Goal: Task Accomplishment & Management: Complete application form

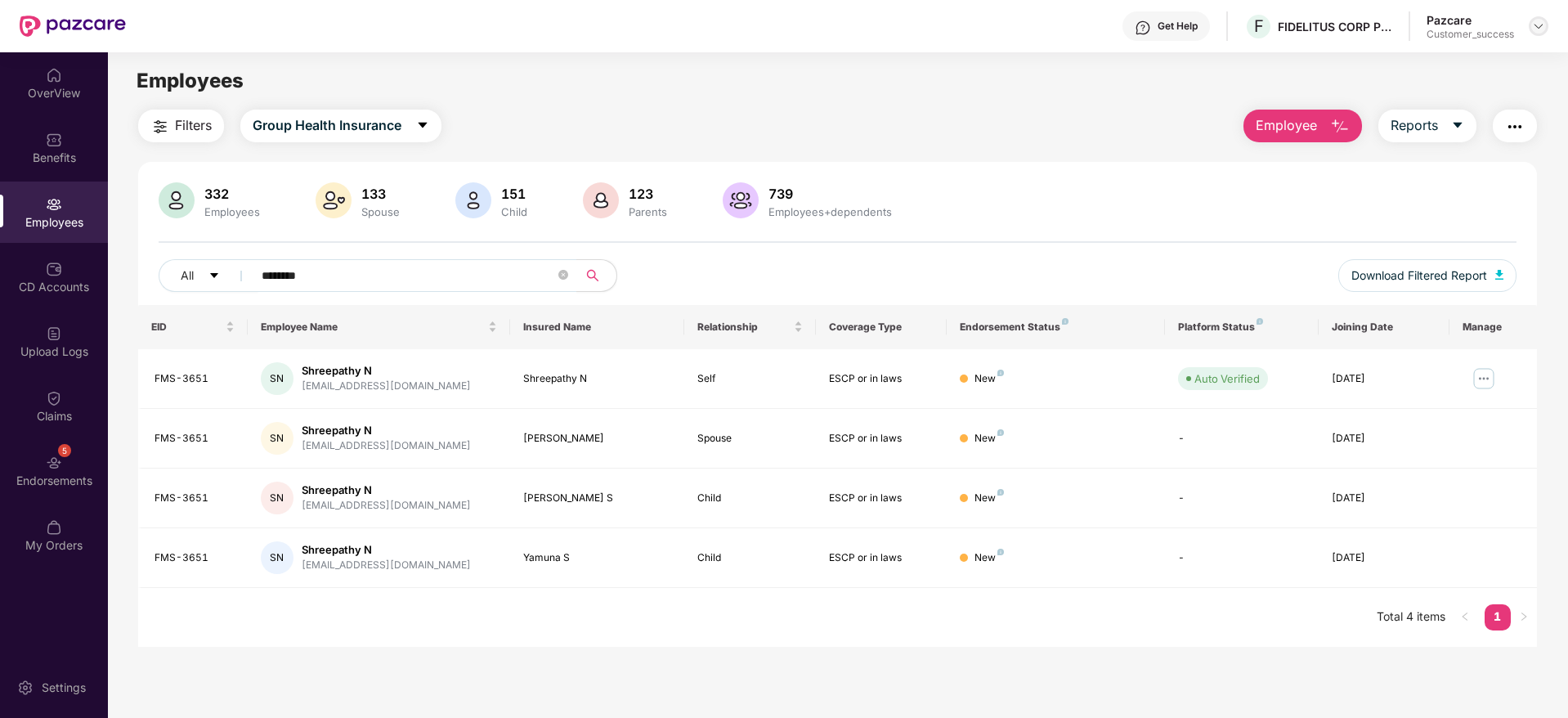
click at [1540, 23] on img at bounding box center [1539, 26] width 13 height 13
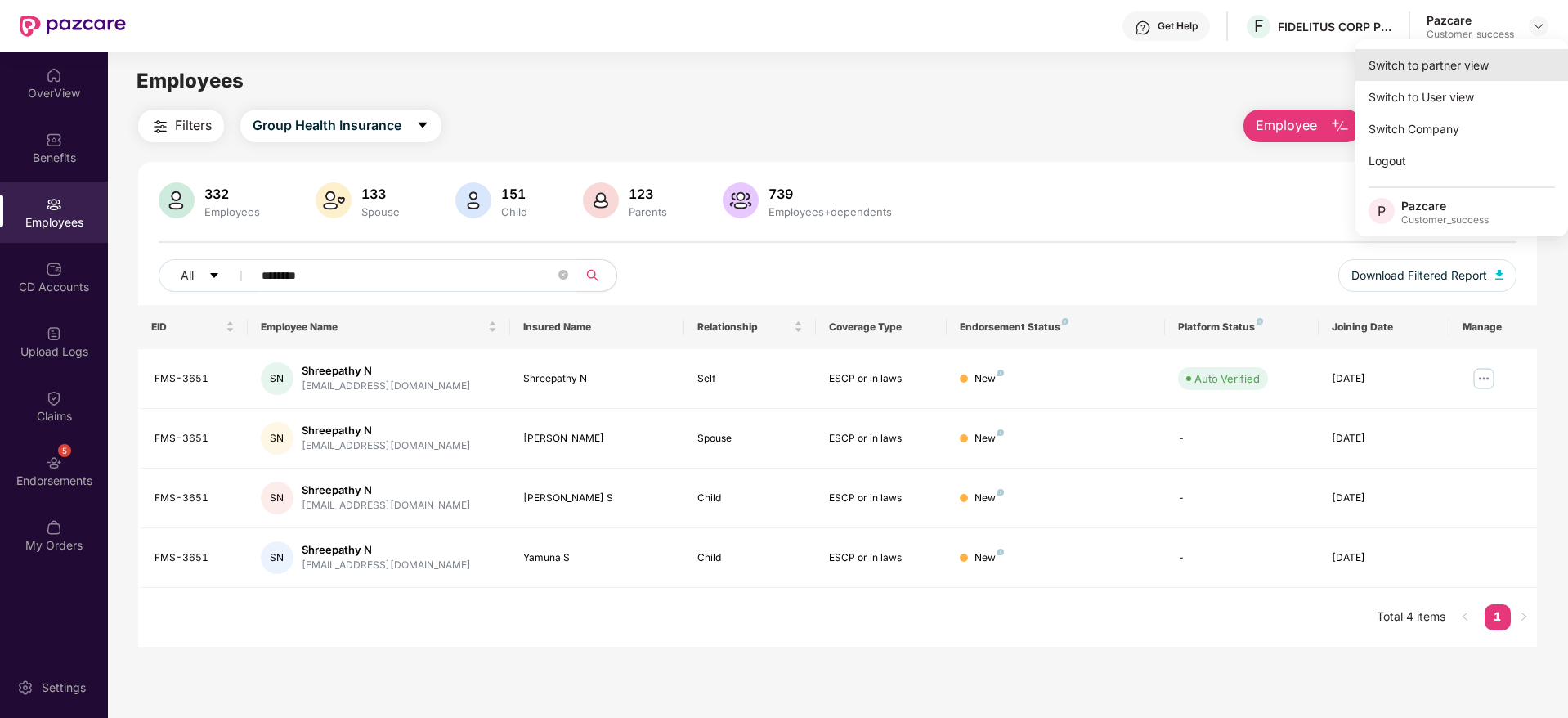
click at [1506, 63] on div "Switch to partner view" at bounding box center [1461, 65] width 213 height 32
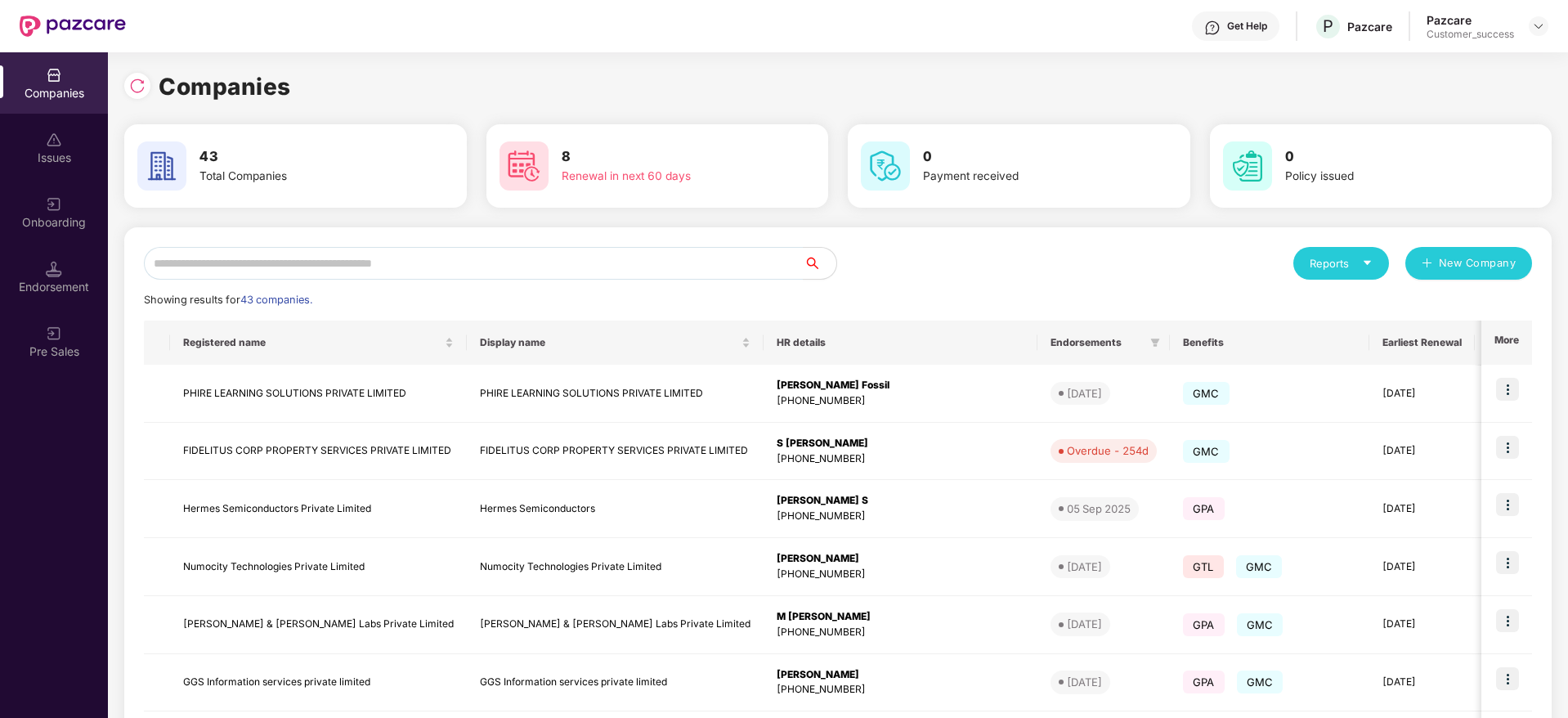
click at [1145, 107] on div "Companies 43 Total Companies 8 Renewal in next 60 days 0 Payment received 0 Pol…" at bounding box center [838, 552] width 1427 height 966
click at [138, 86] on img at bounding box center [137, 85] width 16 height 16
drag, startPoint x: 293, startPoint y: 85, endPoint x: 126, endPoint y: 82, distance: 167.0
click at [126, 82] on div "Companies" at bounding box center [838, 86] width 1427 height 36
click at [126, 82] on div at bounding box center [137, 85] width 26 height 26
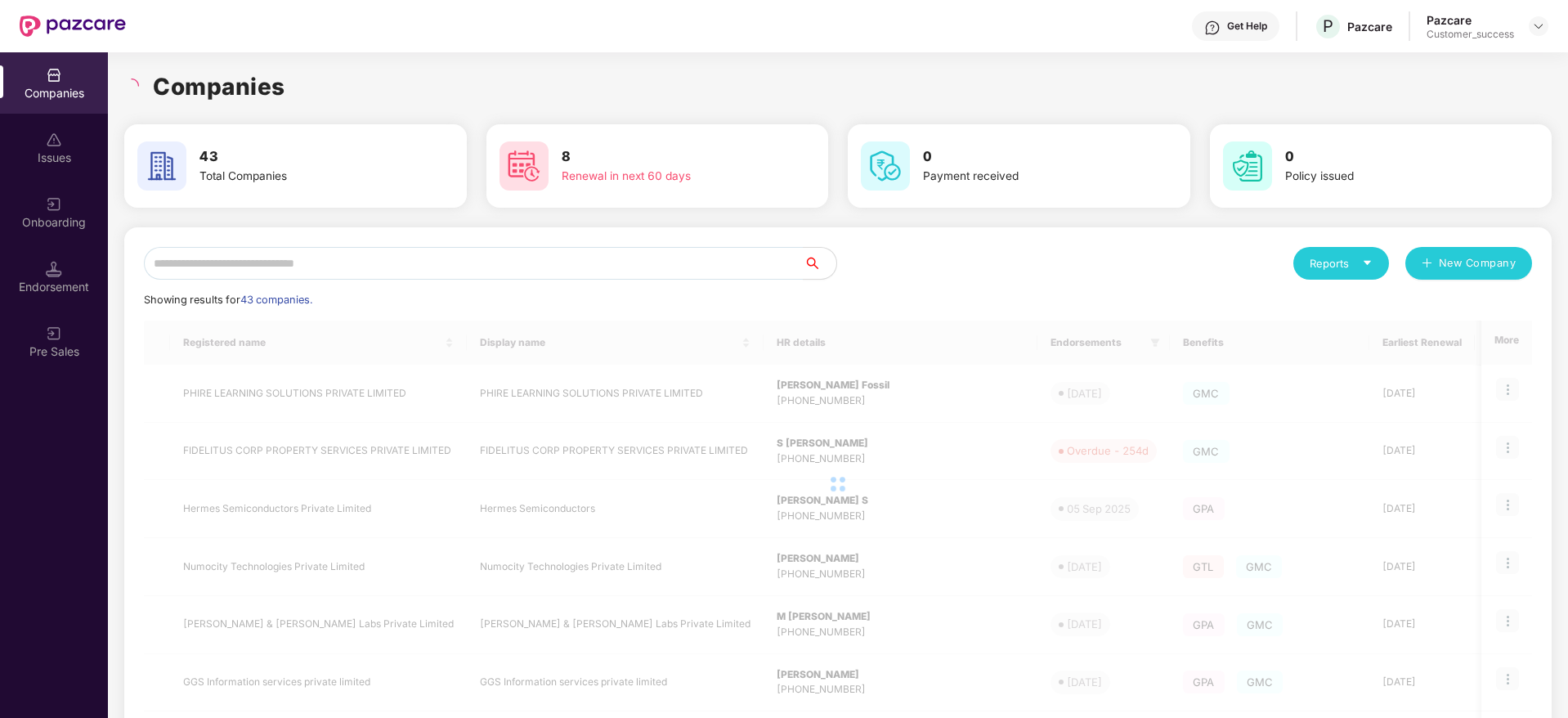
click at [179, 88] on h1 "Companies" at bounding box center [219, 86] width 133 height 36
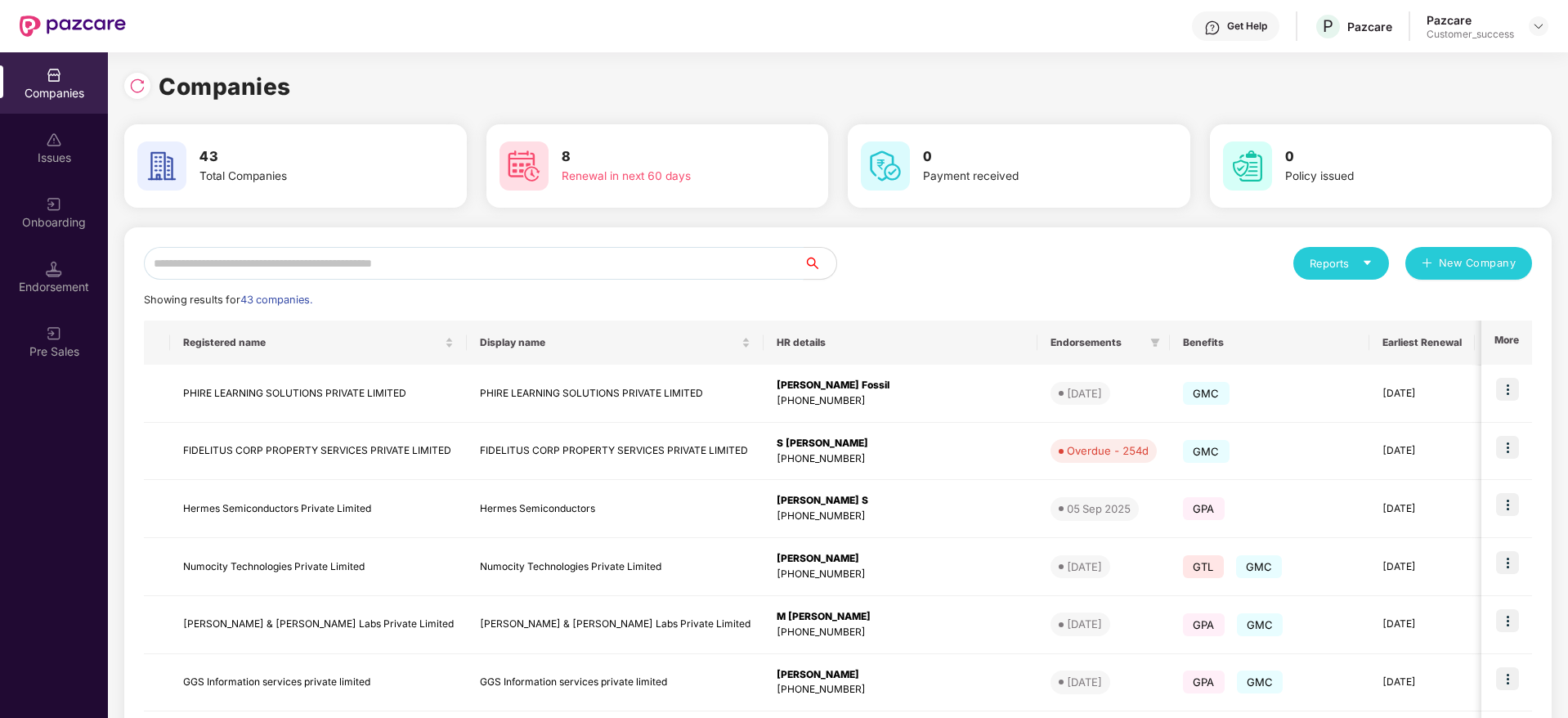
click at [433, 262] on input "text" at bounding box center [474, 263] width 660 height 33
click at [141, 85] on img at bounding box center [137, 85] width 16 height 16
drag, startPoint x: 293, startPoint y: 85, endPoint x: 136, endPoint y: 85, distance: 157.0
click at [136, 85] on div "Companies" at bounding box center [838, 86] width 1427 height 36
click at [136, 85] on img at bounding box center [137, 85] width 16 height 16
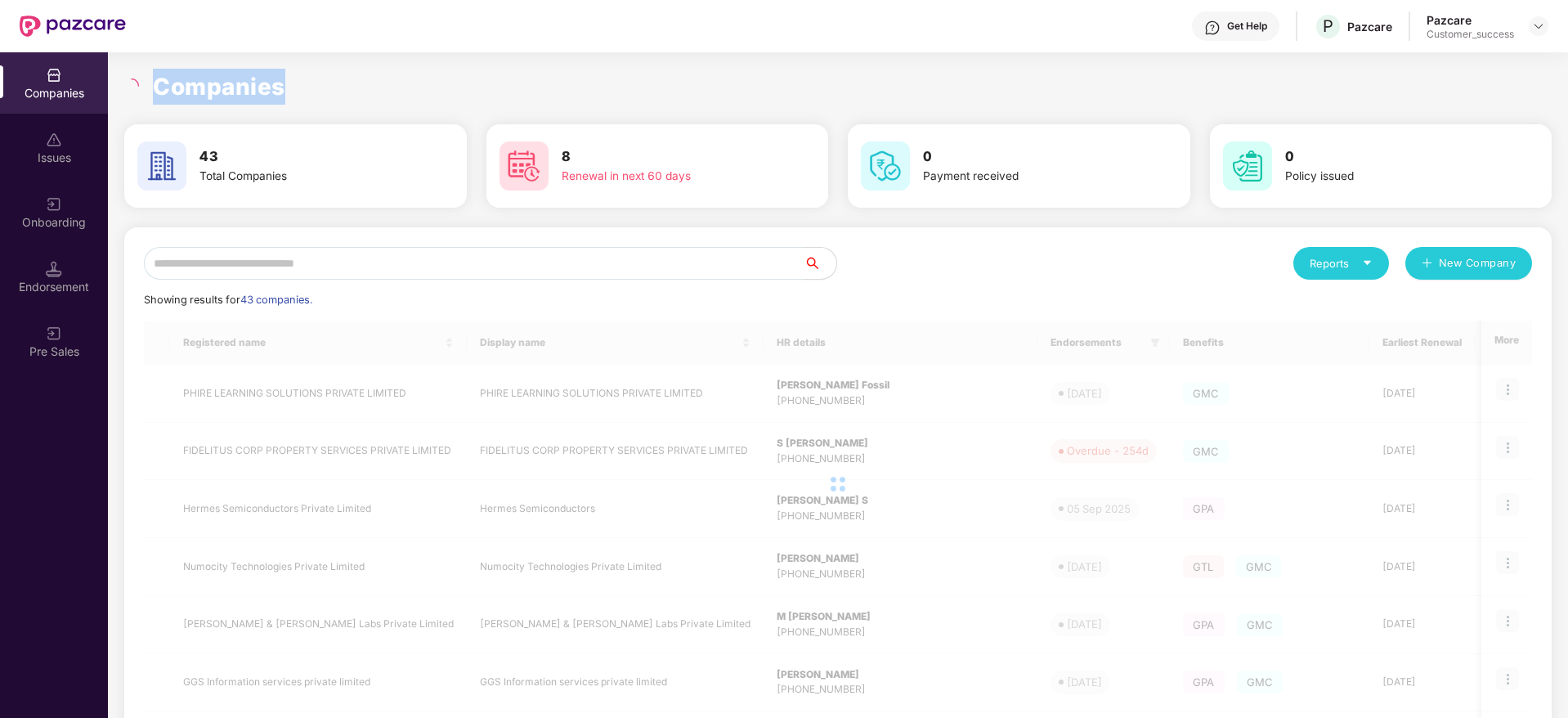
click at [232, 83] on h1 "Companies" at bounding box center [219, 86] width 133 height 36
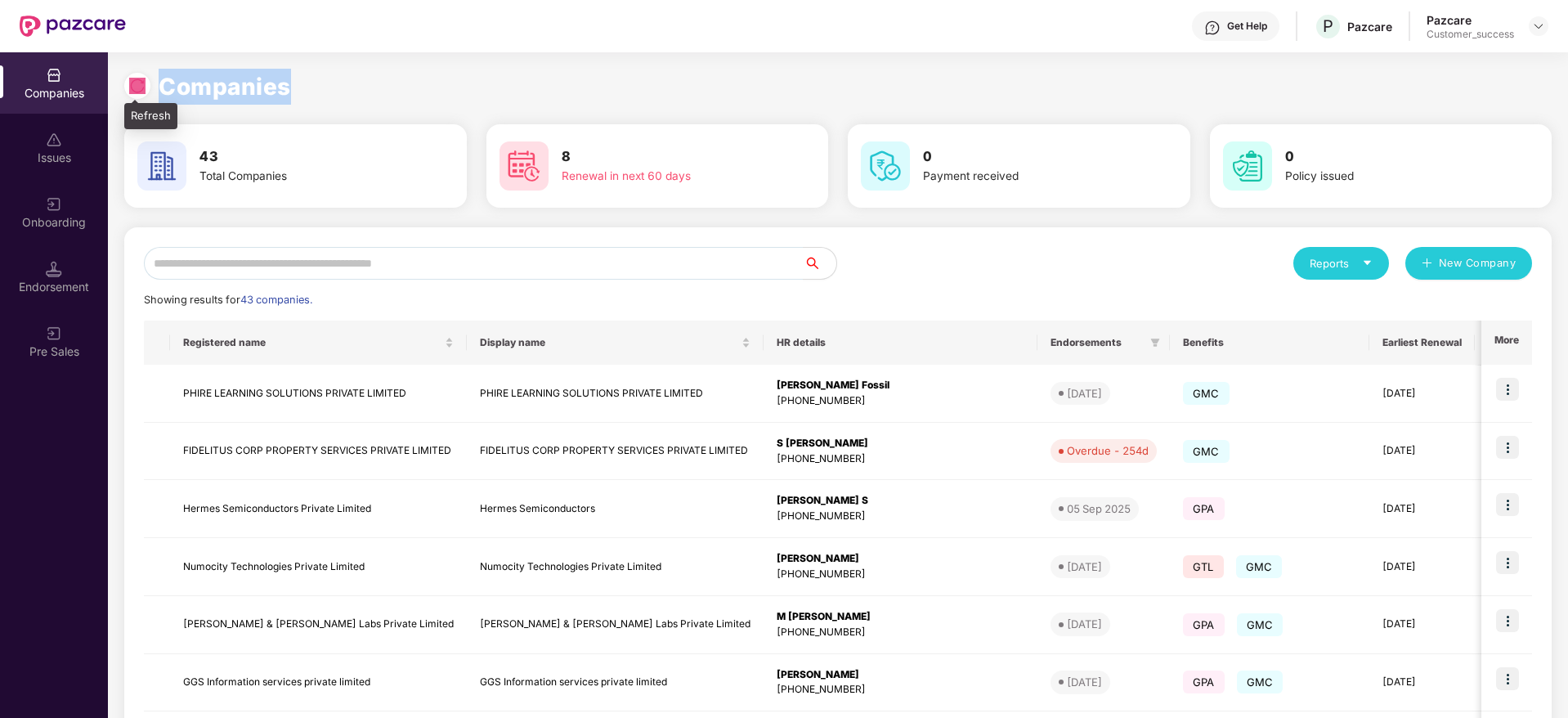
drag, startPoint x: 305, startPoint y: 79, endPoint x: 125, endPoint y: 93, distance: 180.5
click at [125, 93] on div "Companies" at bounding box center [838, 86] width 1427 height 36
click at [125, 93] on div at bounding box center [141, 84] width 35 height 30
click at [136, 77] on div at bounding box center [137, 85] width 26 height 26
click at [346, 85] on div "Companies" at bounding box center [838, 86] width 1427 height 36
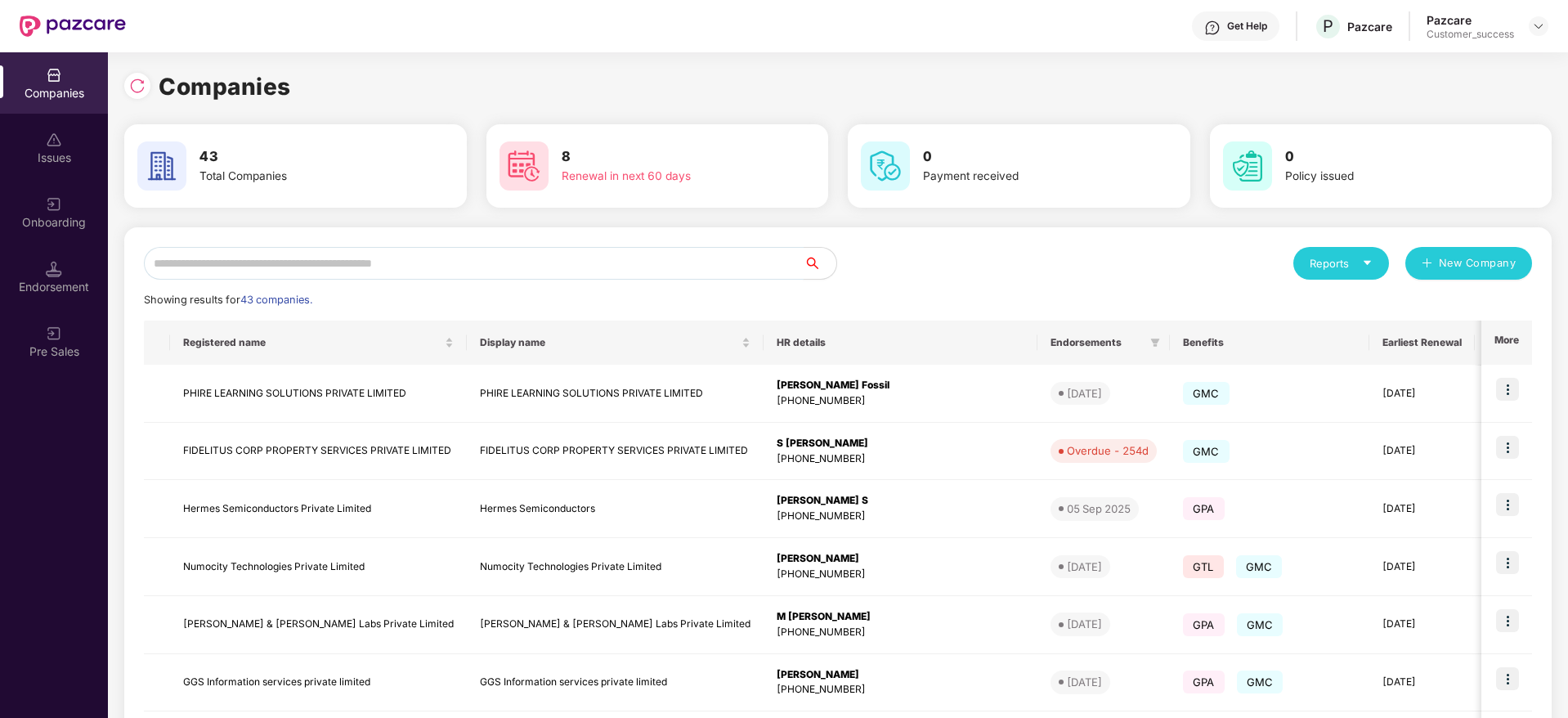
click at [452, 265] on input "text" at bounding box center [474, 263] width 660 height 33
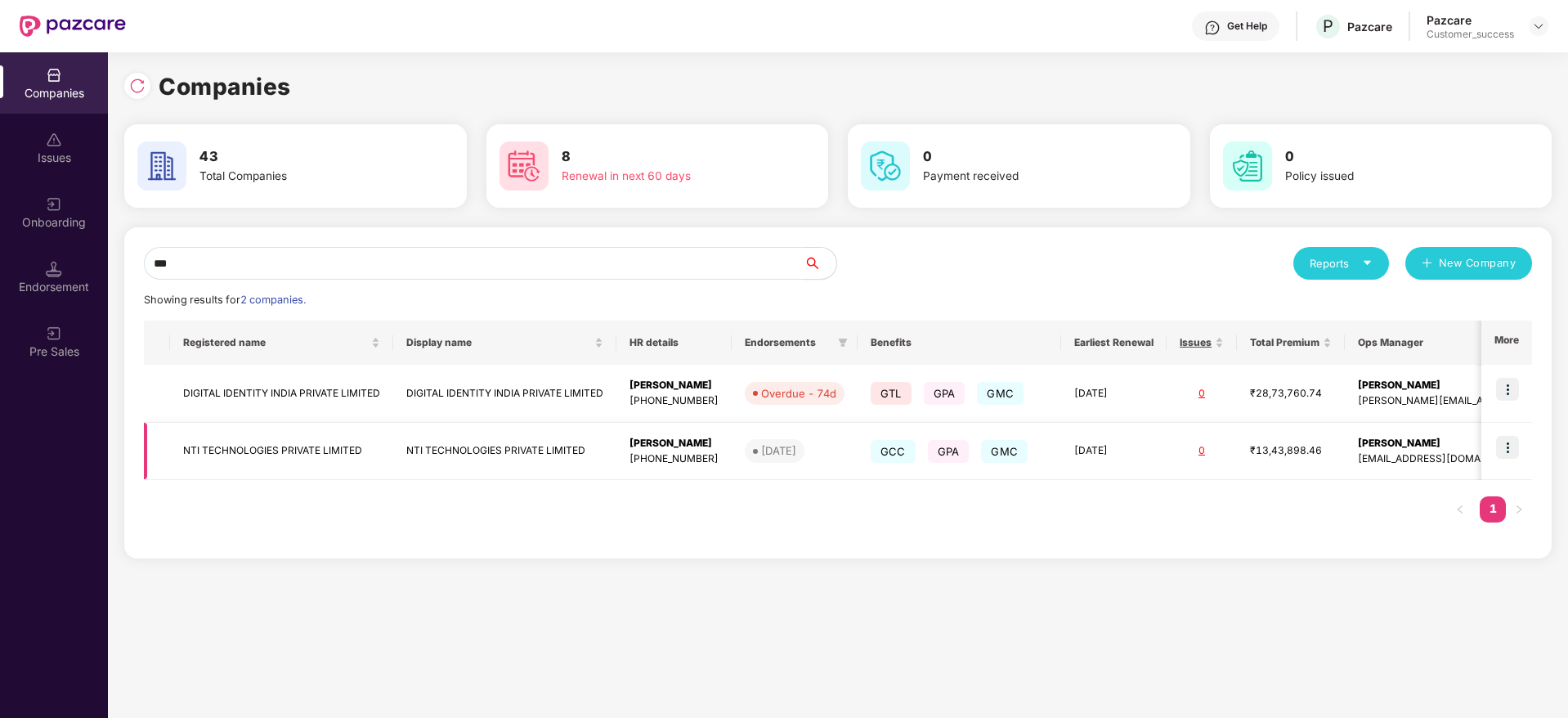
type input "***"
click at [1510, 446] on img at bounding box center [1508, 448] width 23 height 23
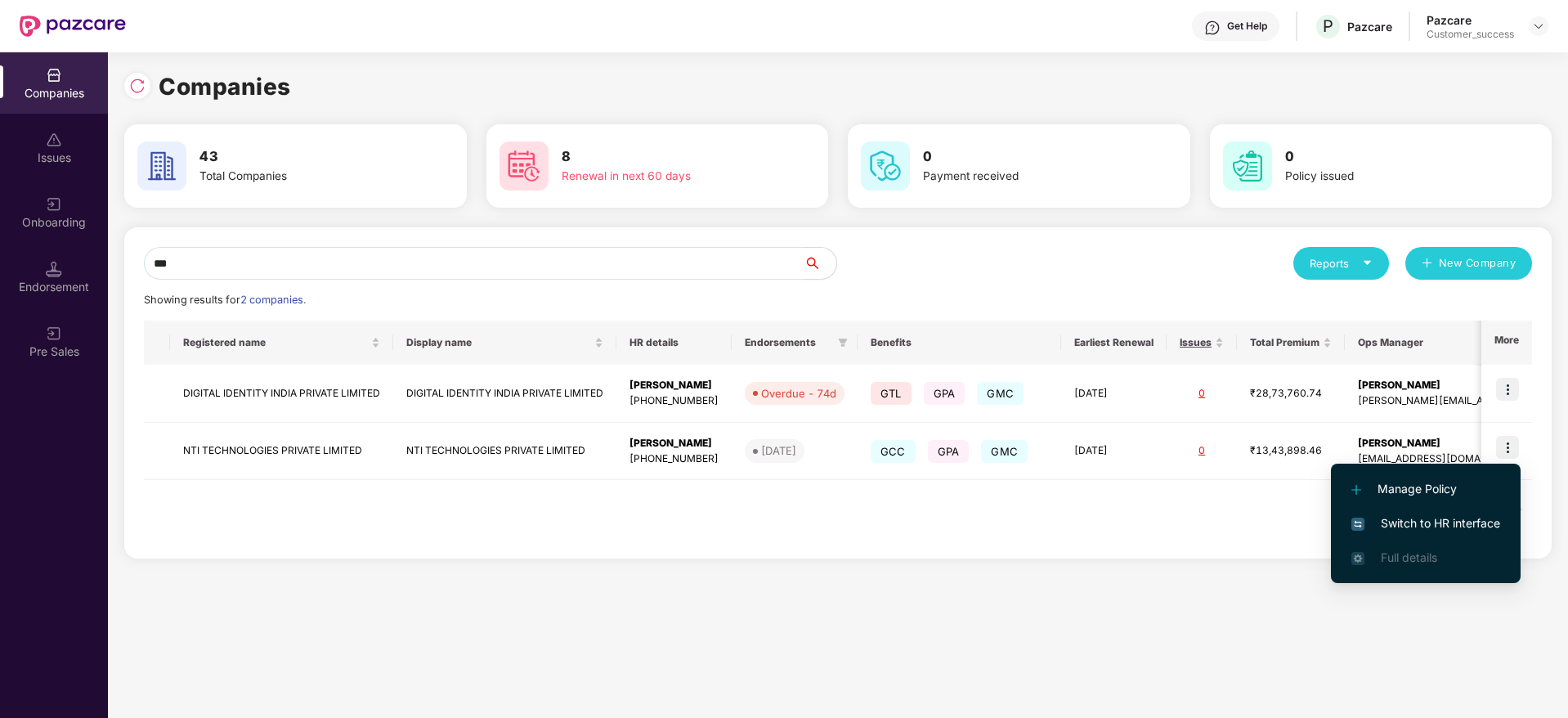
click at [1471, 525] on span "Switch to HR interface" at bounding box center [1426, 523] width 149 height 18
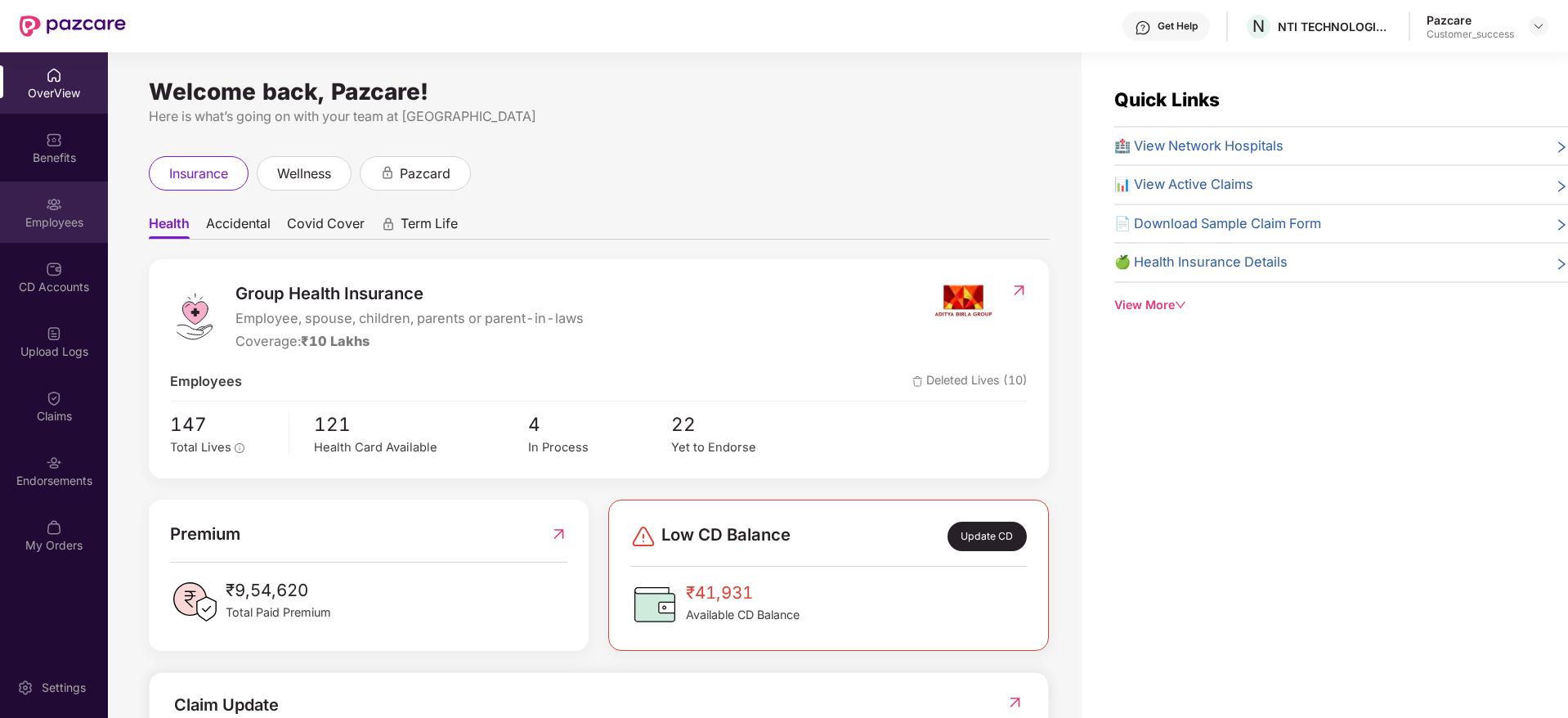
click at [61, 203] on img at bounding box center [53, 205] width 16 height 16
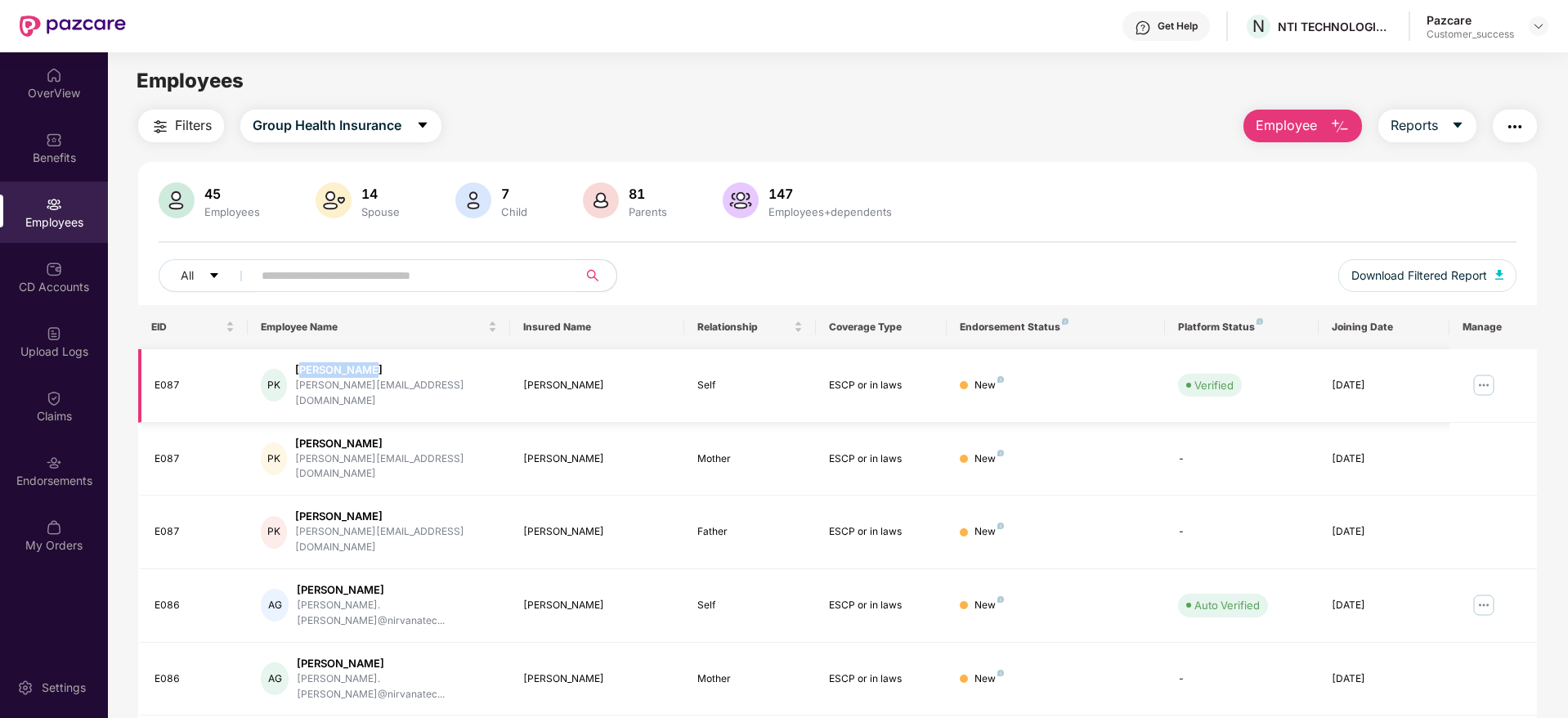
drag, startPoint x: 304, startPoint y: 370, endPoint x: 364, endPoint y: 363, distance: 60.4
click at [364, 363] on div "[PERSON_NAME]" at bounding box center [396, 369] width 202 height 15
drag, startPoint x: 371, startPoint y: 367, endPoint x: 302, endPoint y: 371, distance: 69.1
click at [302, 371] on div "[PERSON_NAME]" at bounding box center [396, 369] width 202 height 15
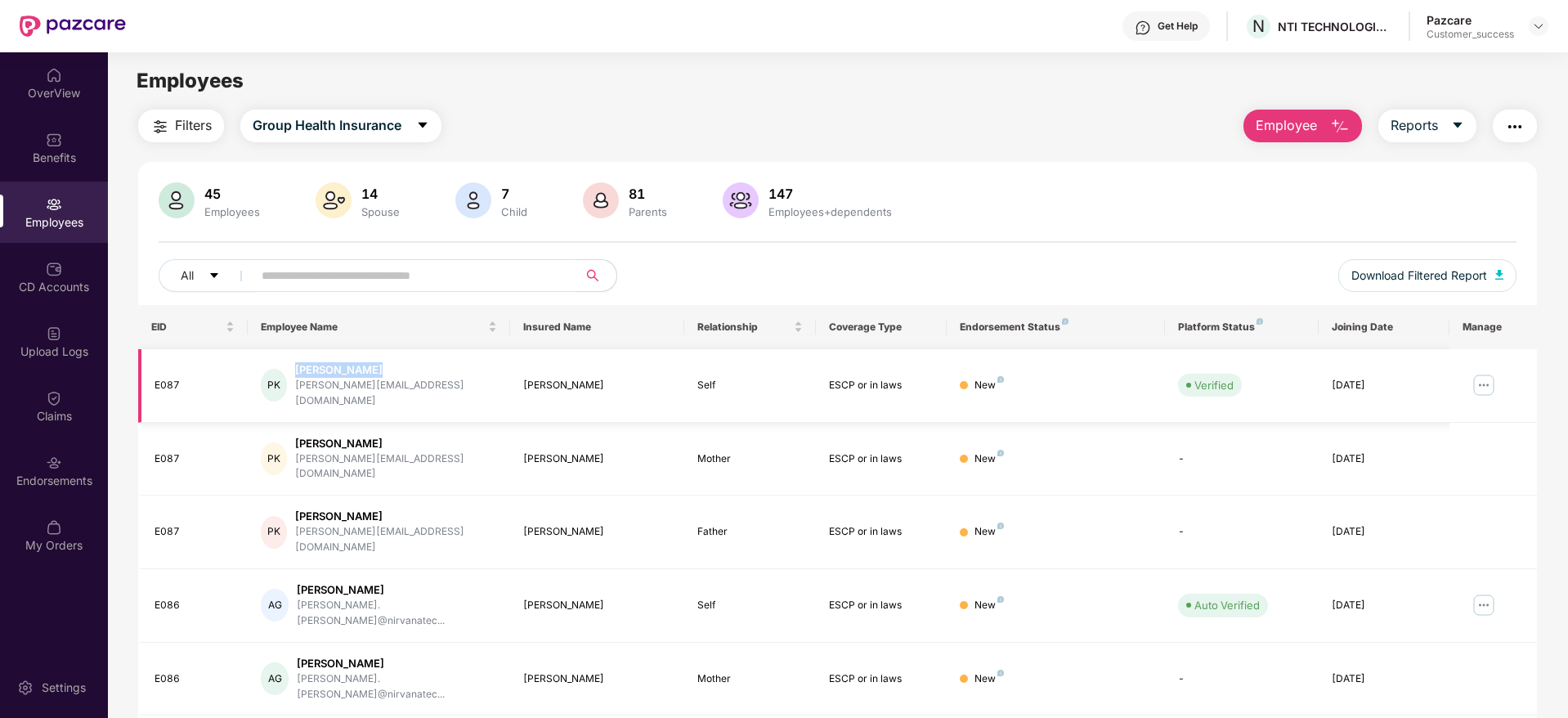
copy div "[PERSON_NAME]"
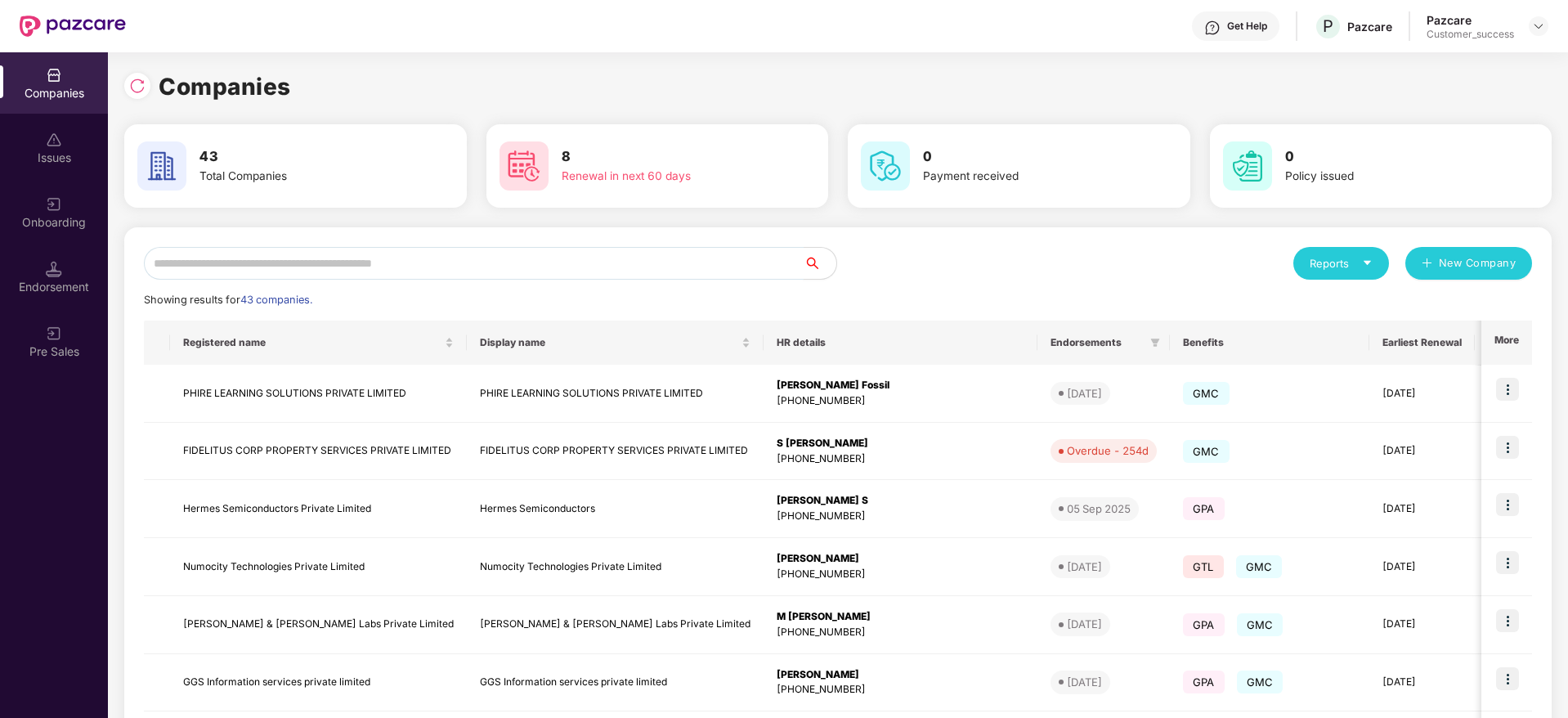
click at [382, 270] on input "text" at bounding box center [474, 263] width 660 height 33
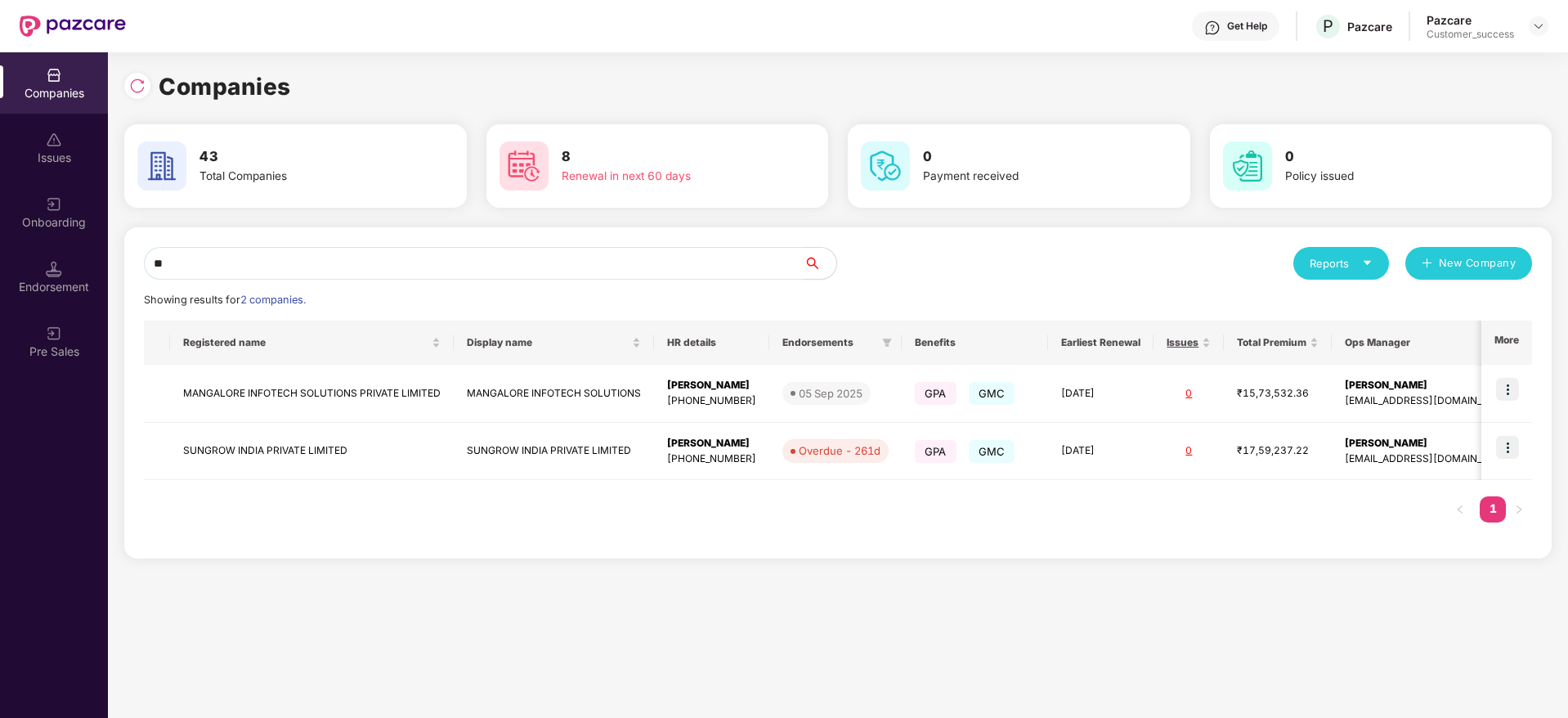
type input "*"
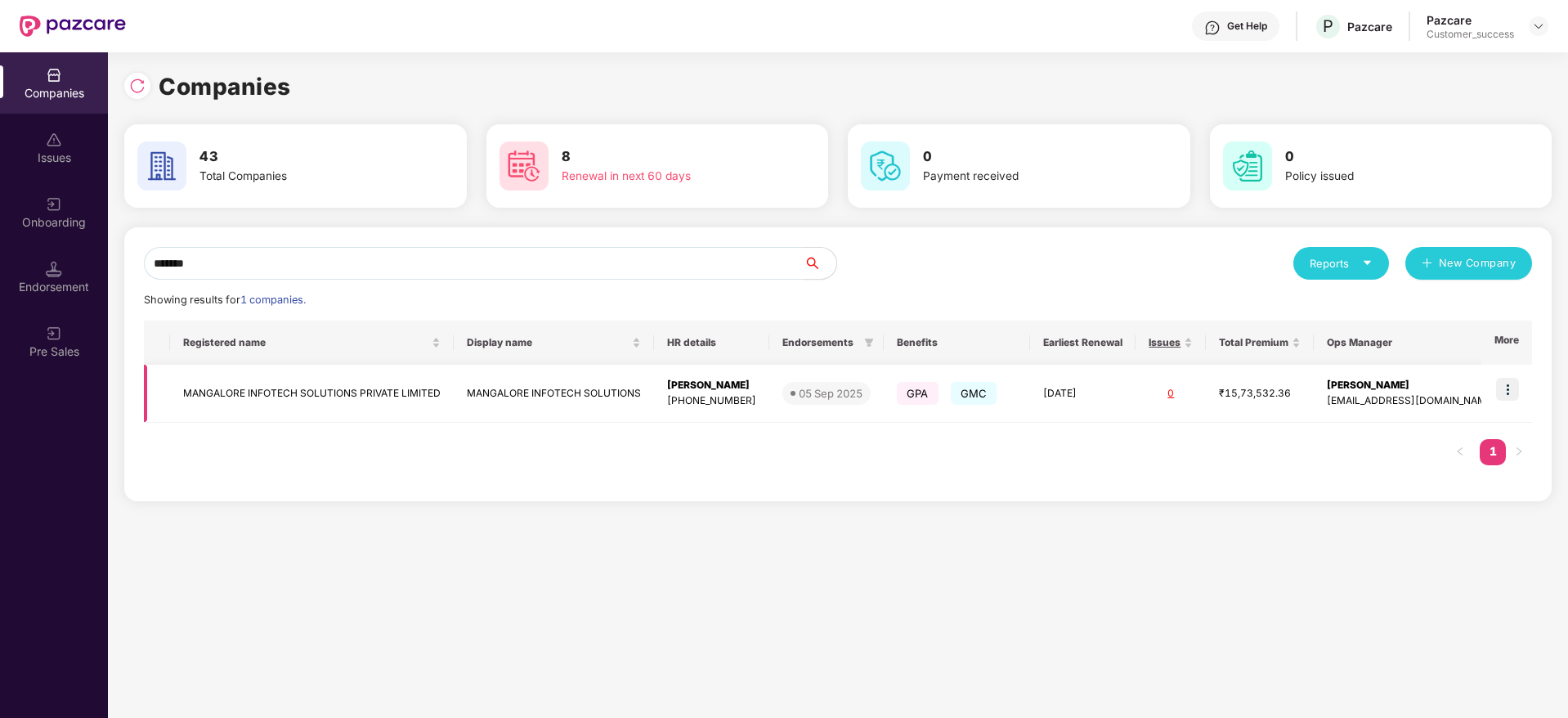
type input "*******"
click at [1497, 386] on td at bounding box center [1507, 393] width 51 height 58
click at [1504, 387] on img at bounding box center [1508, 390] width 23 height 23
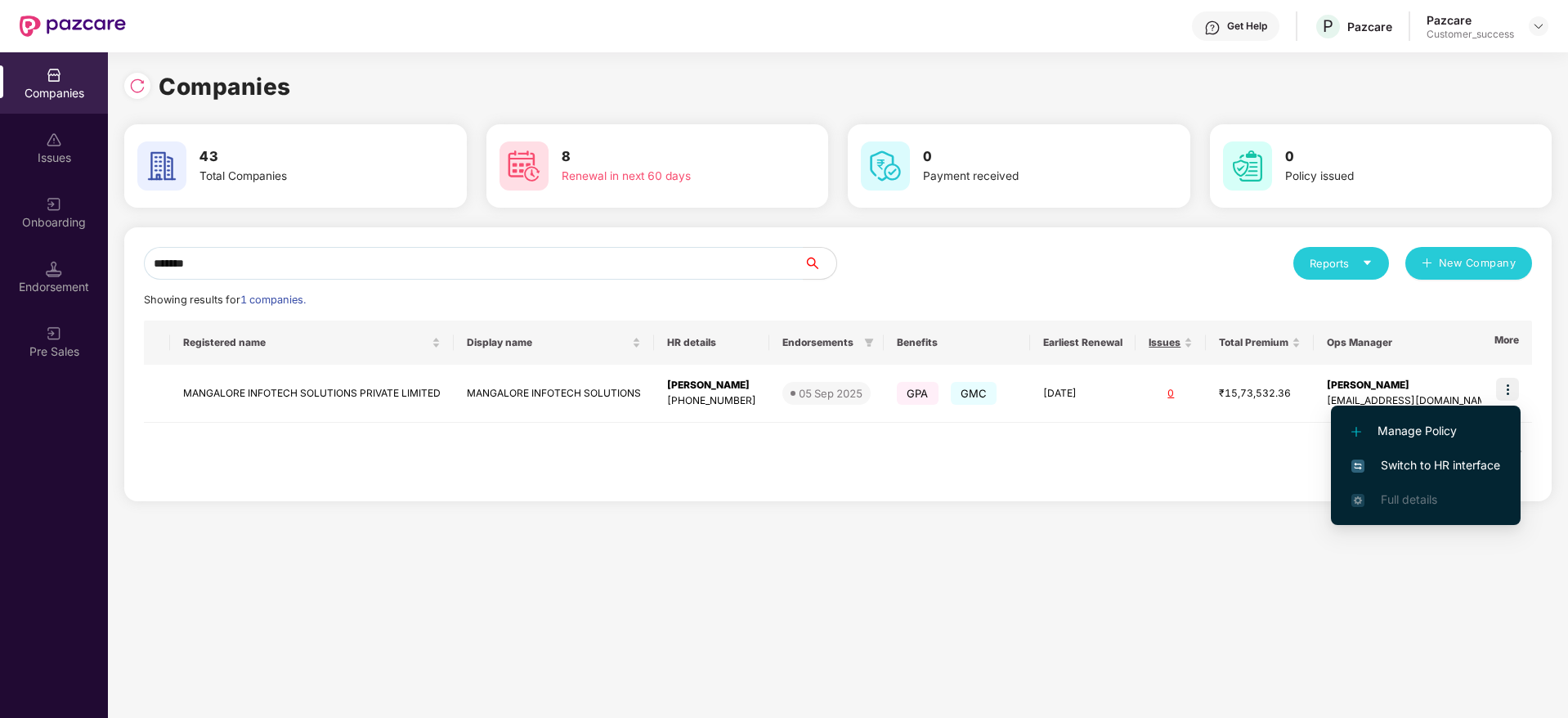
click at [1460, 419] on li "Manage Policy" at bounding box center [1426, 431] width 189 height 35
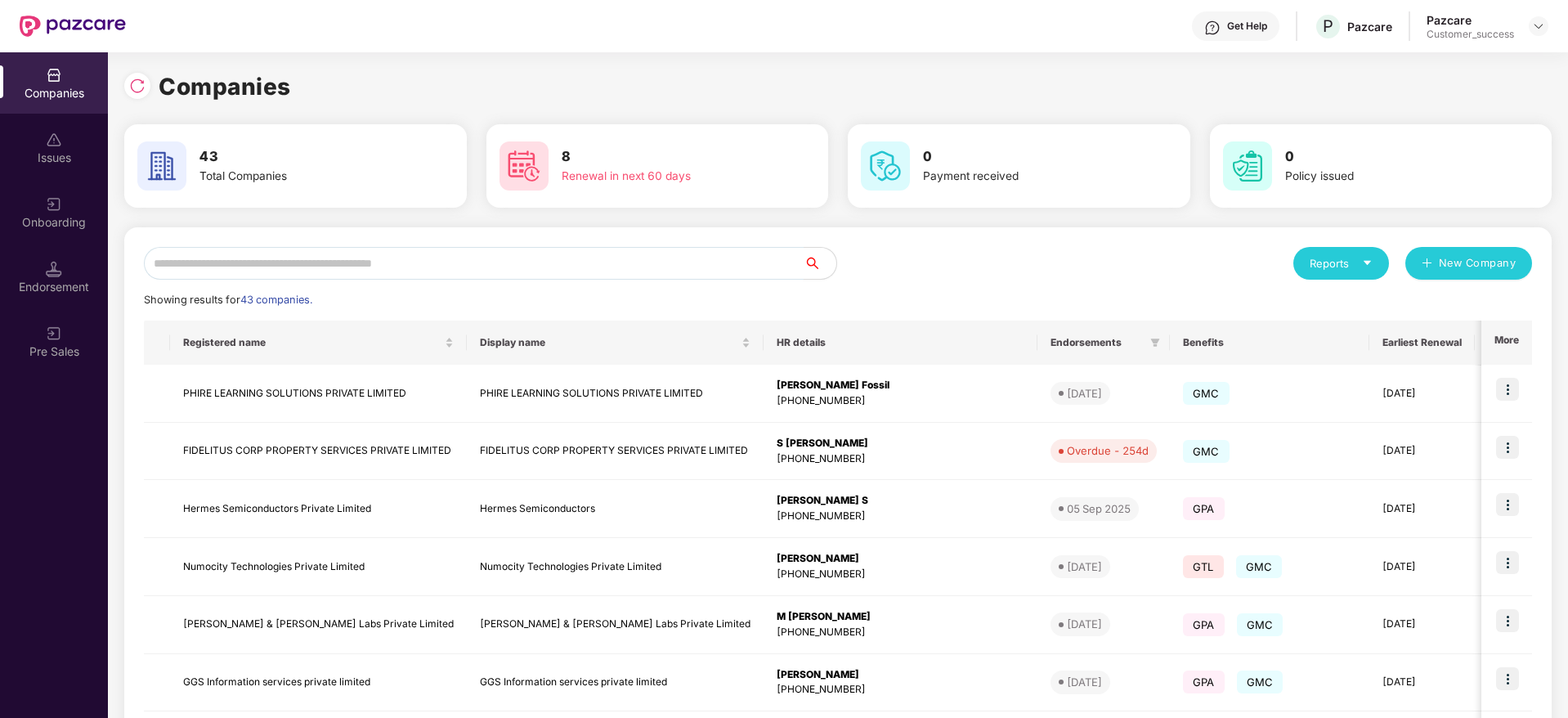
click at [665, 264] on input "text" at bounding box center [474, 263] width 660 height 33
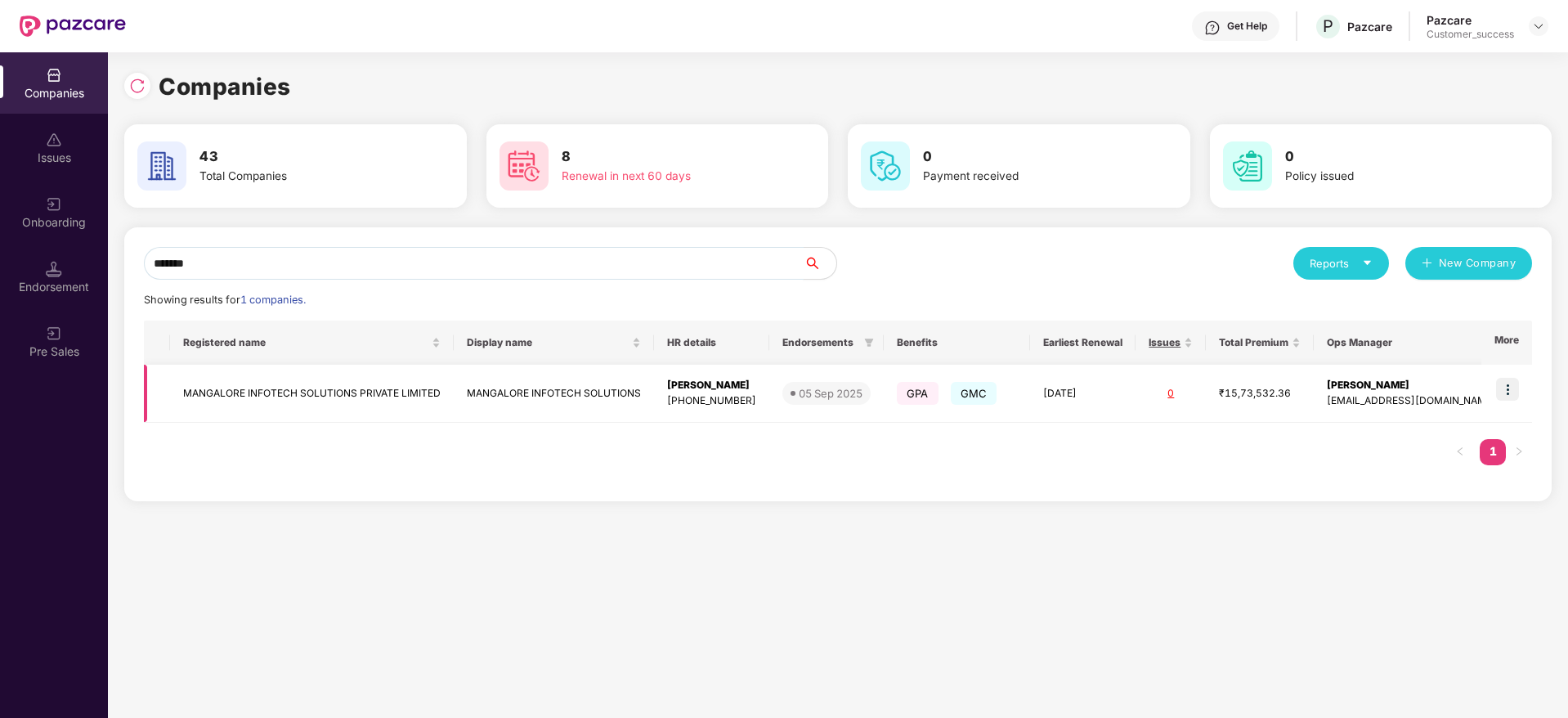
type input "*******"
click at [1513, 387] on img at bounding box center [1508, 390] width 23 height 23
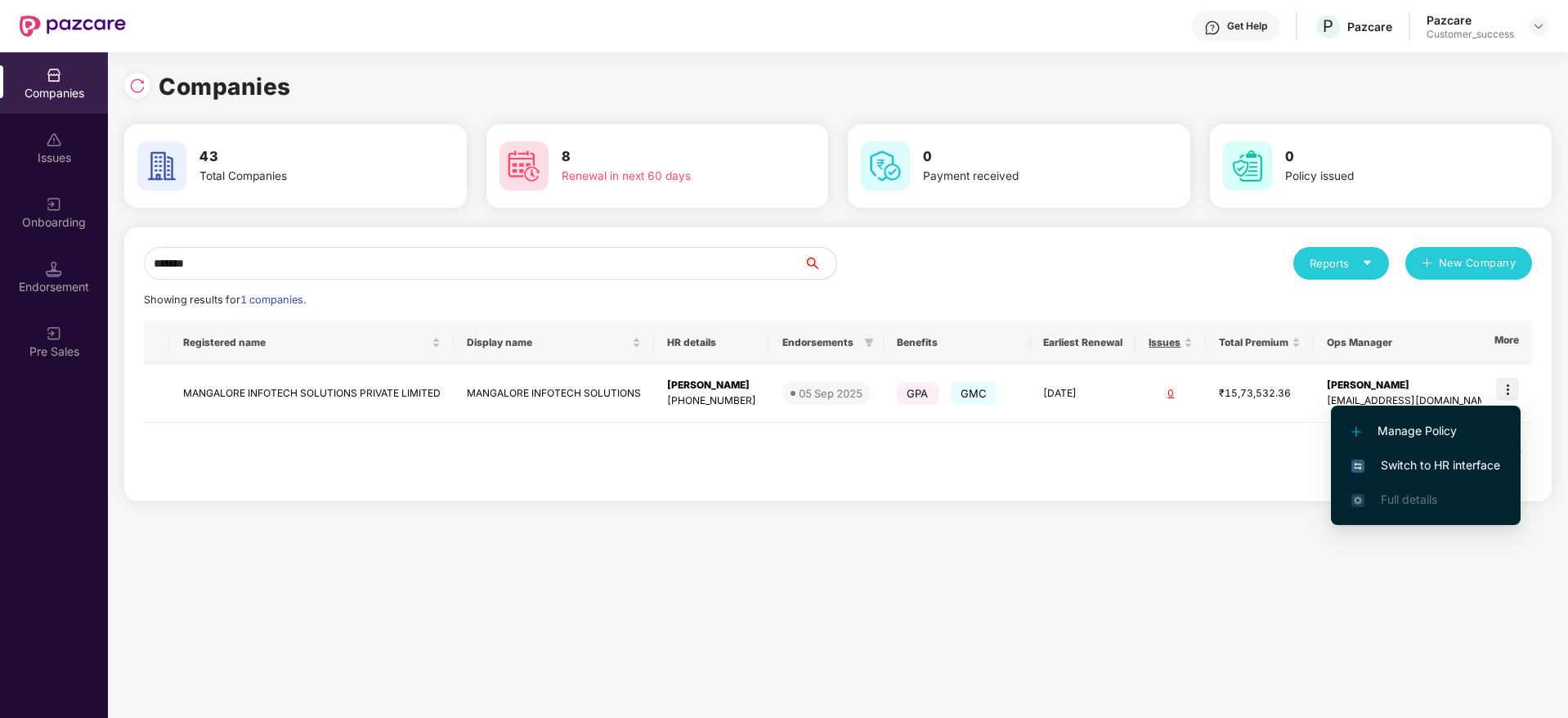
click at [1476, 457] on span "Switch to HR interface" at bounding box center [1426, 465] width 149 height 18
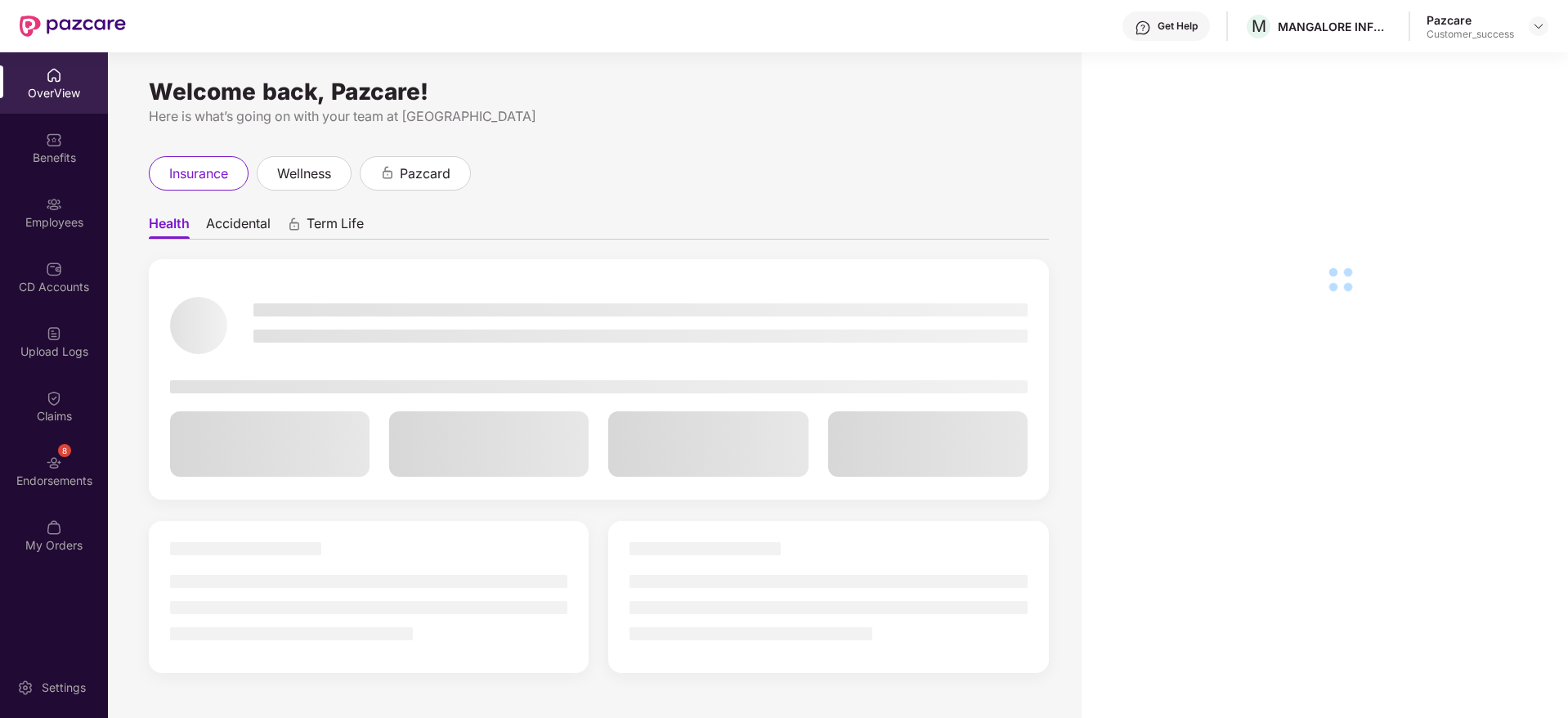
click at [50, 207] on img at bounding box center [53, 205] width 16 height 16
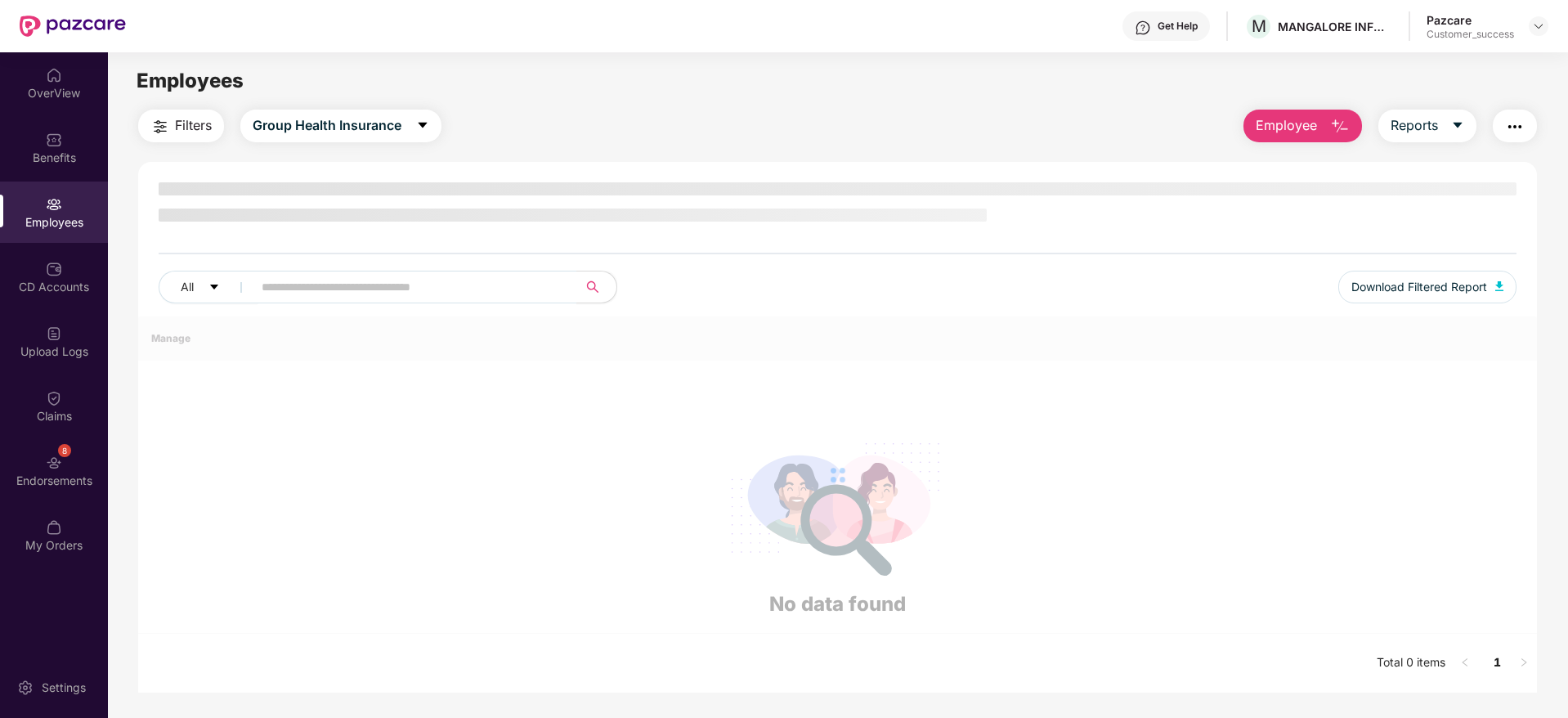
click at [50, 207] on img at bounding box center [53, 205] width 16 height 16
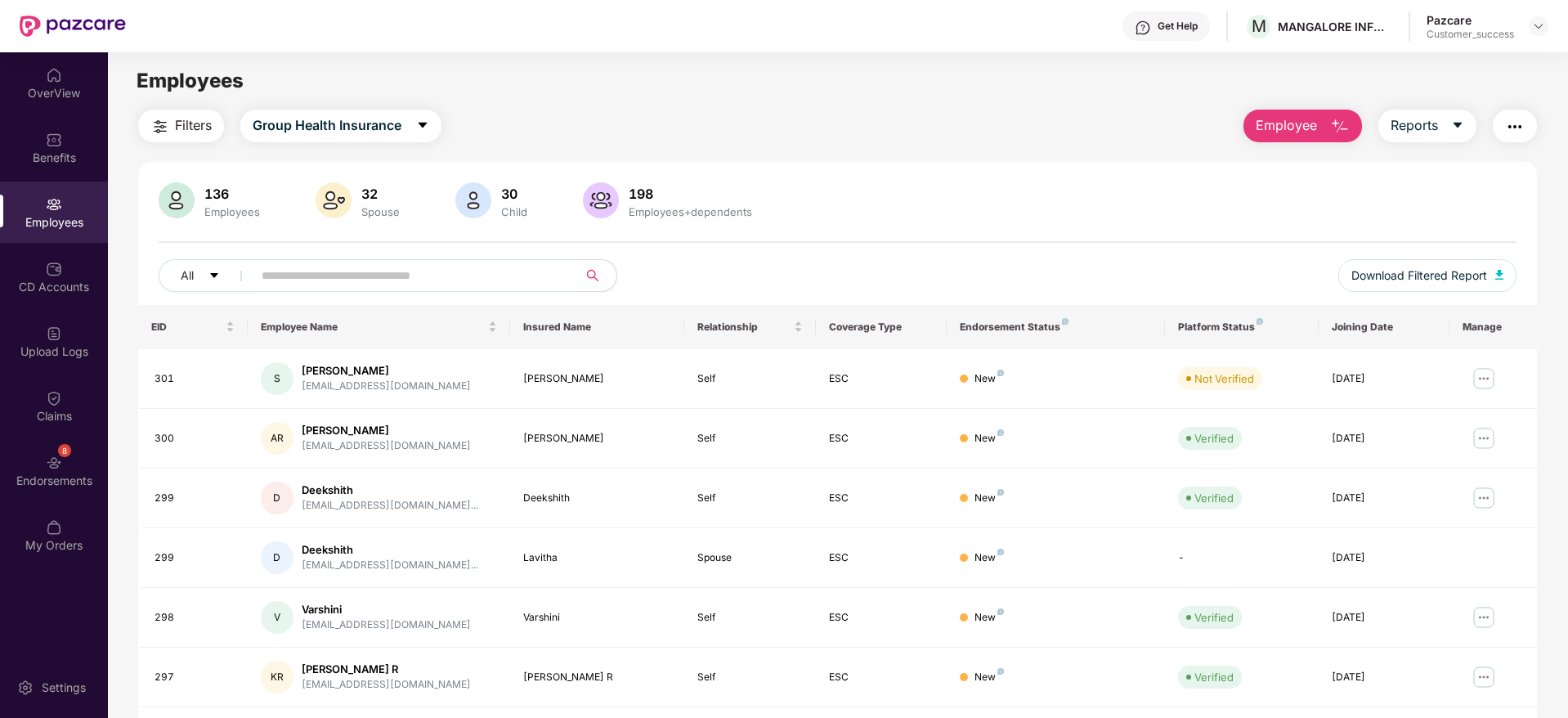
click at [1314, 109] on button "Employee" at bounding box center [1302, 125] width 118 height 33
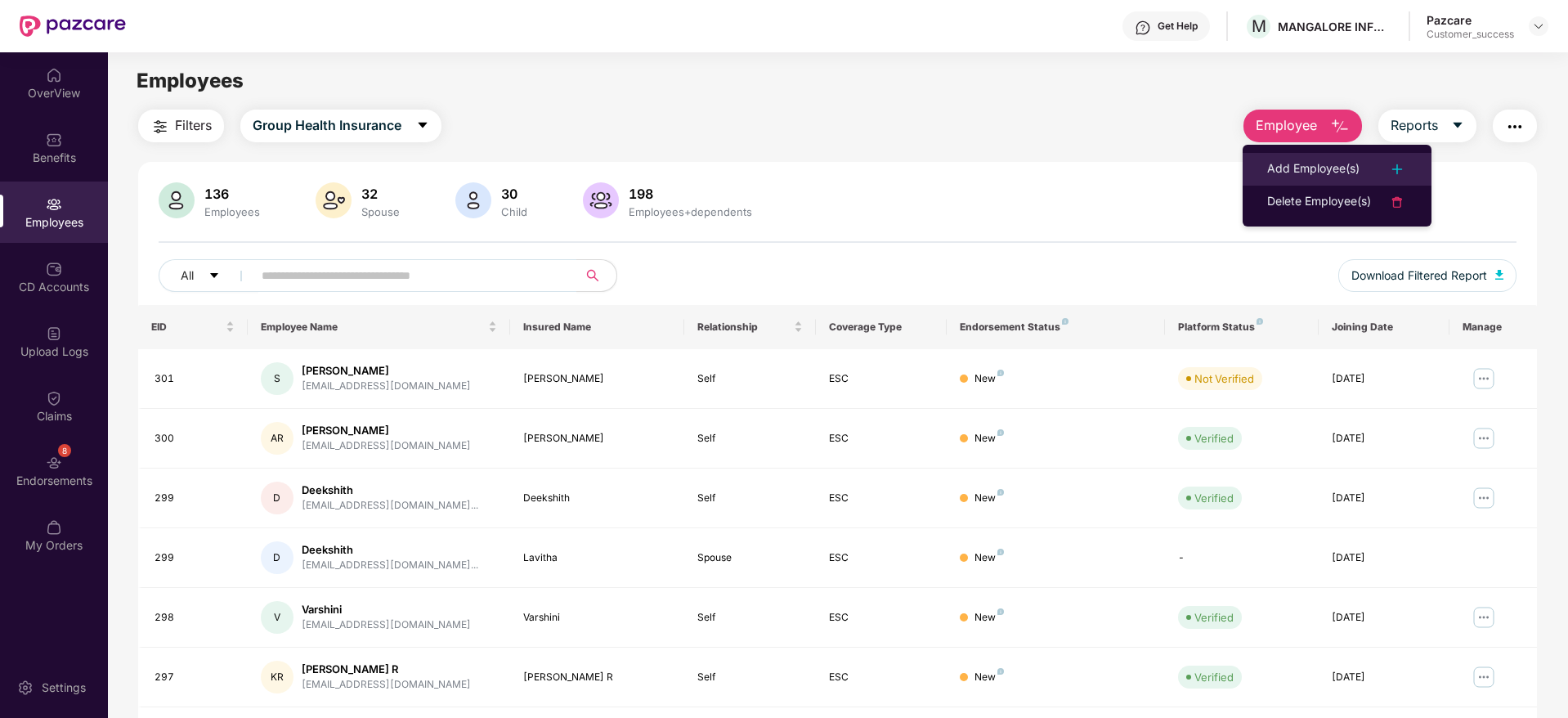
click at [1308, 164] on div "Add Employee(s)" at bounding box center [1314, 169] width 92 height 20
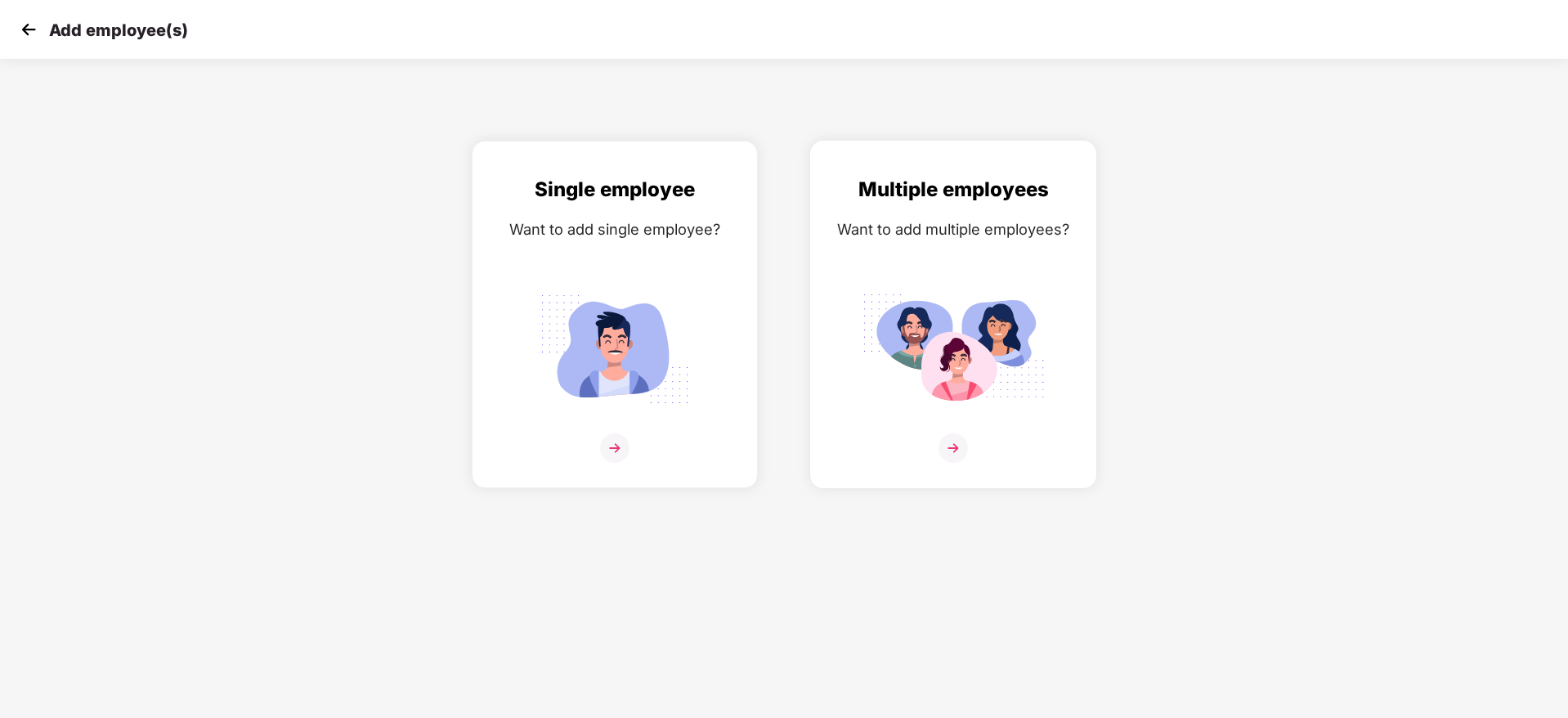
click at [887, 338] on img at bounding box center [953, 349] width 183 height 127
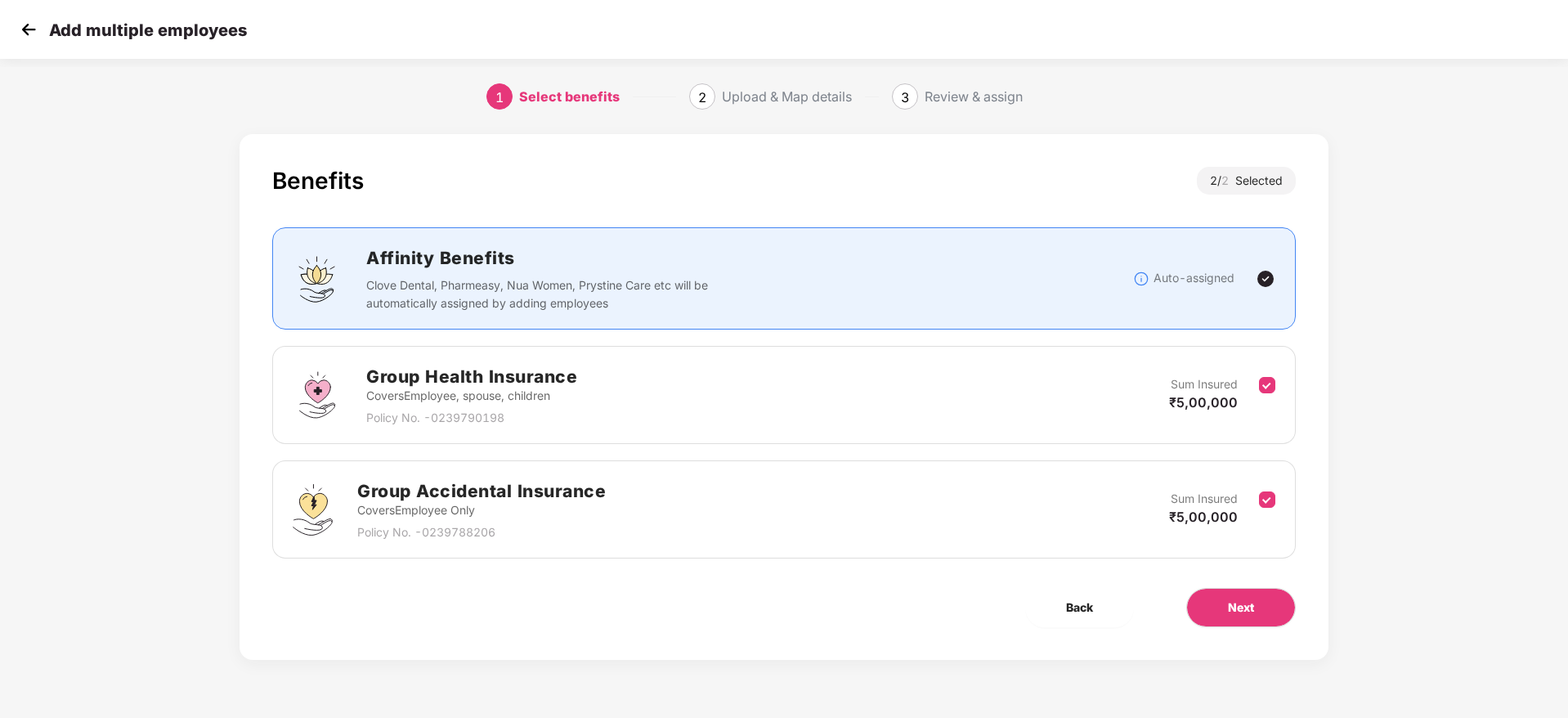
scroll to position [0, 2]
click at [1274, 626] on button "Next" at bounding box center [1241, 608] width 109 height 39
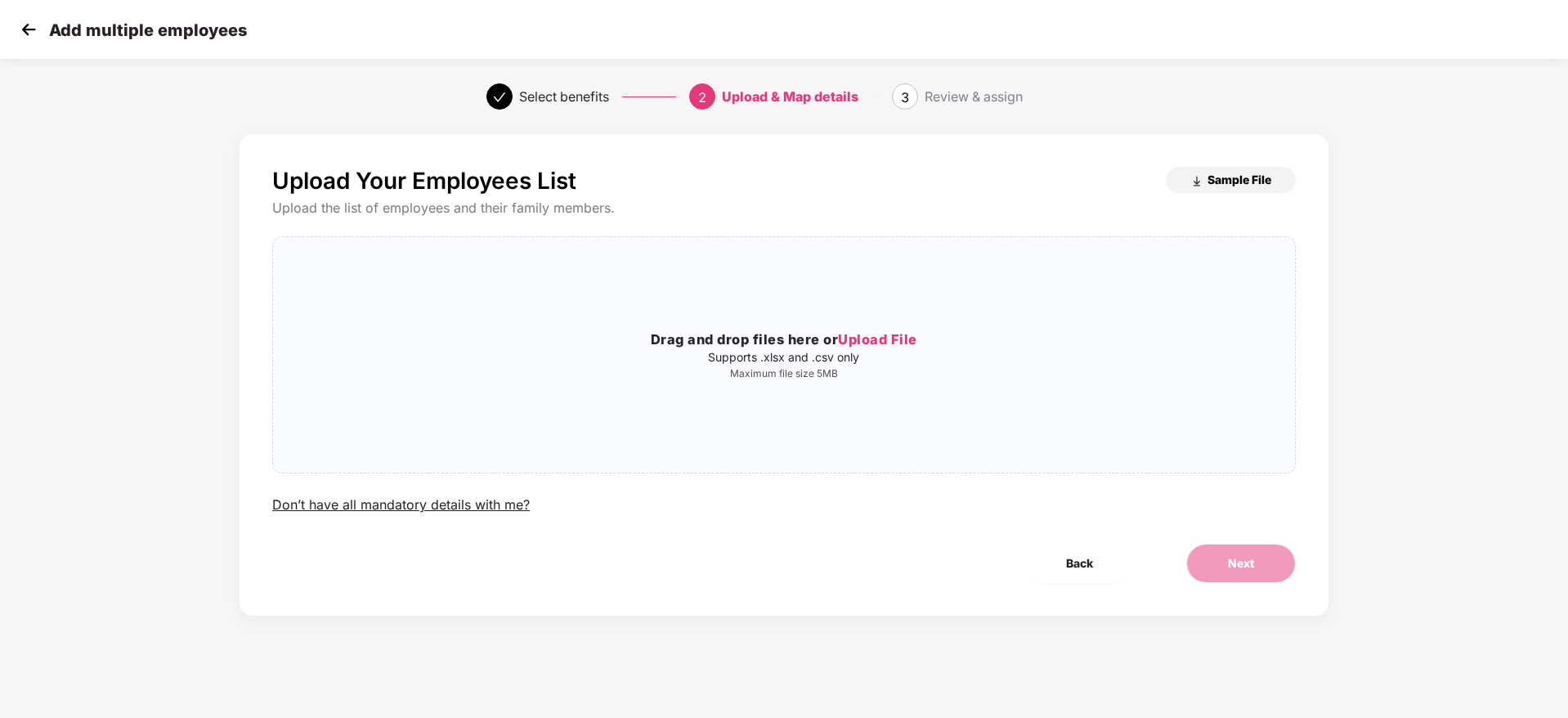
click at [1242, 184] on span "Sample File" at bounding box center [1240, 179] width 64 height 15
click at [736, 354] on p "Supports .xlsx and .csv only" at bounding box center [784, 357] width 1022 height 13
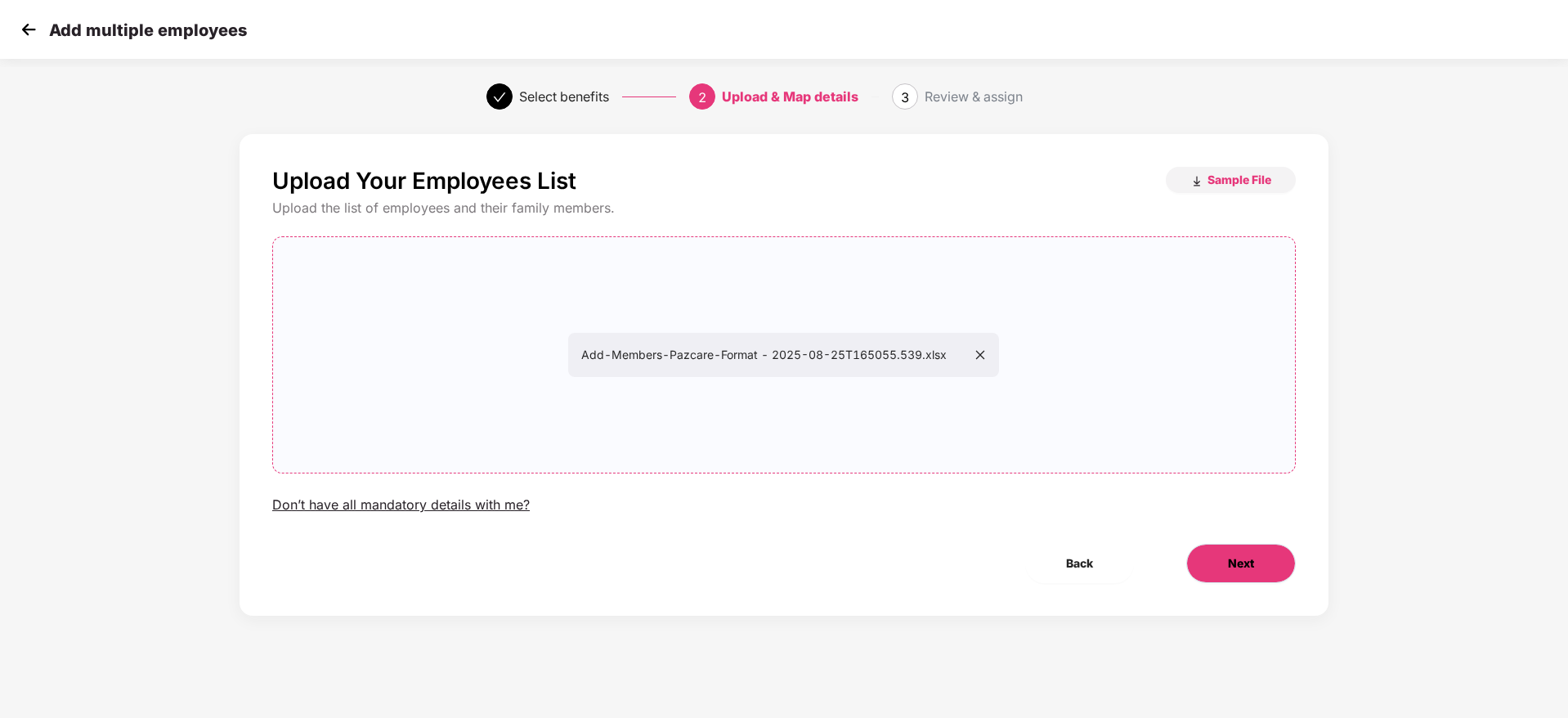
click at [1237, 554] on span "Next" at bounding box center [1241, 563] width 26 height 18
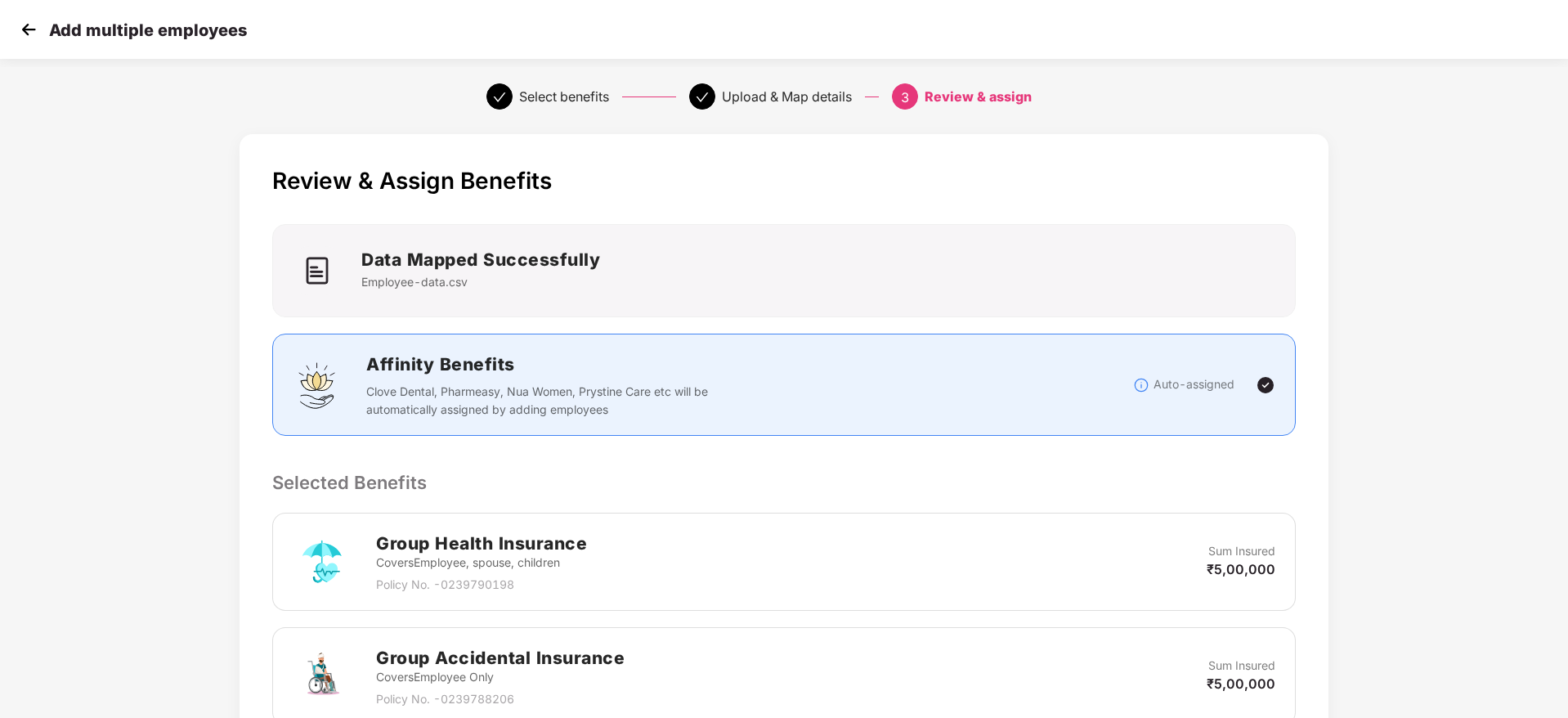
scroll to position [309, 2]
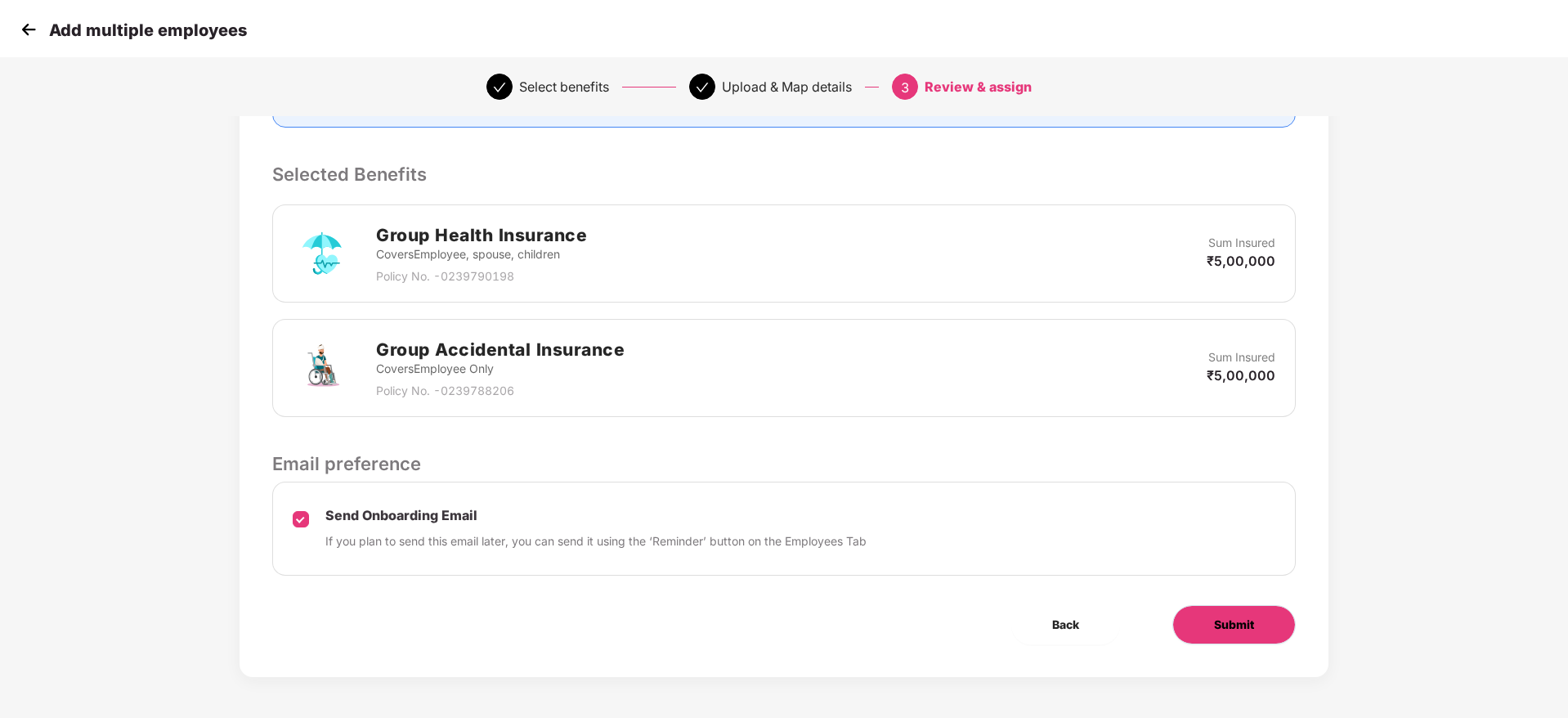
click at [1238, 630] on span "Submit" at bounding box center [1234, 625] width 40 height 18
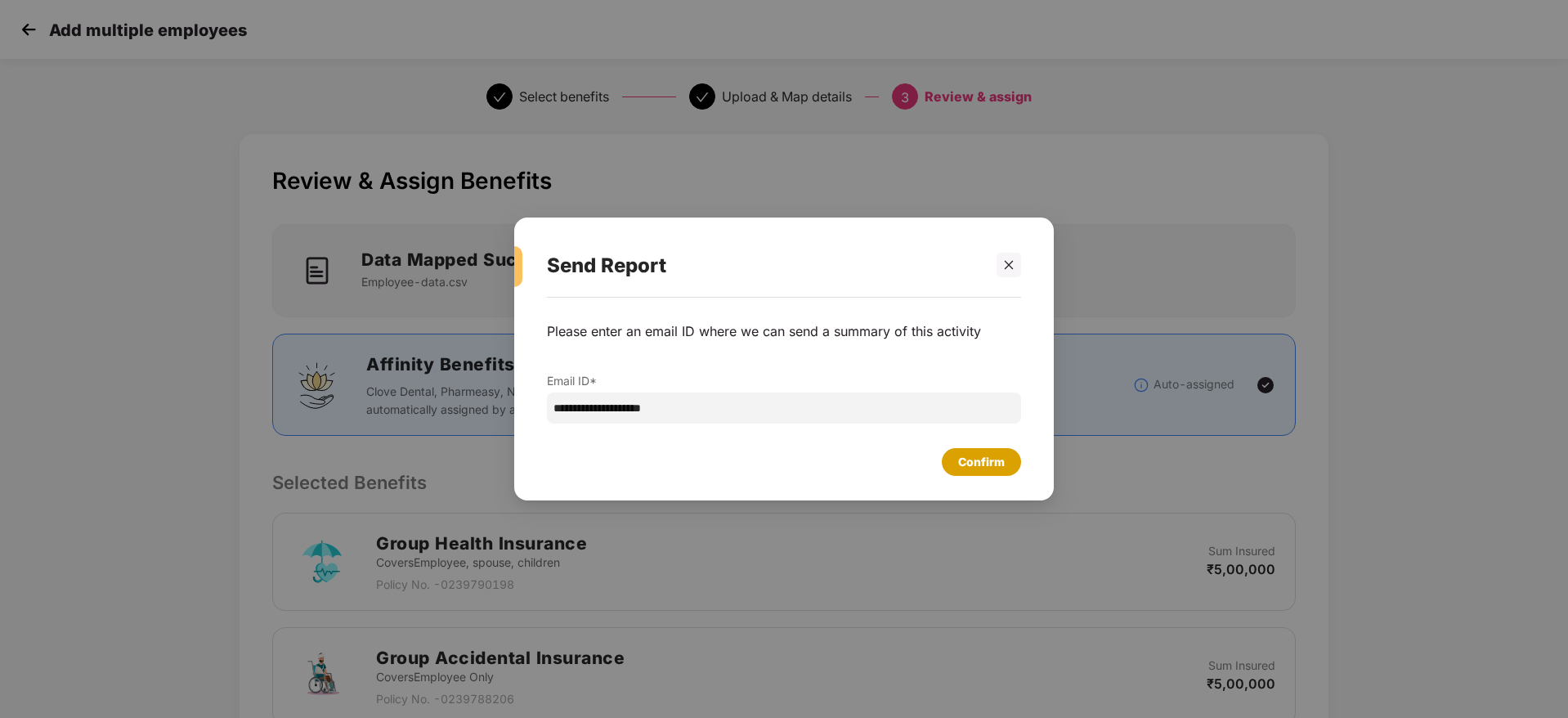
click at [982, 462] on div "Confirm" at bounding box center [982, 462] width 46 height 18
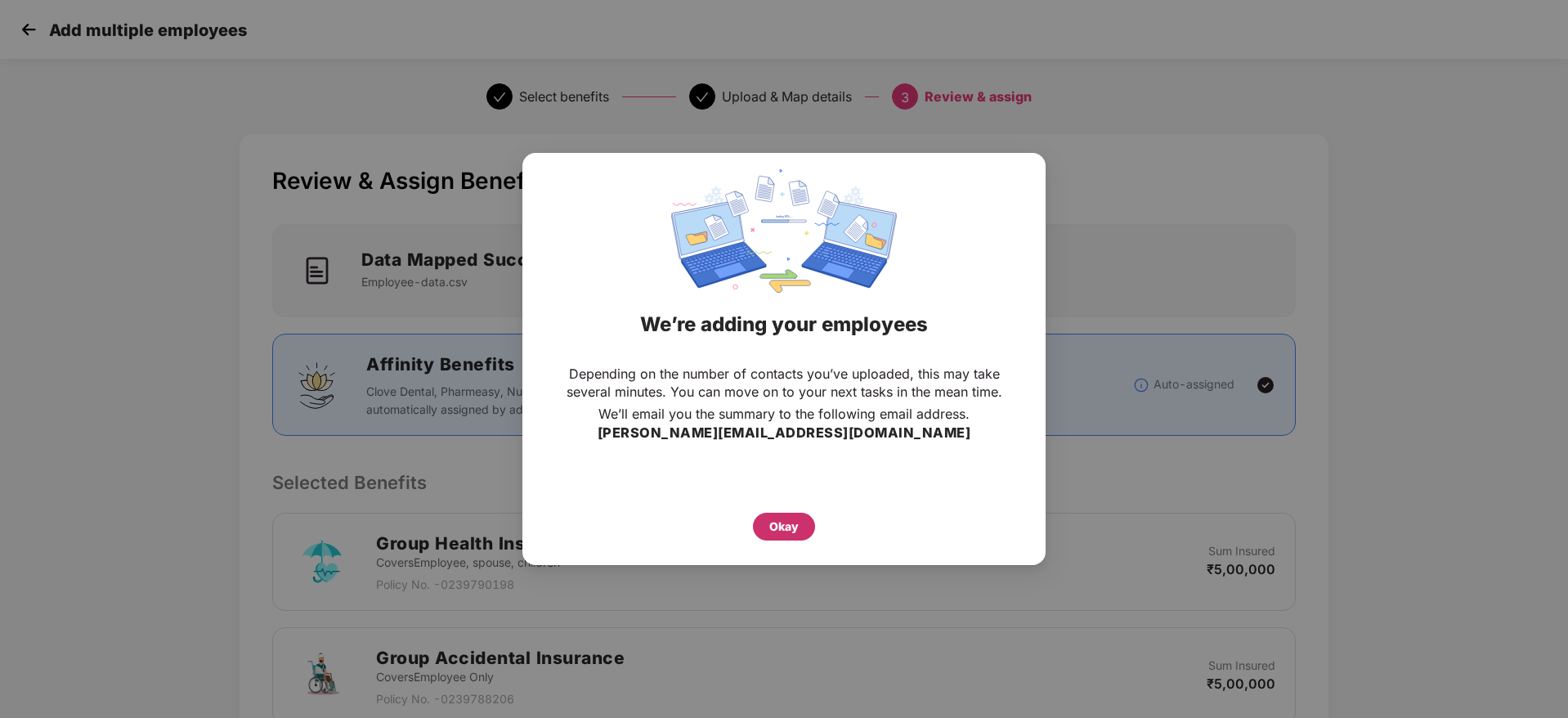
click at [777, 525] on div "Okay" at bounding box center [784, 527] width 29 height 18
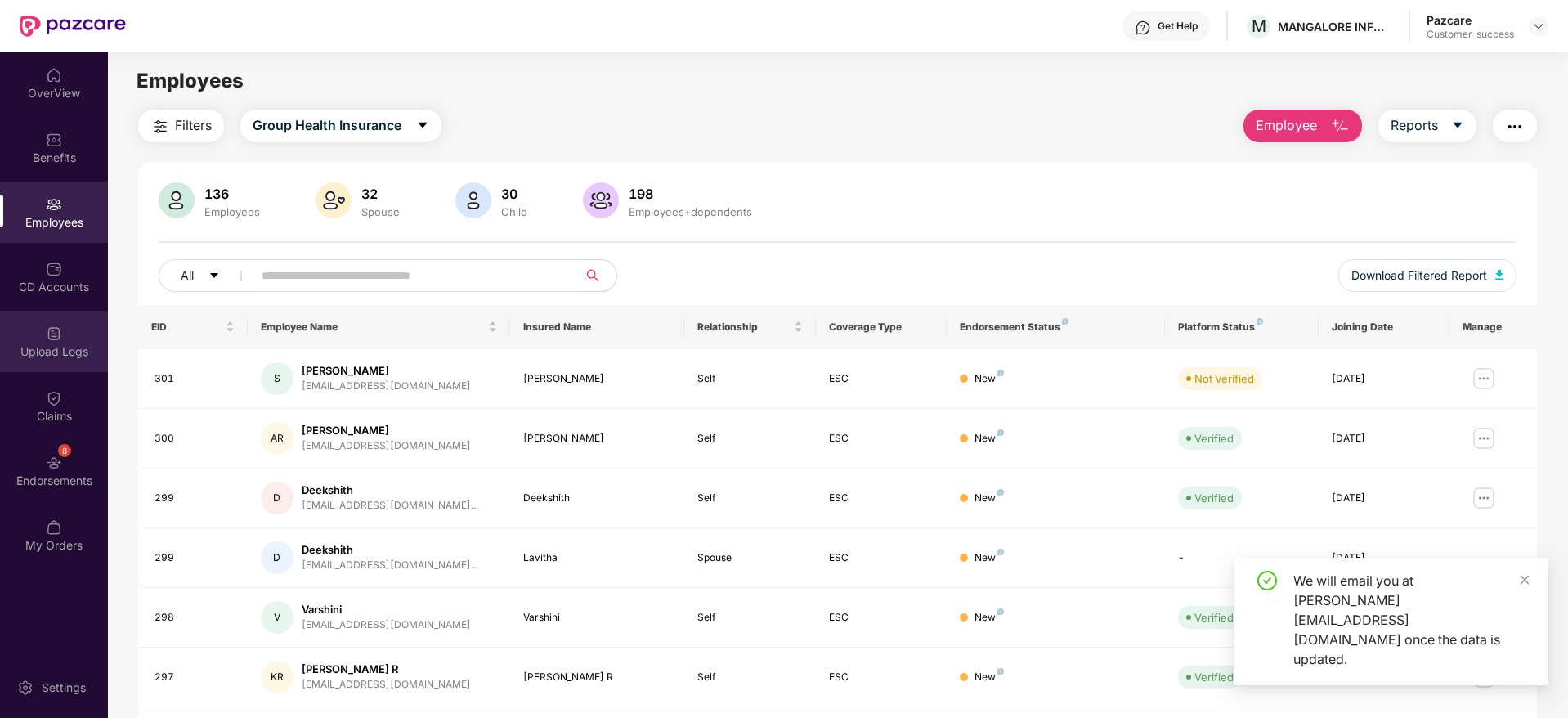
click at [49, 342] on div "Upload Logs" at bounding box center [53, 341] width 108 height 61
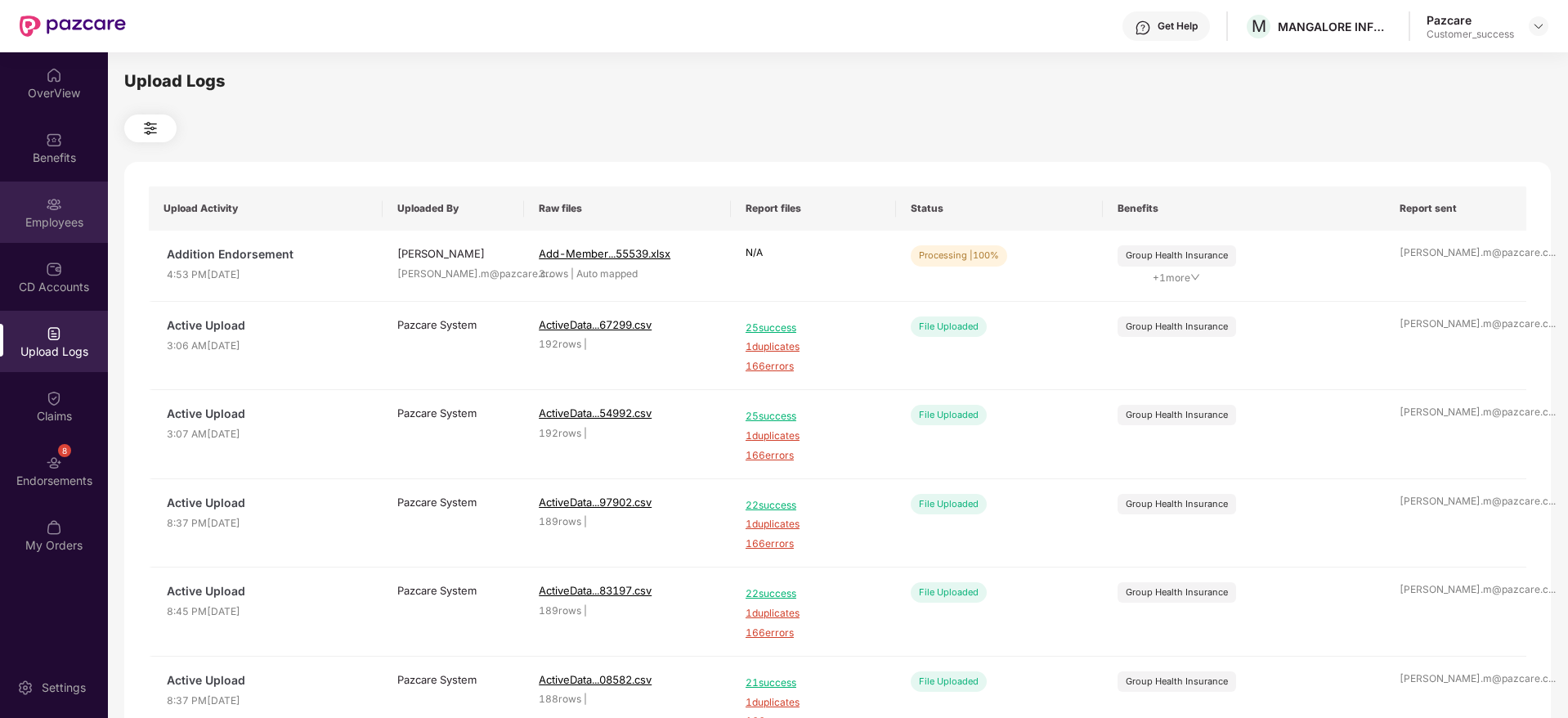
click at [58, 202] on img at bounding box center [53, 205] width 16 height 16
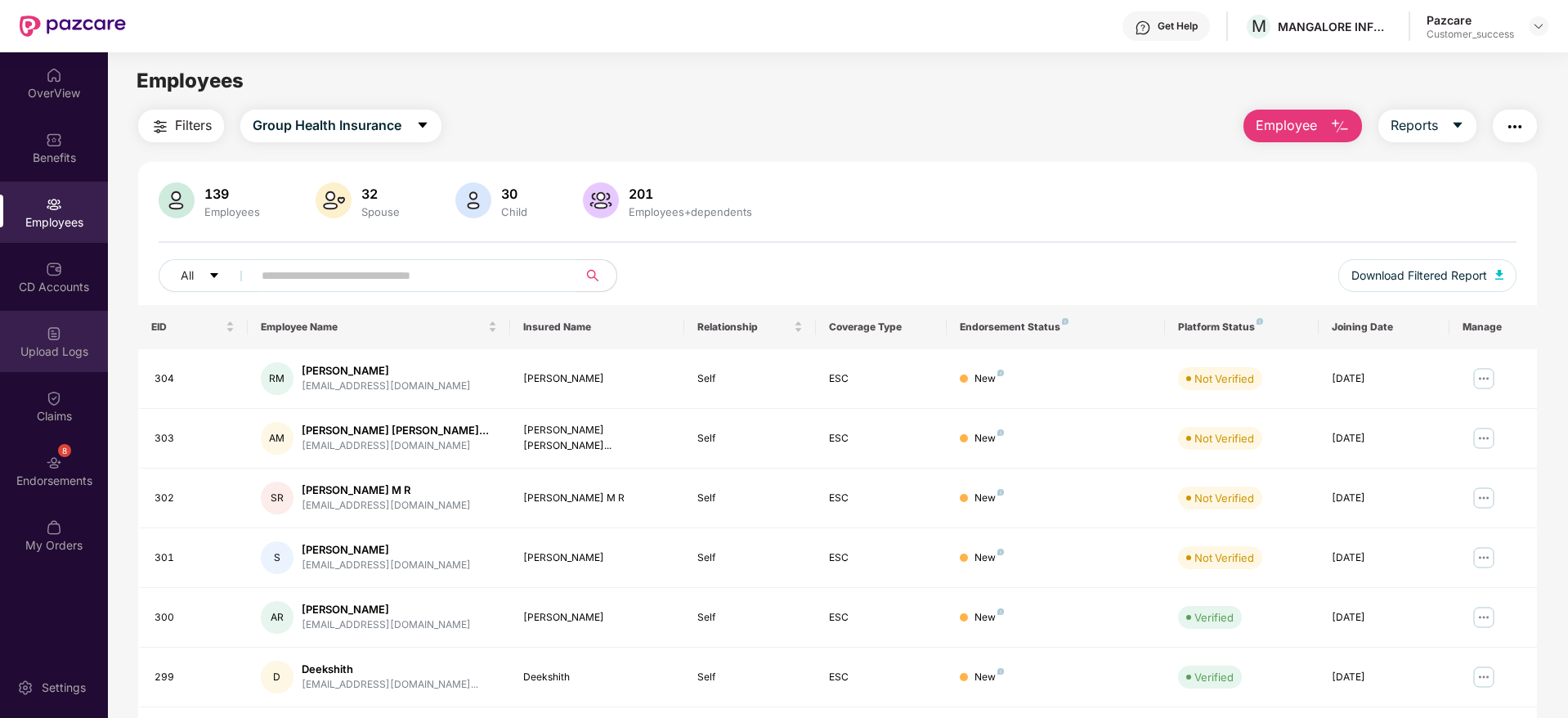
click at [79, 365] on div "Upload Logs" at bounding box center [53, 341] width 108 height 61
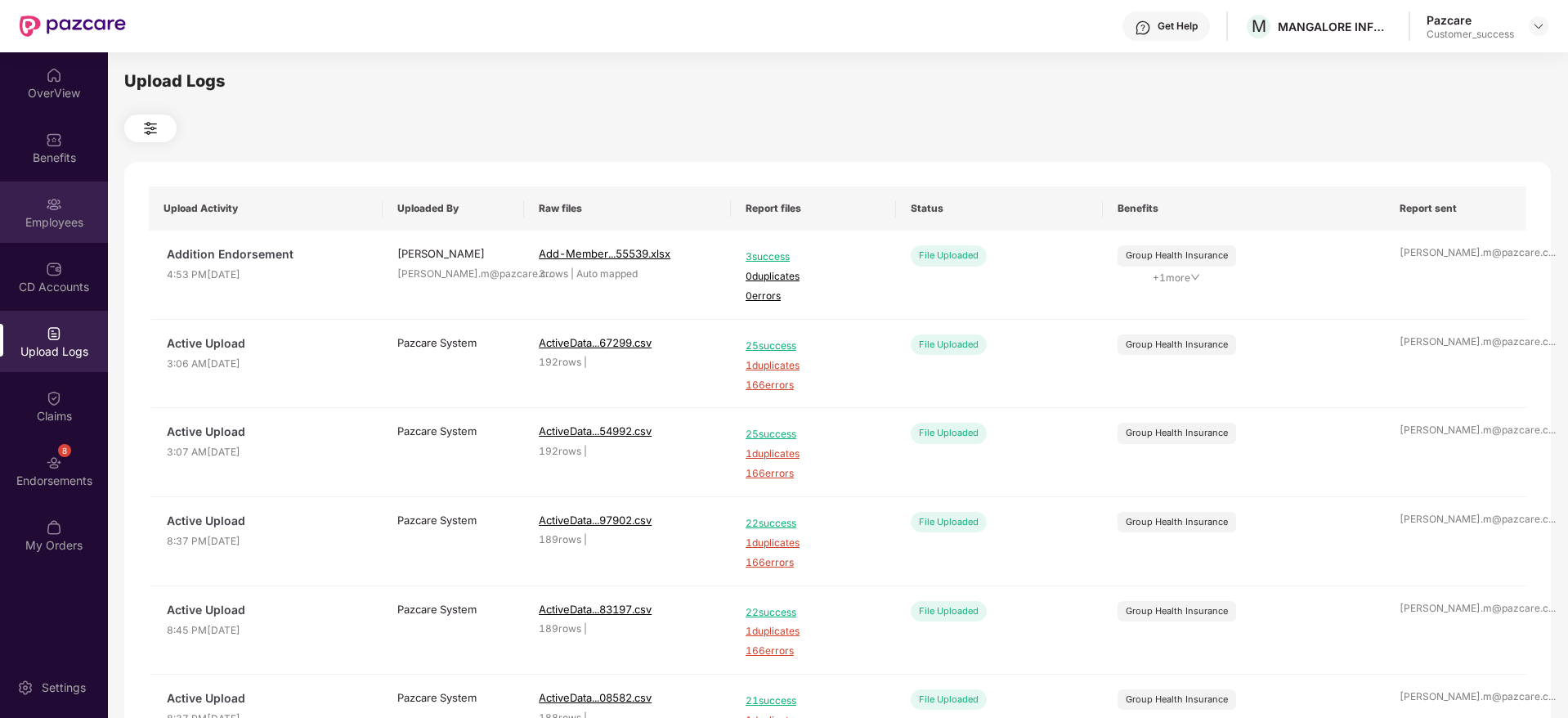
click at [56, 210] on img at bounding box center [53, 205] width 16 height 16
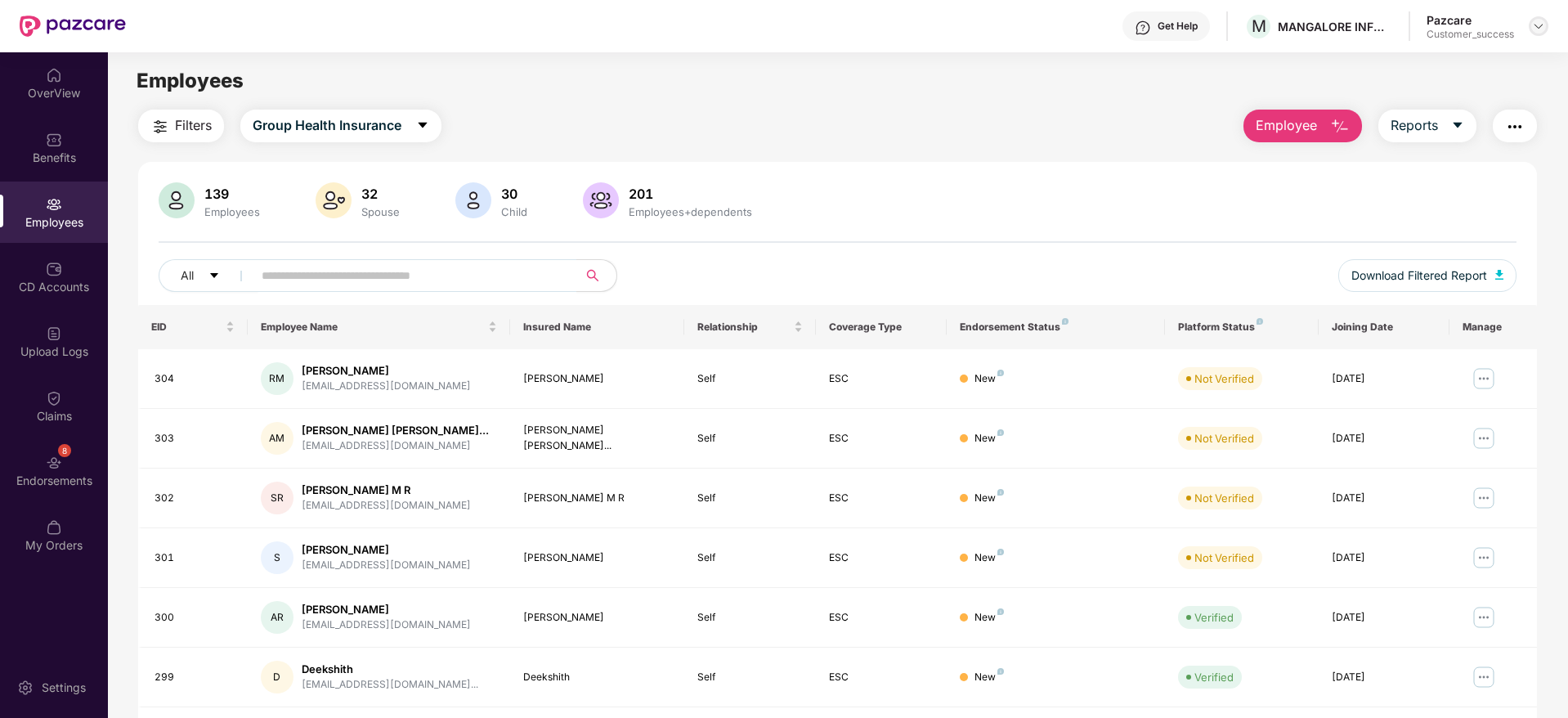
click at [1535, 26] on img at bounding box center [1539, 26] width 13 height 13
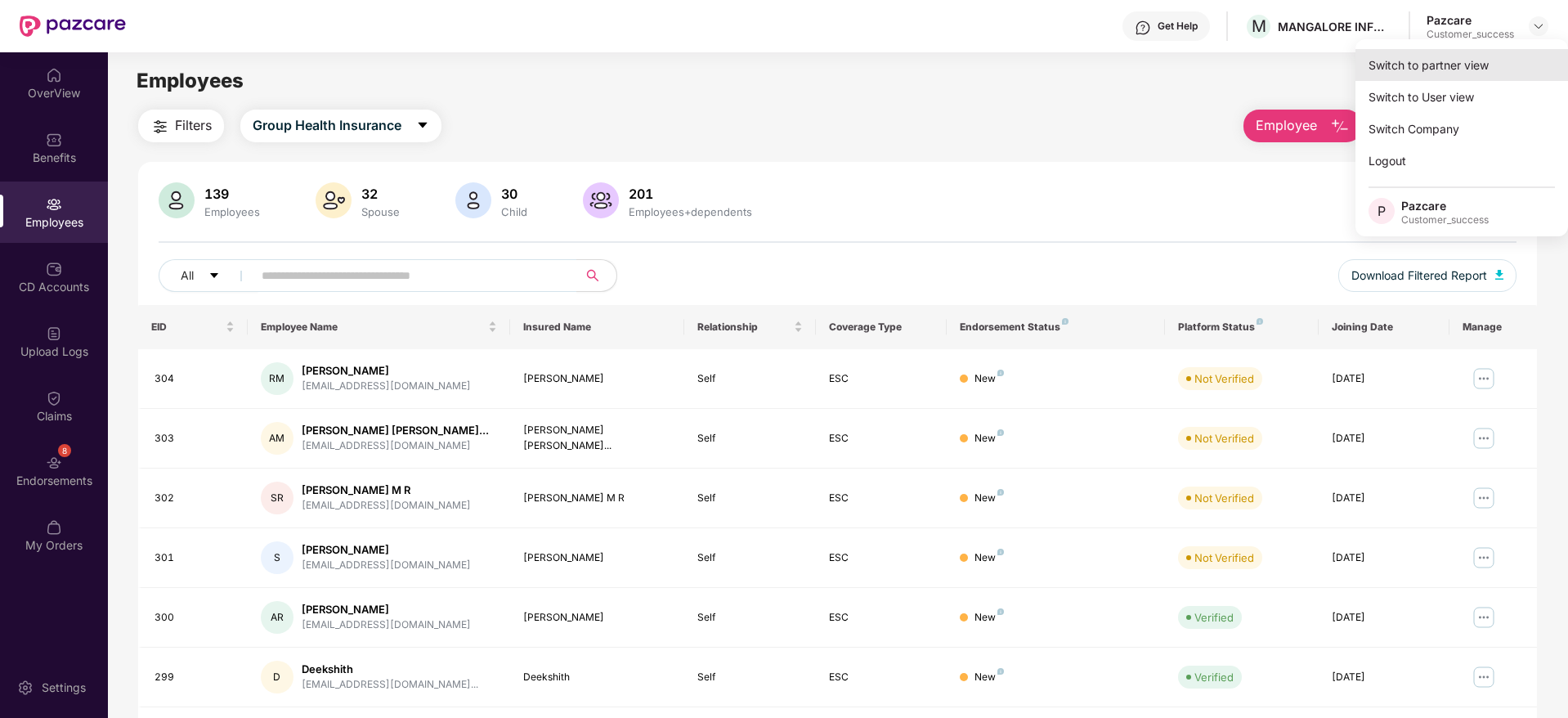
click at [1508, 60] on div "Switch to partner view" at bounding box center [1461, 65] width 213 height 32
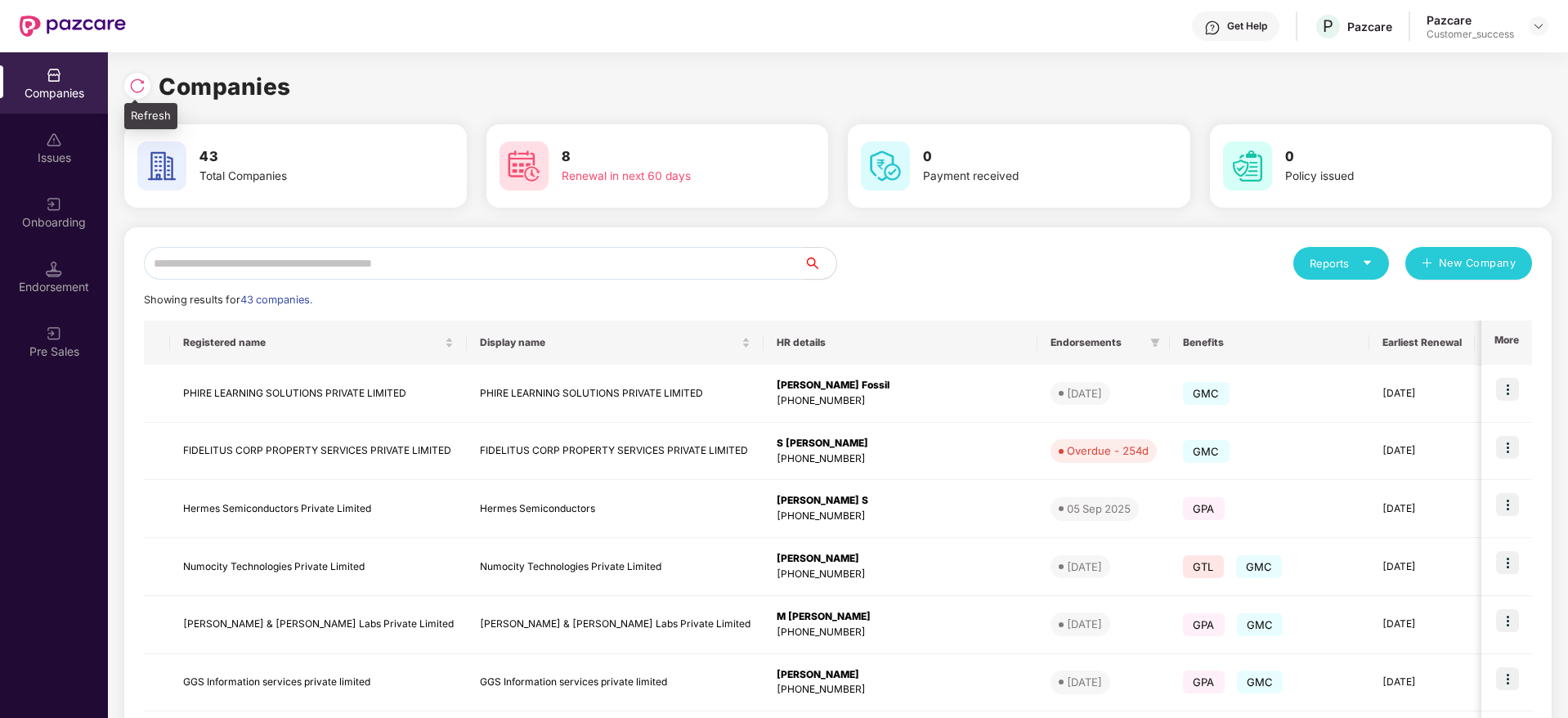
click at [141, 84] on img at bounding box center [137, 85] width 16 height 16
drag, startPoint x: 285, startPoint y: 85, endPoint x: 136, endPoint y: 82, distance: 149.0
click at [136, 82] on div "Companies" at bounding box center [838, 86] width 1427 height 36
click at [136, 82] on img at bounding box center [137, 85] width 16 height 16
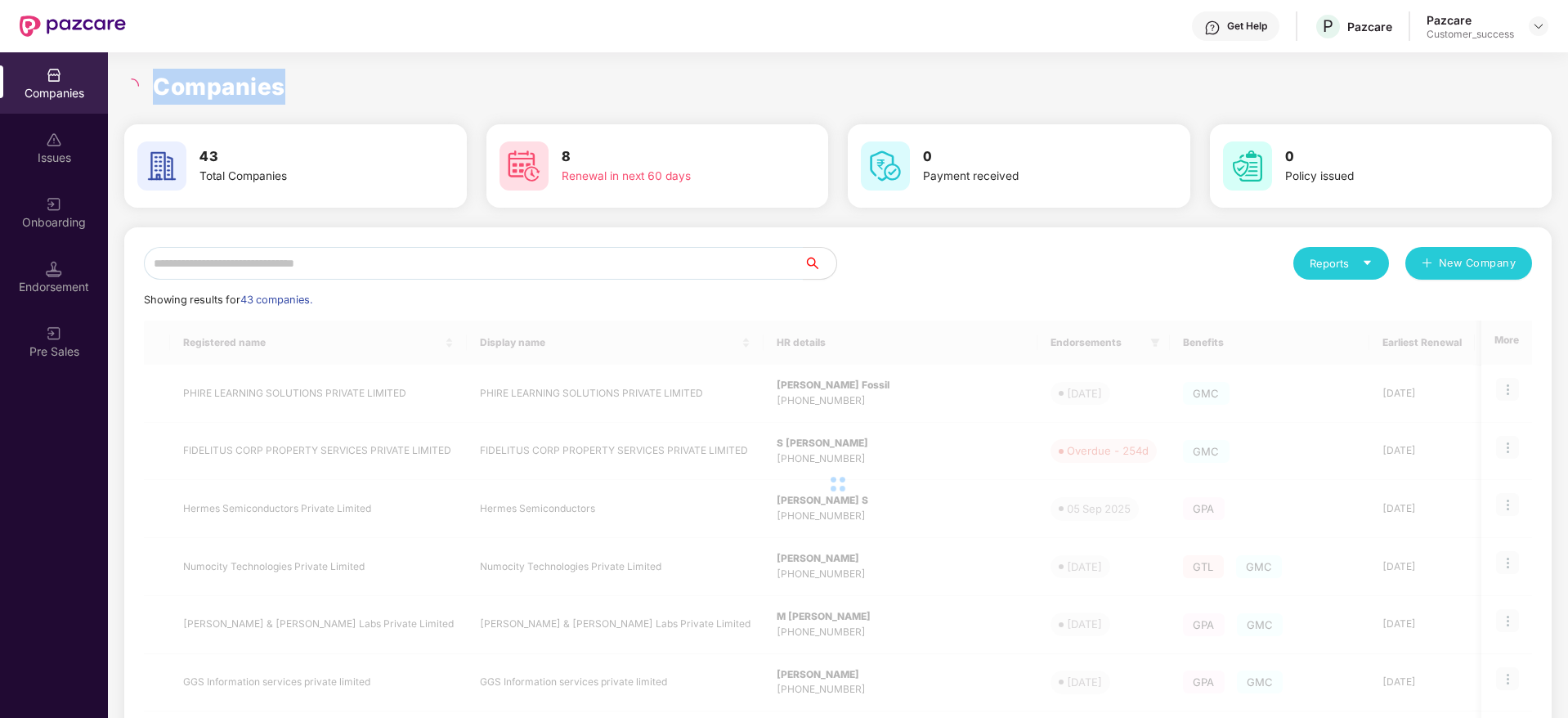
click at [233, 89] on h1 "Companies" at bounding box center [219, 86] width 133 height 36
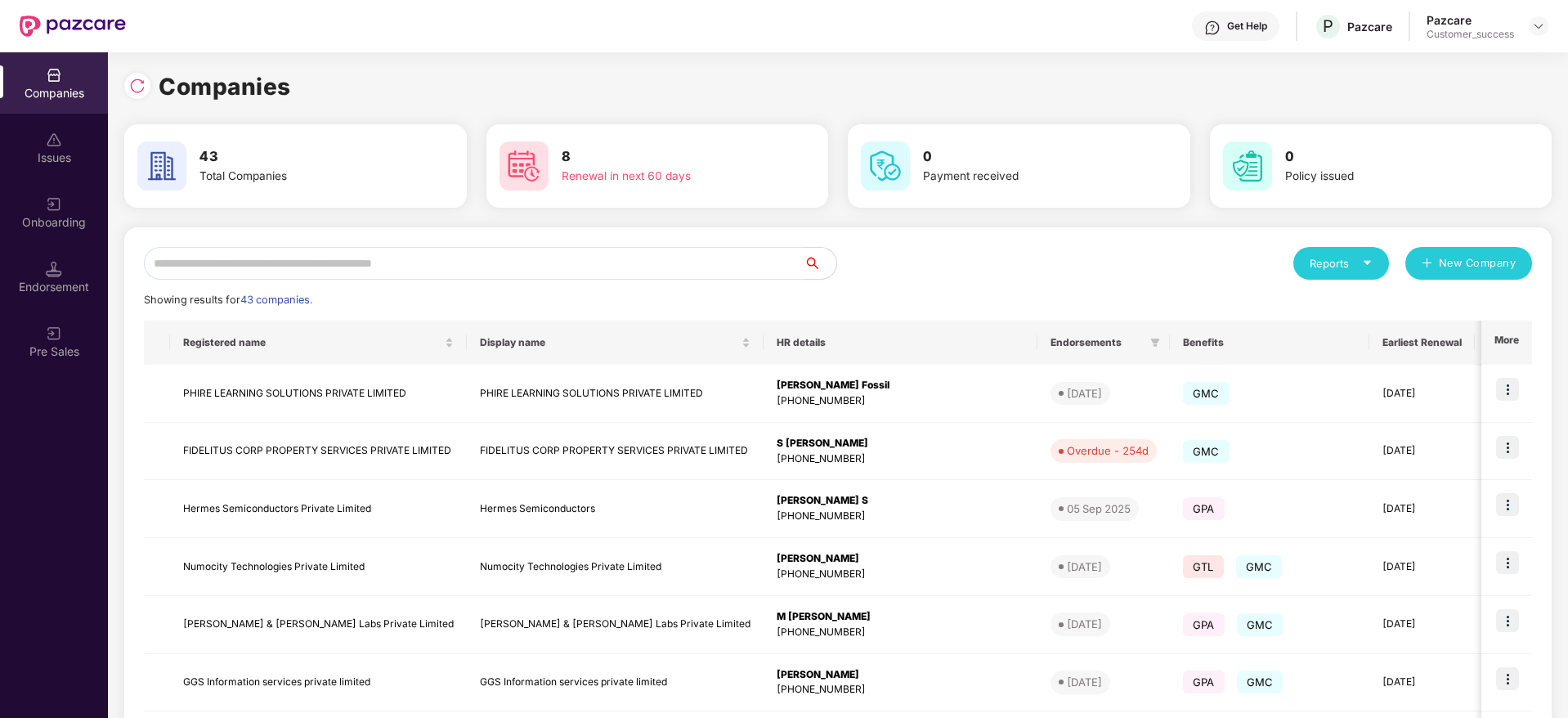
click at [562, 257] on input "text" at bounding box center [474, 263] width 660 height 33
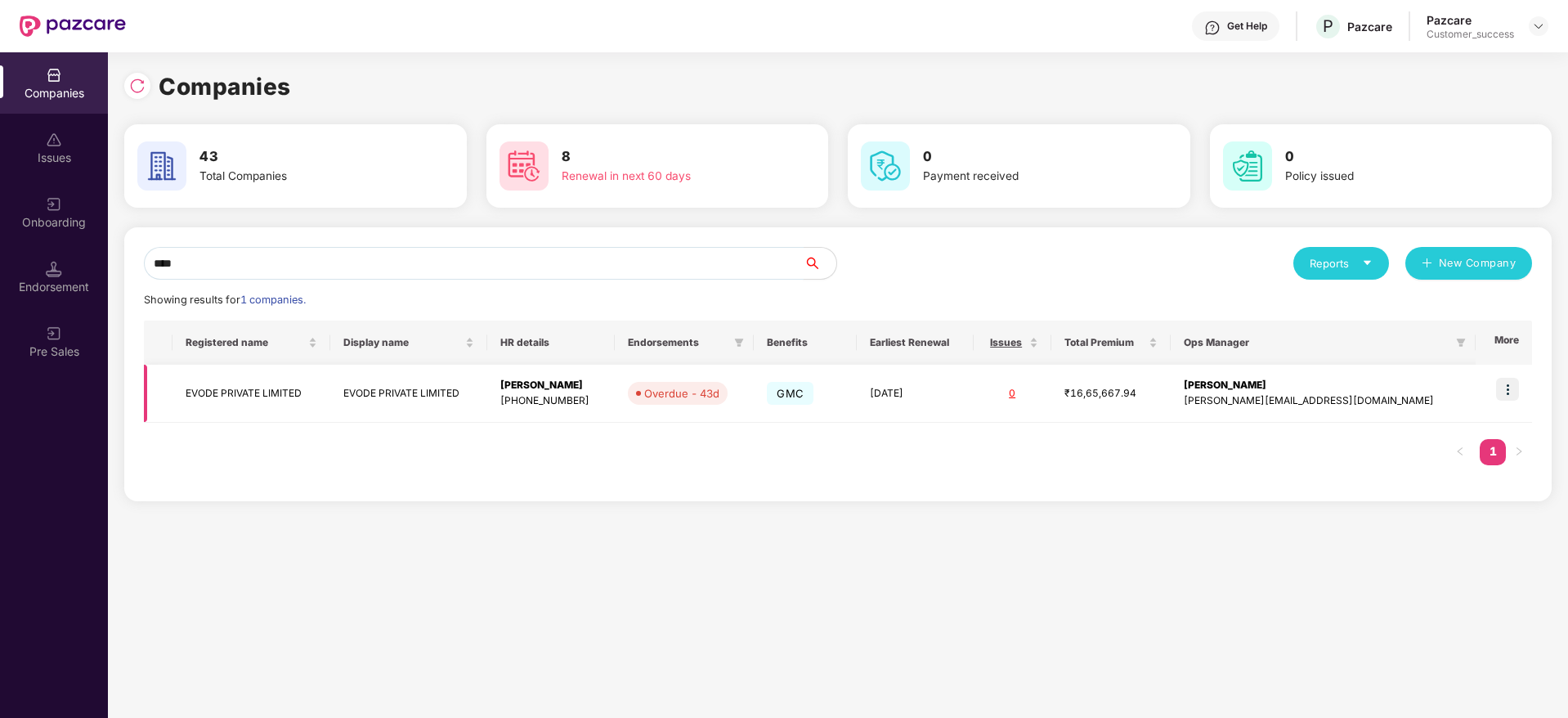
type input "****"
click at [1516, 385] on img at bounding box center [1508, 390] width 23 height 23
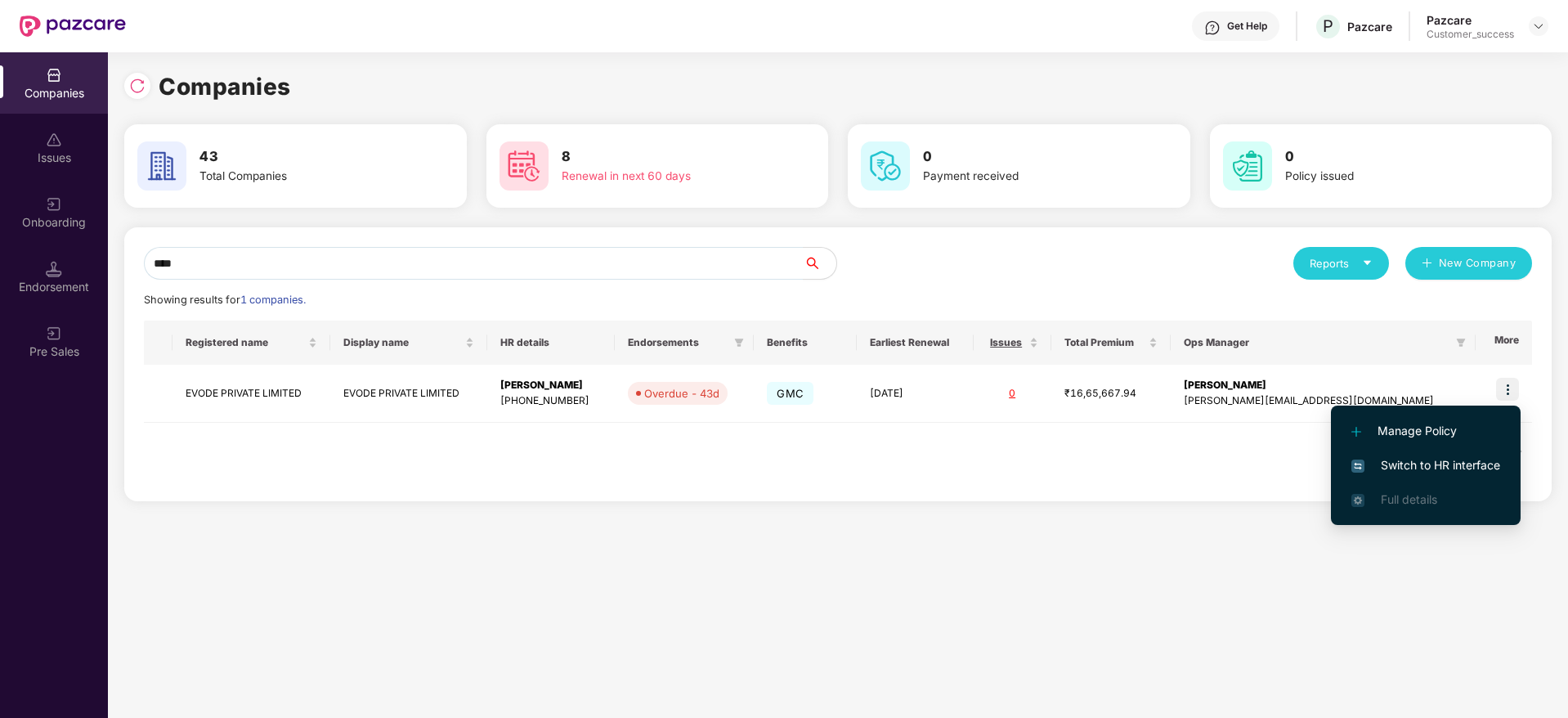
click at [1448, 465] on span "Switch to HR interface" at bounding box center [1426, 465] width 149 height 18
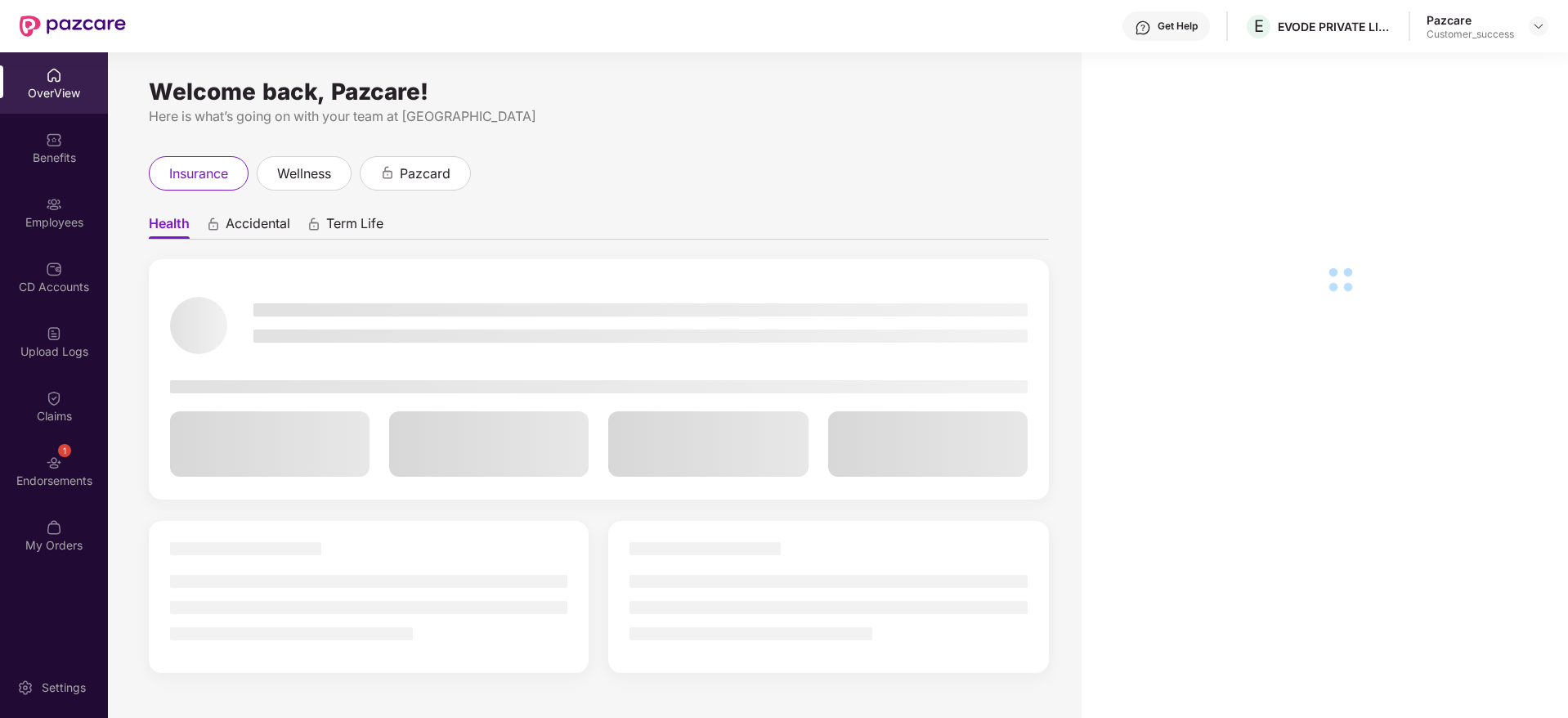
click at [55, 215] on div "Employees" at bounding box center [53, 222] width 108 height 16
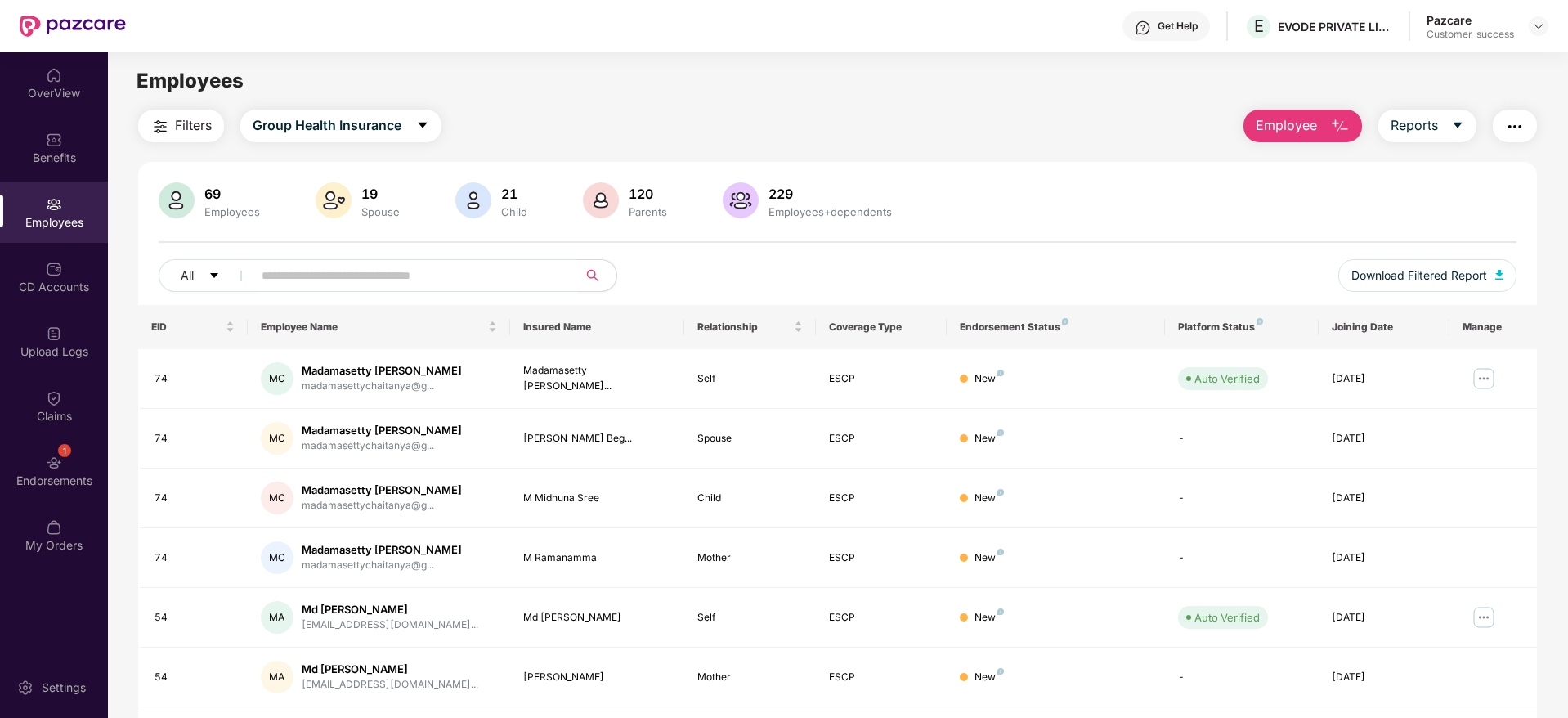
click at [324, 287] on input "text" at bounding box center [408, 276] width 293 height 25
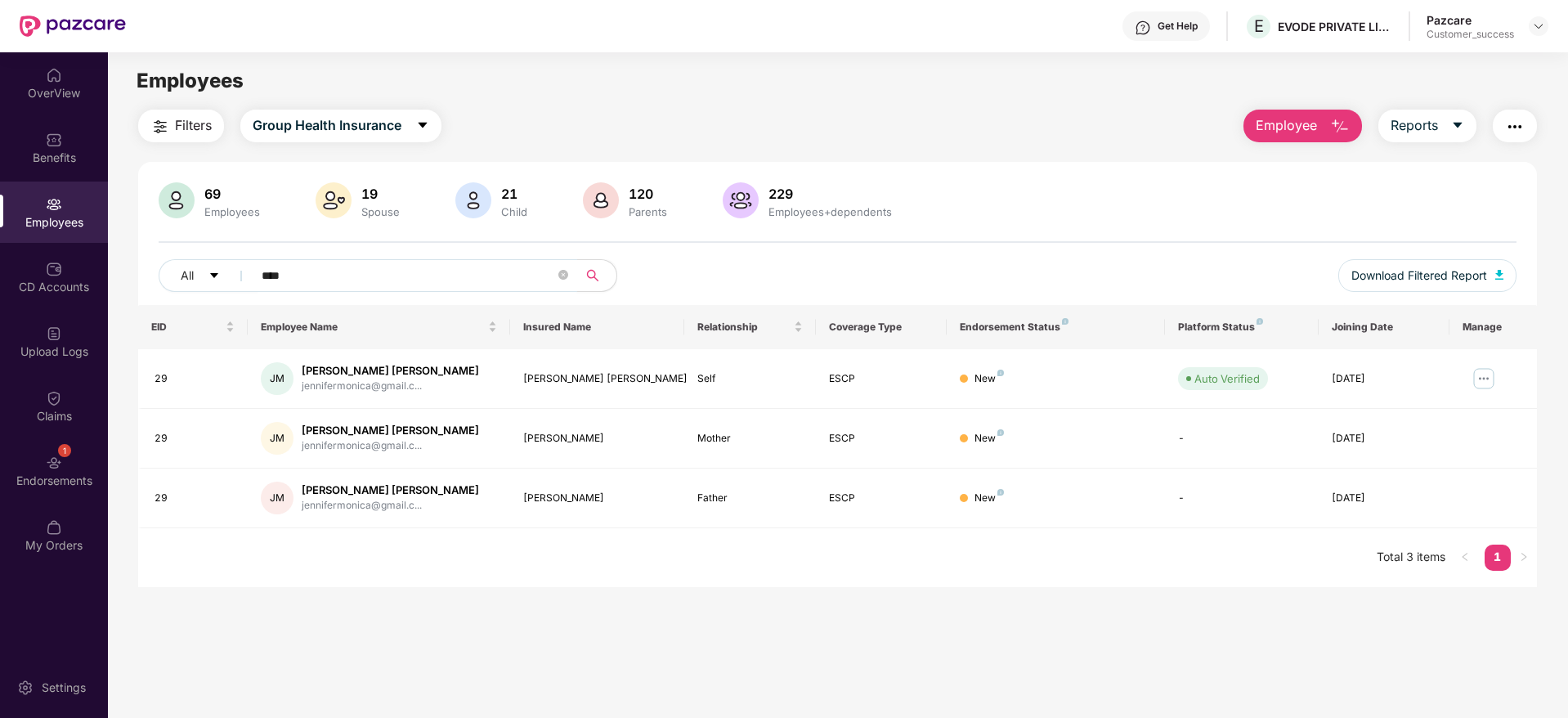
type input "****"
click at [1025, 214] on div "69 Employees 19 Spouse 21 Child [DEMOGRAPHIC_DATA] Parents 229 Employees+depend…" at bounding box center [837, 202] width 1358 height 39
click at [1478, 382] on img at bounding box center [1484, 378] width 26 height 26
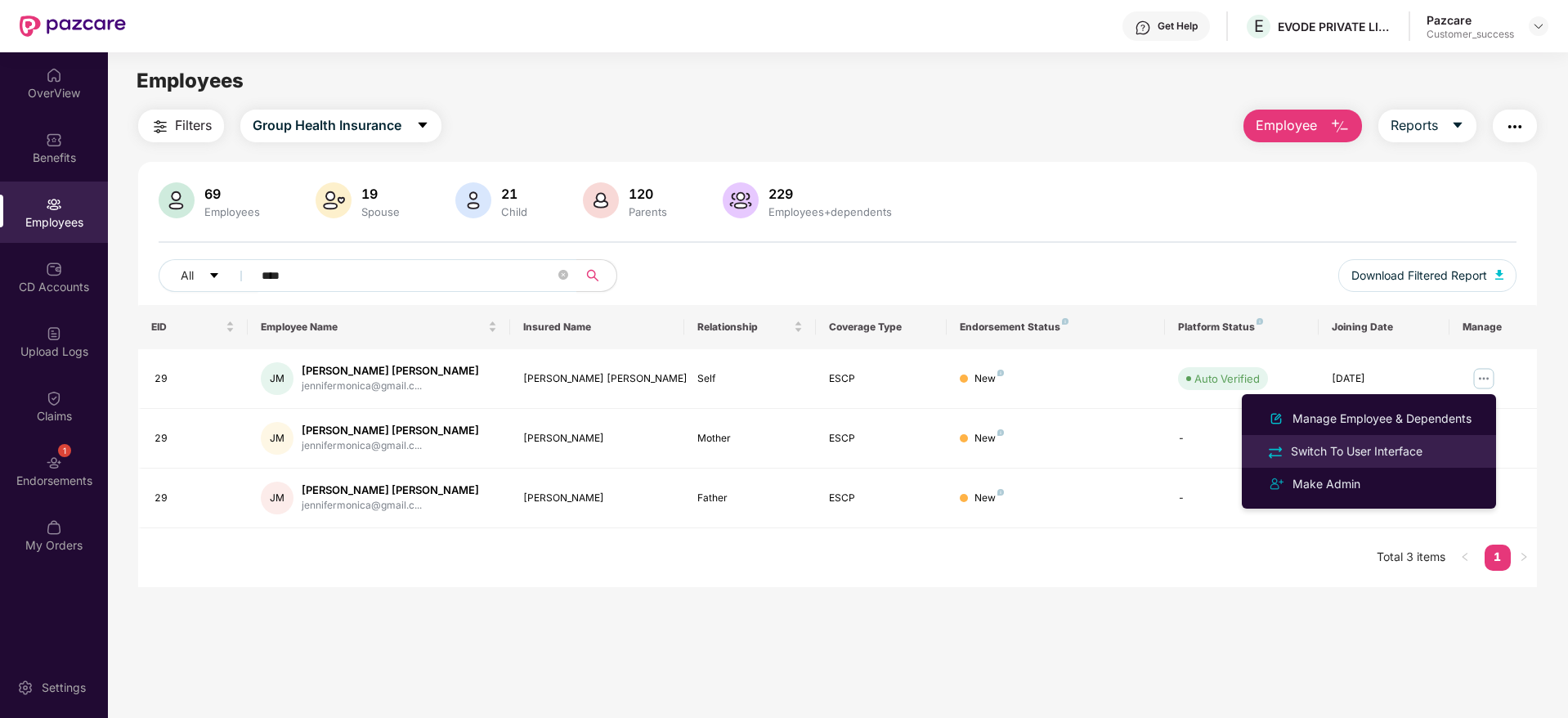
click at [1424, 439] on li "Switch To User Interface" at bounding box center [1370, 451] width 254 height 33
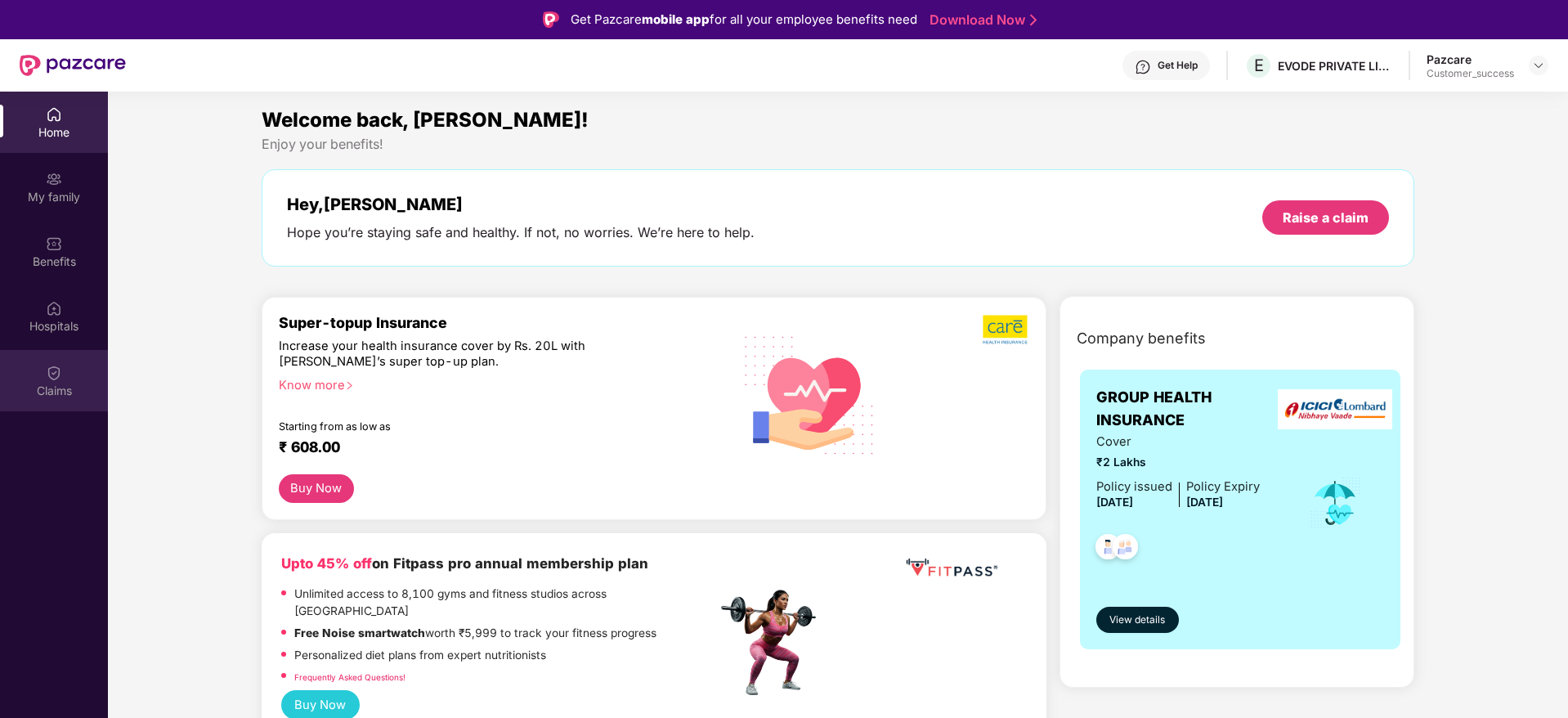
click at [58, 380] on img at bounding box center [53, 373] width 16 height 16
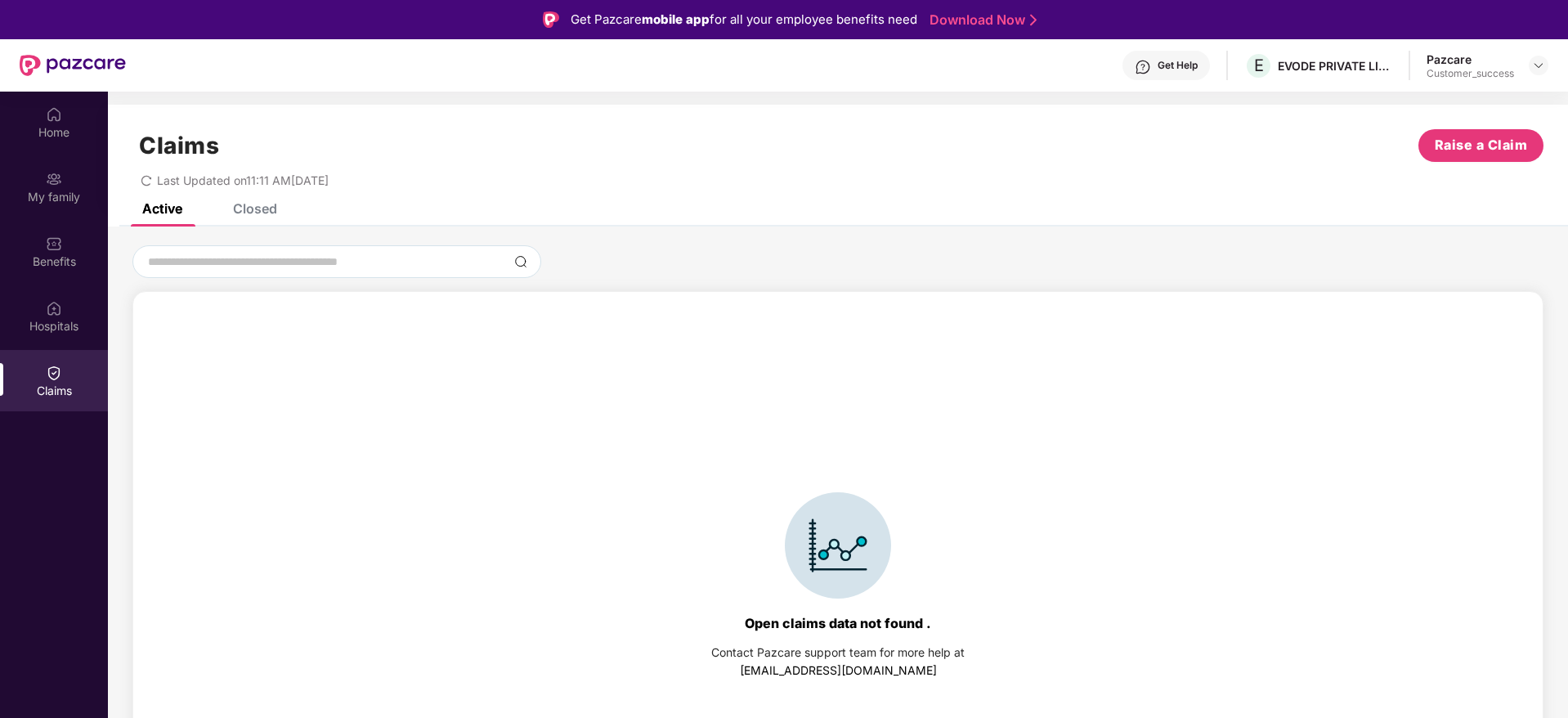
click at [263, 210] on div "Closed" at bounding box center [255, 208] width 44 height 16
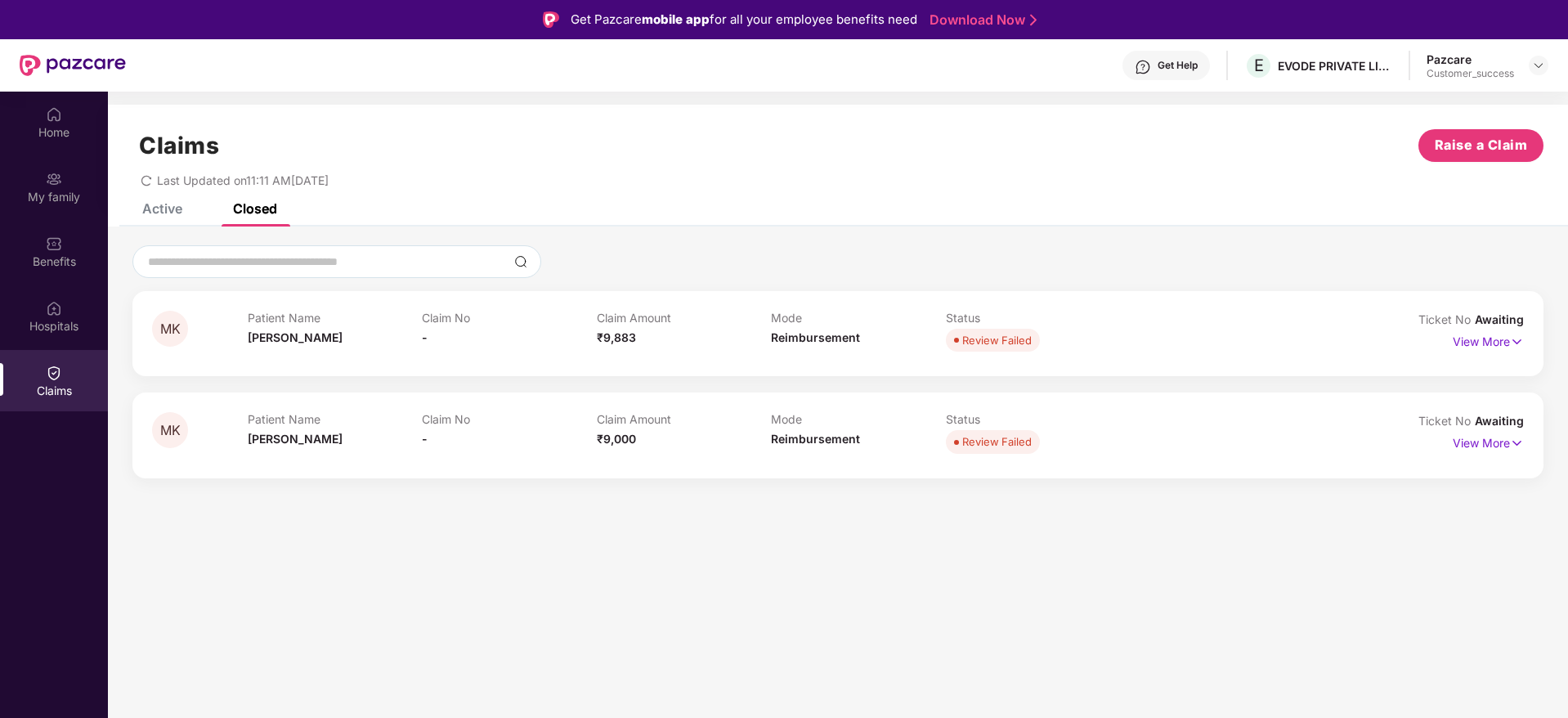
click at [181, 215] on div "Active" at bounding box center [162, 208] width 40 height 16
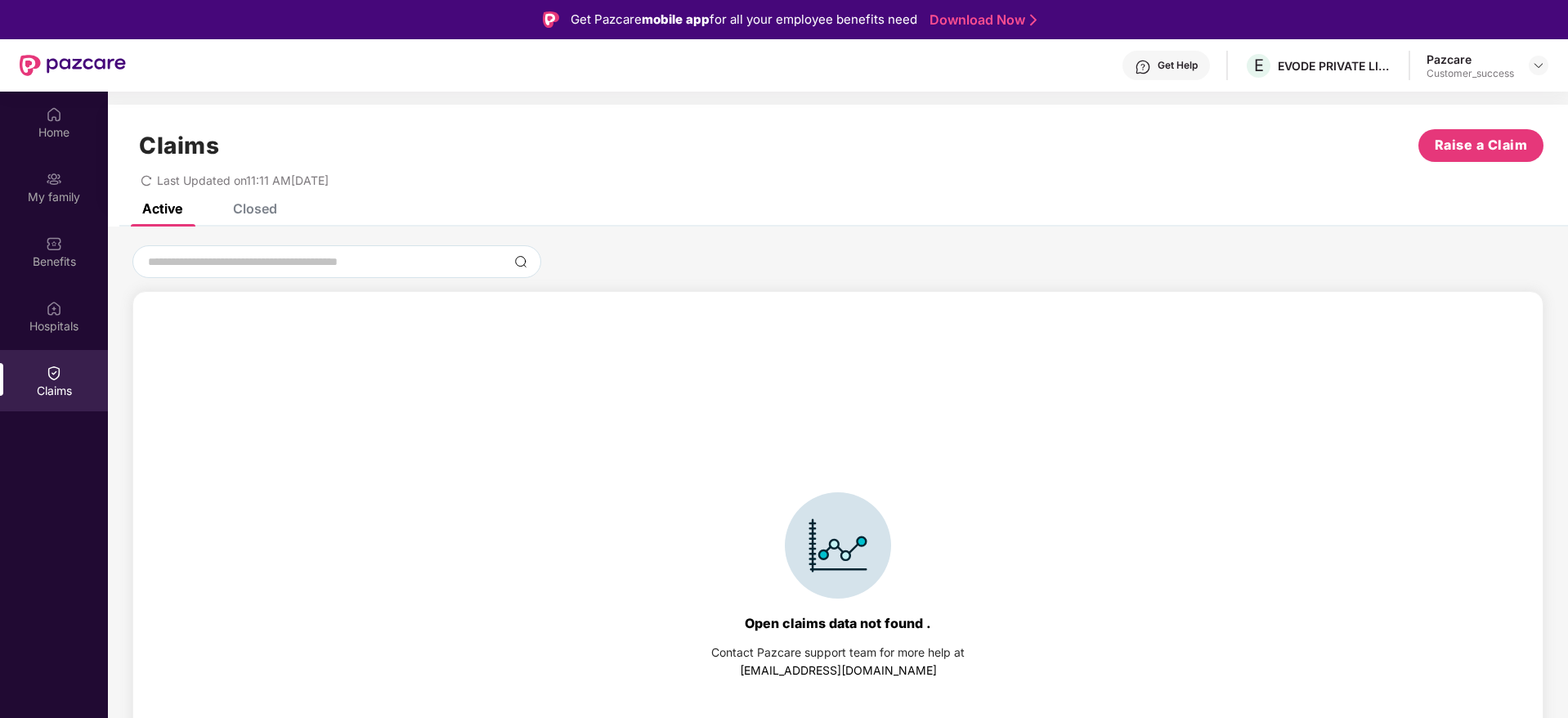
click at [279, 208] on div "Active Closed" at bounding box center [838, 215] width 1460 height 23
click at [269, 209] on div "Closed" at bounding box center [255, 208] width 44 height 16
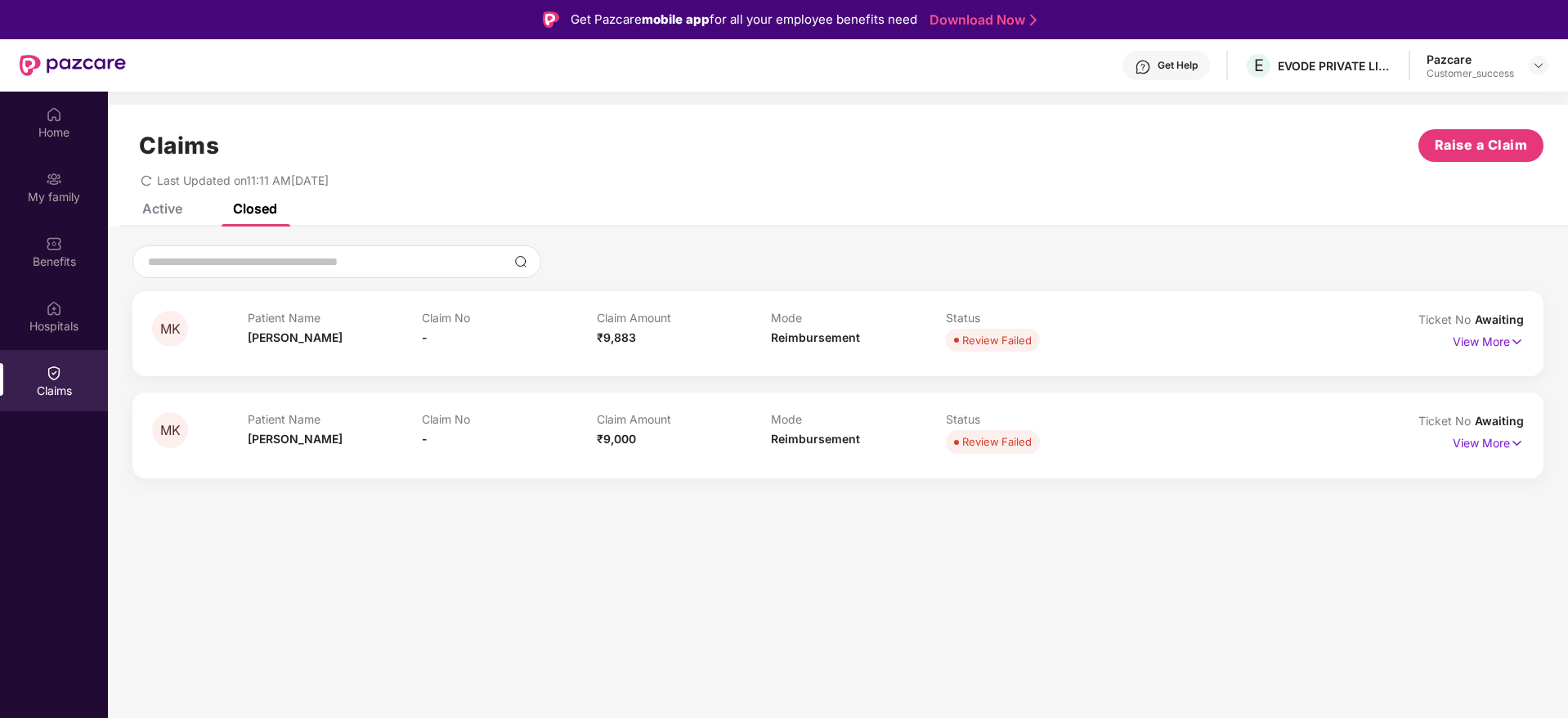
click at [145, 182] on icon "redo" at bounding box center [146, 181] width 12 height 12
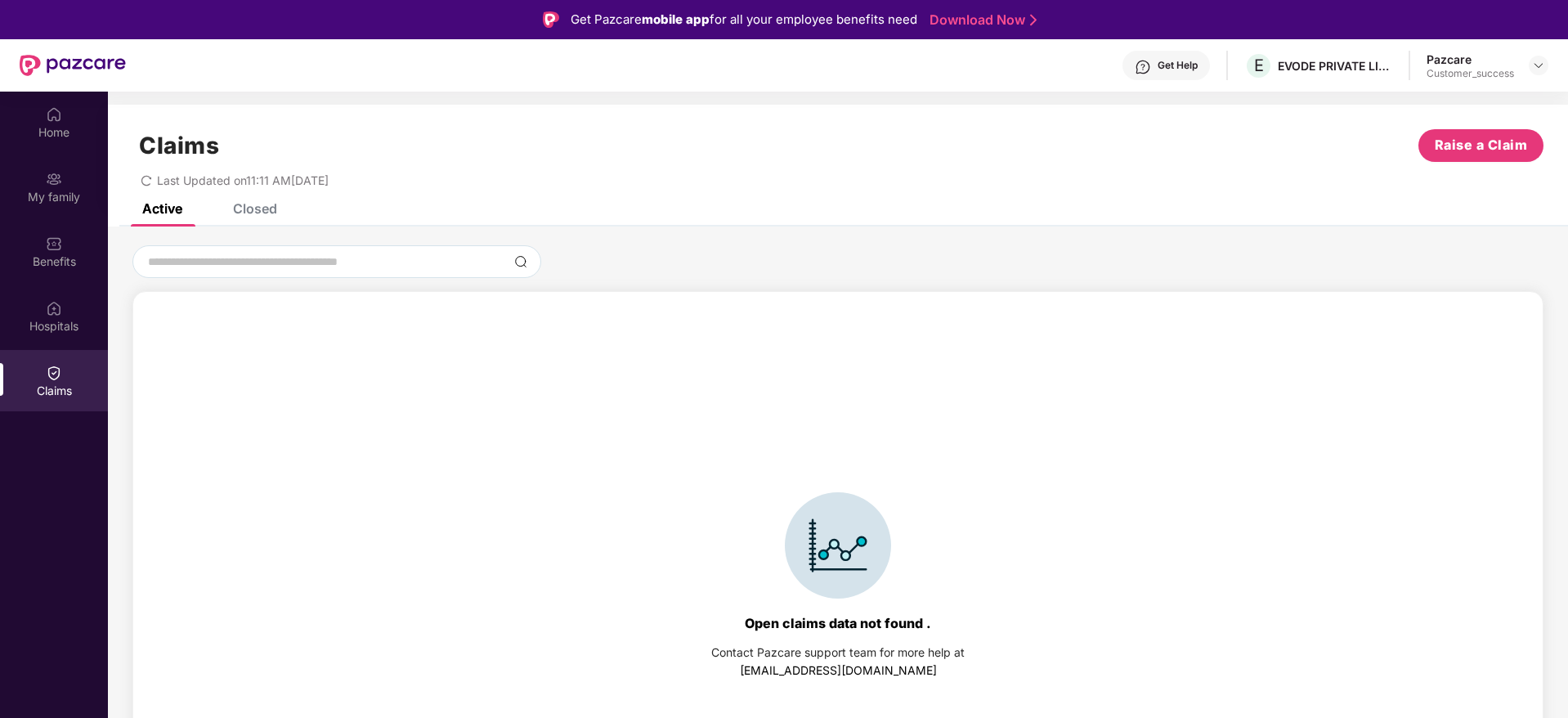
click at [242, 208] on div "Closed" at bounding box center [255, 208] width 44 height 16
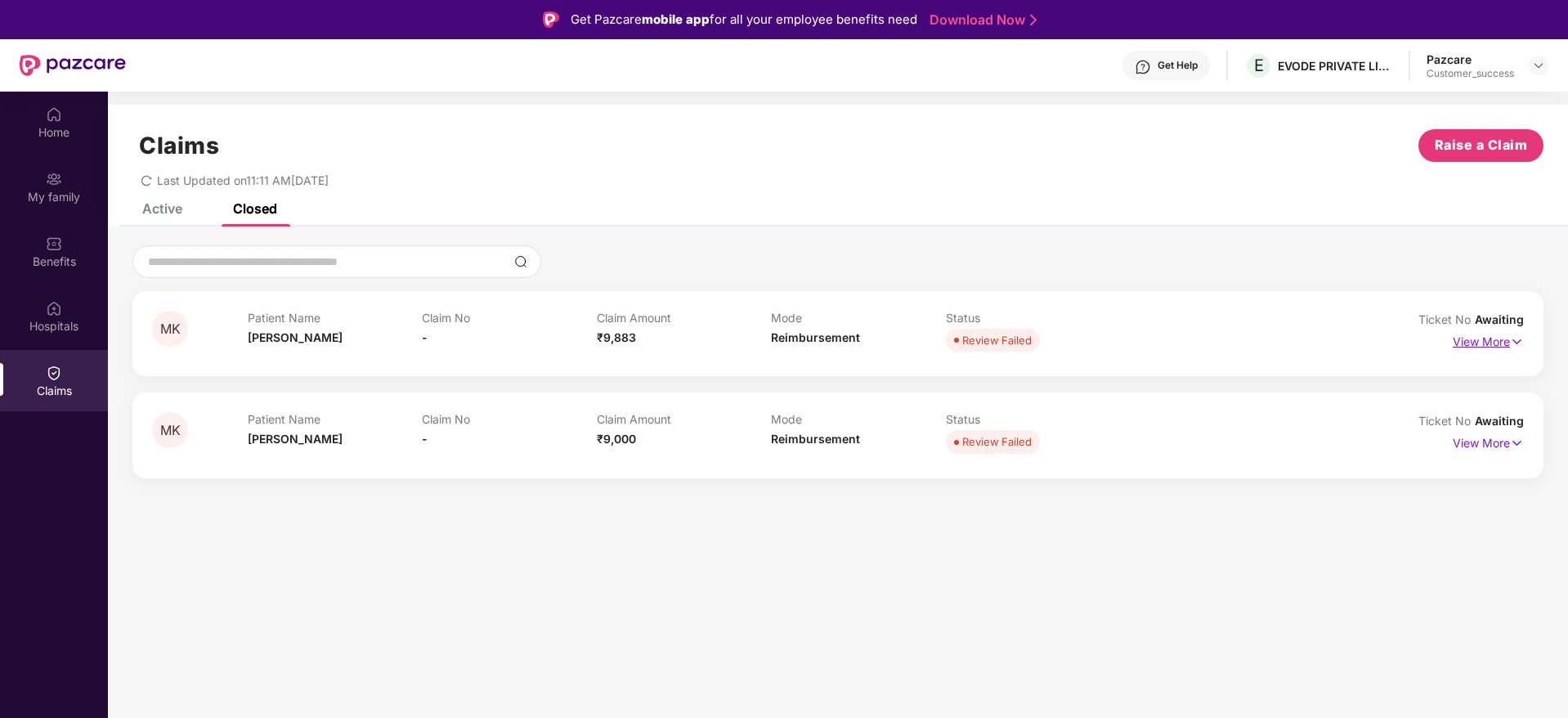
click at [1486, 342] on p "View More" at bounding box center [1489, 340] width 71 height 22
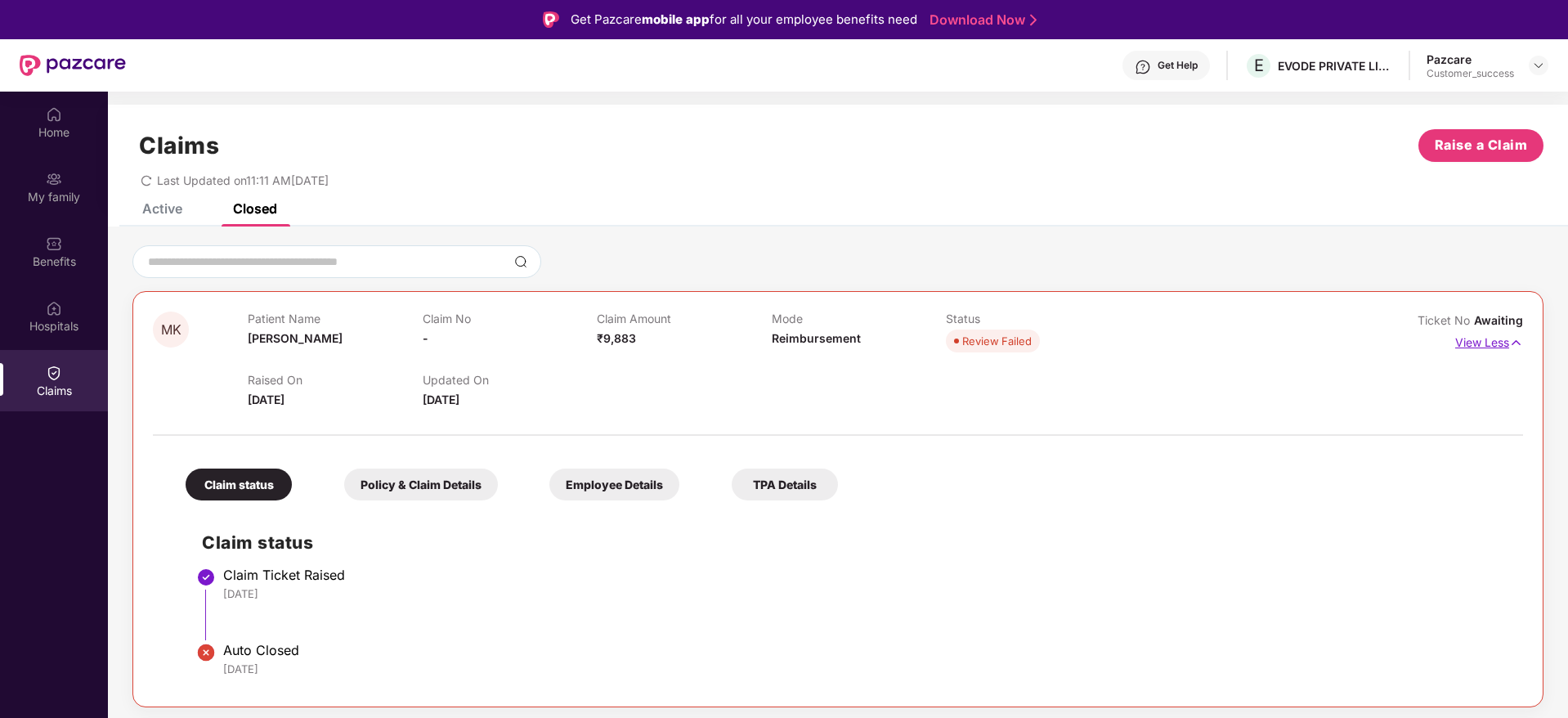
click at [1510, 344] on img at bounding box center [1516, 343] width 14 height 18
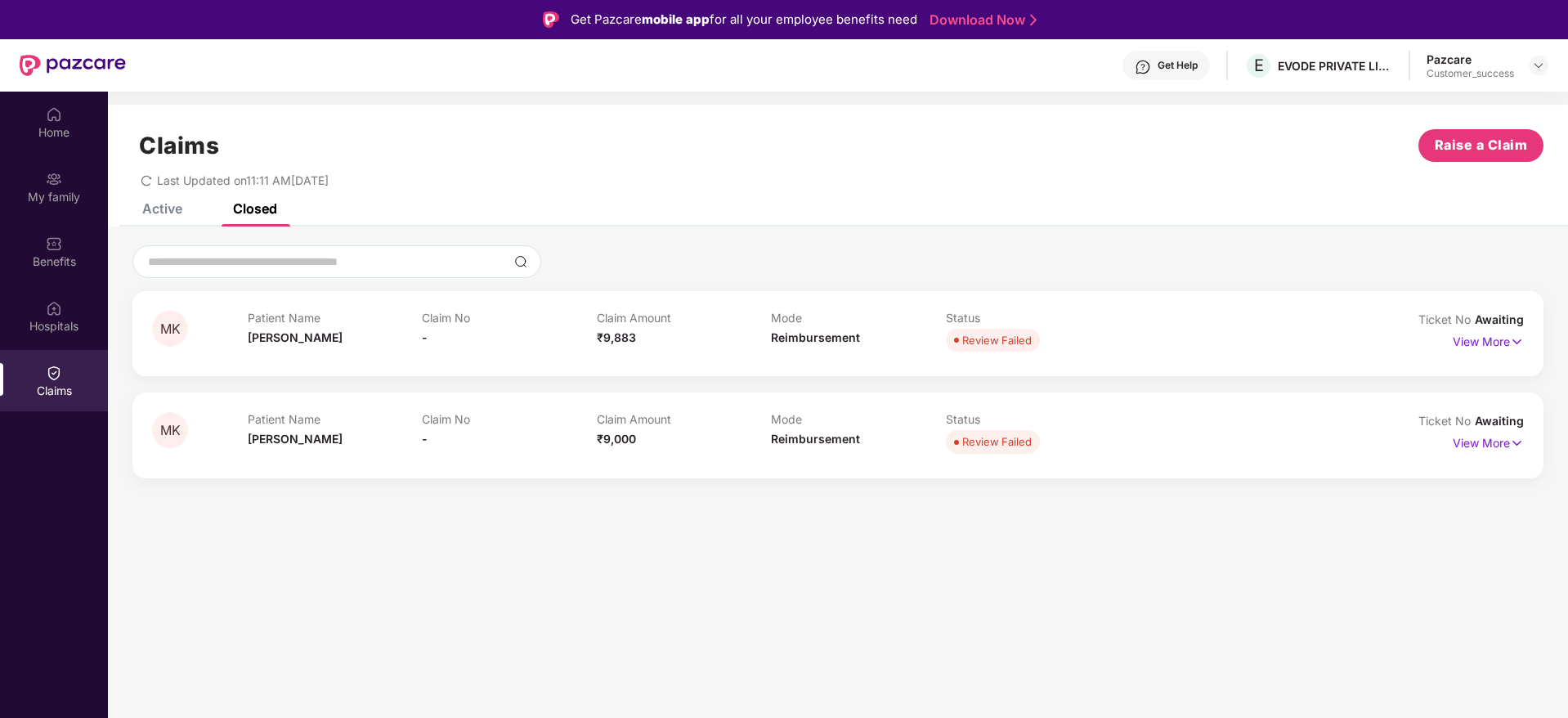
click at [163, 187] on span "Last Updated on 11:11 AM[DATE]" at bounding box center [243, 181] width 172 height 14
click at [168, 201] on div "Claims Raise a Claim Last Updated on 11:11 AM[DATE]" at bounding box center [838, 154] width 1460 height 99
click at [182, 208] on div "Active" at bounding box center [162, 208] width 40 height 16
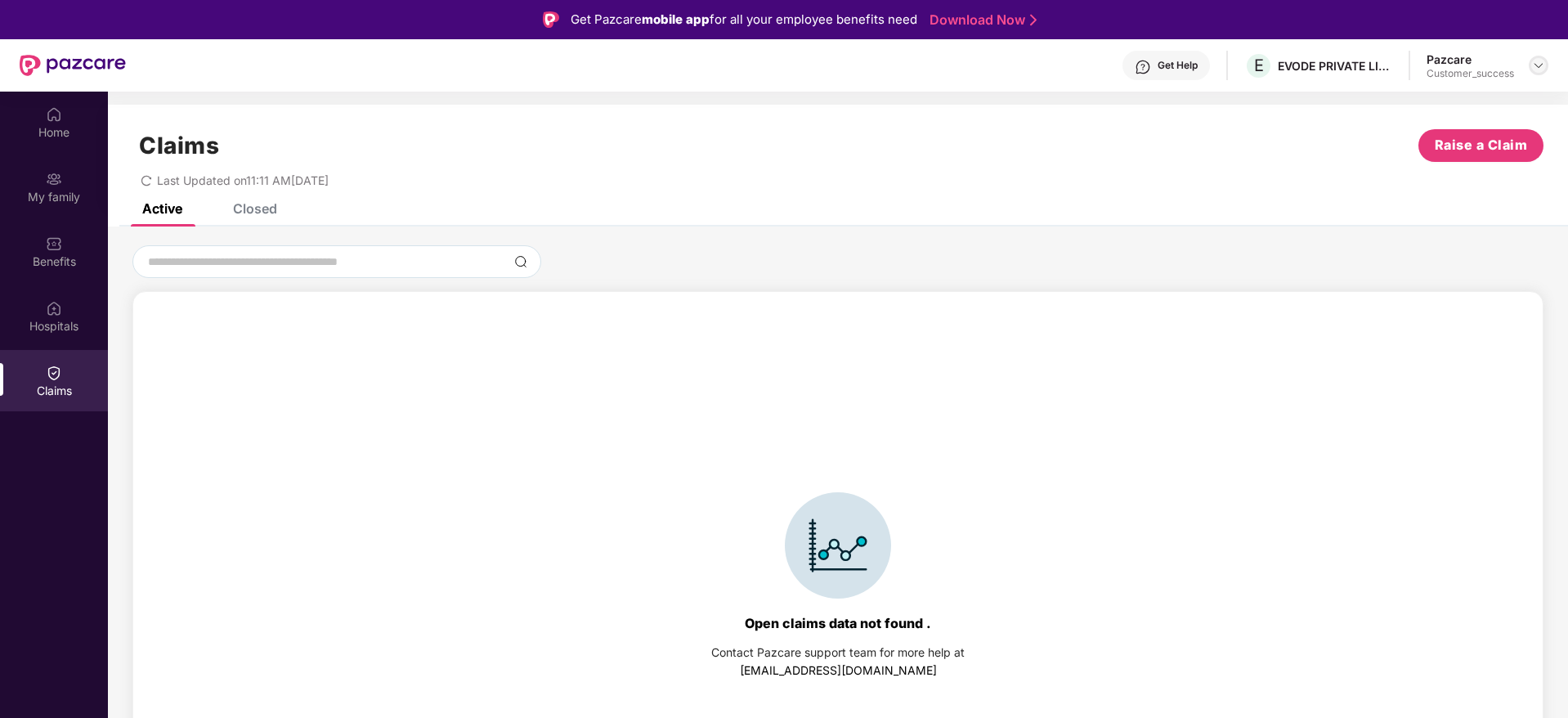
click at [1538, 64] on img at bounding box center [1539, 65] width 13 height 13
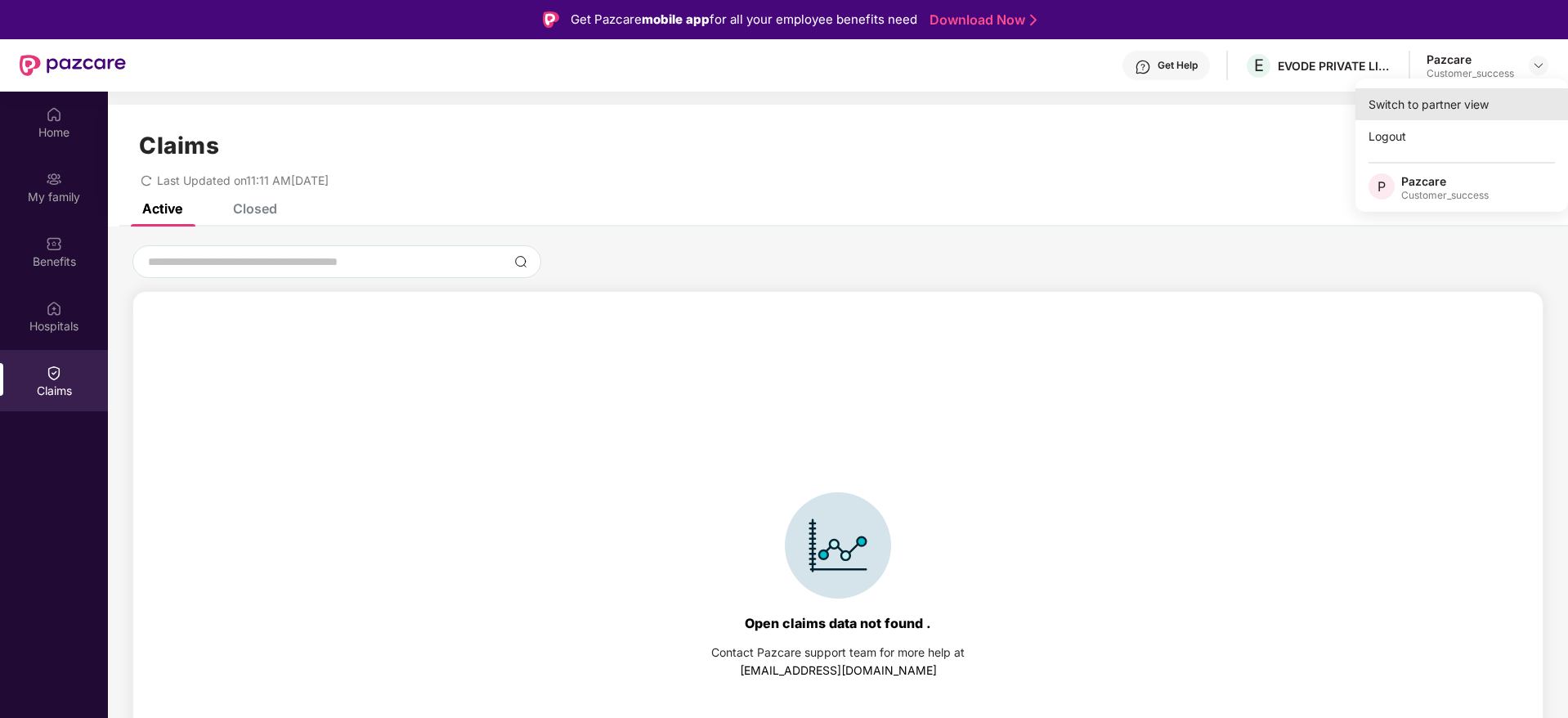
click at [1478, 97] on div "Switch to partner view" at bounding box center [1461, 104] width 213 height 32
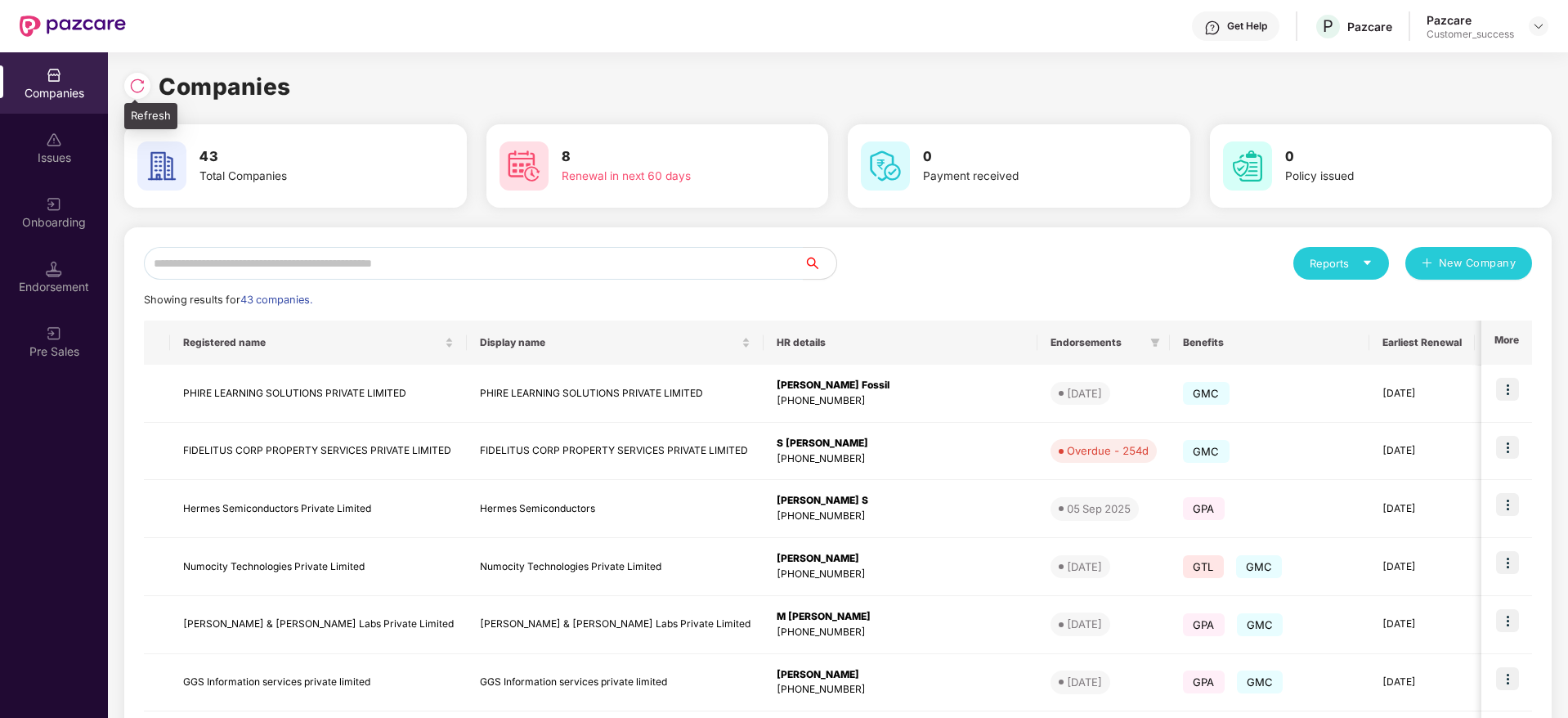
click at [132, 86] on img at bounding box center [137, 85] width 16 height 16
drag, startPoint x: 287, startPoint y: 84, endPoint x: 132, endPoint y: 85, distance: 155.0
click at [132, 85] on div "Companies" at bounding box center [838, 86] width 1427 height 36
click at [132, 85] on img at bounding box center [137, 85] width 16 height 16
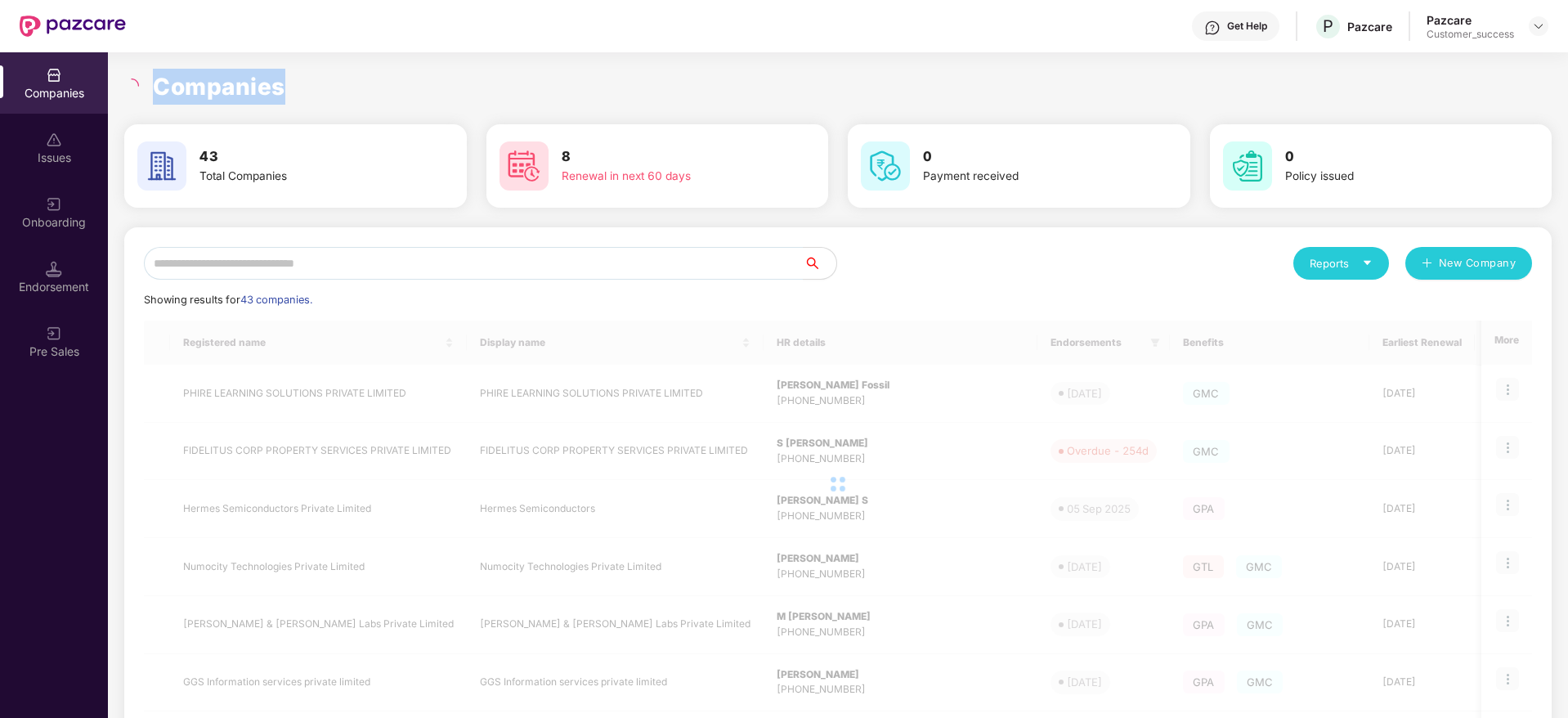
click at [226, 93] on h1 "Companies" at bounding box center [219, 86] width 133 height 36
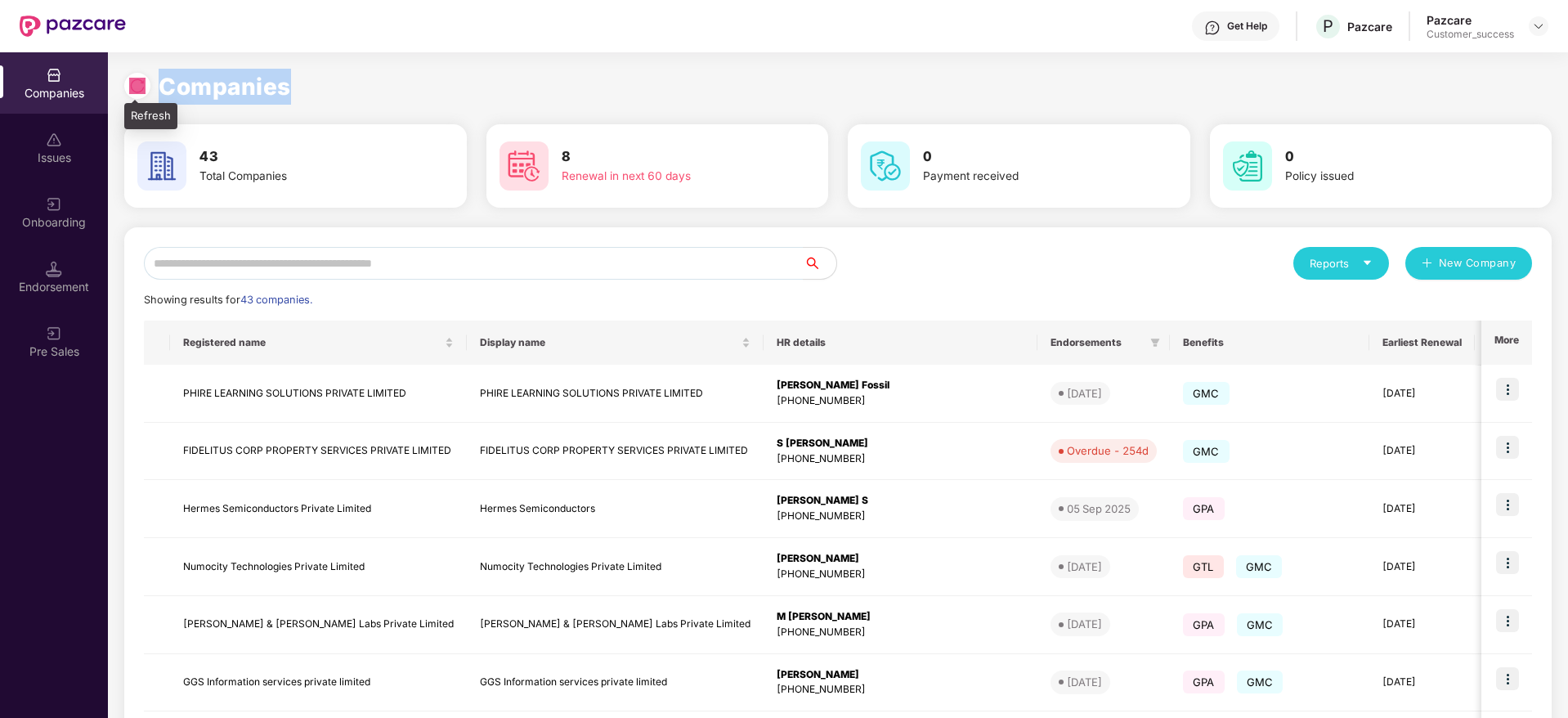
drag, startPoint x: 310, startPoint y: 88, endPoint x: 134, endPoint y: 79, distance: 176.2
click at [134, 79] on div "Companies" at bounding box center [838, 86] width 1427 height 36
click at [134, 79] on img at bounding box center [137, 85] width 16 height 16
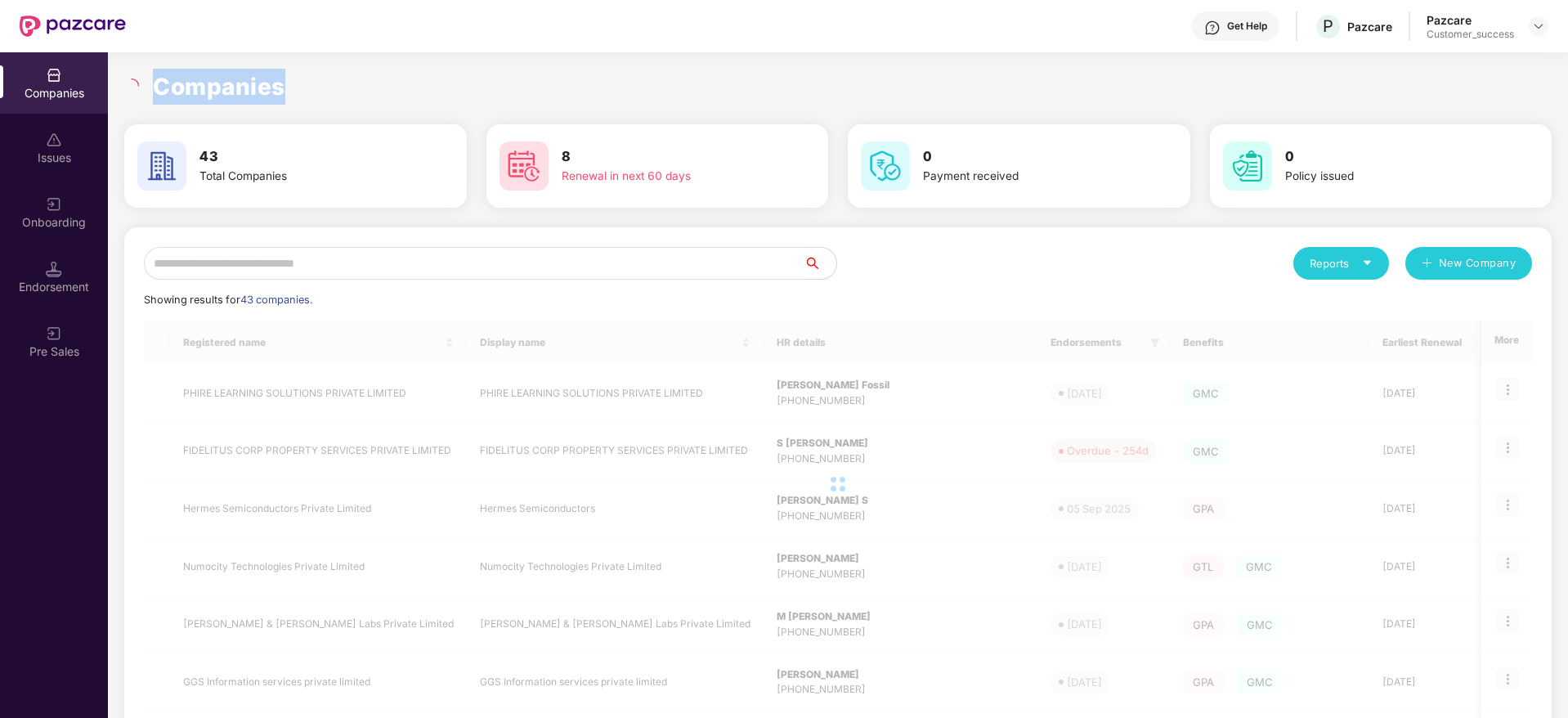
click at [245, 77] on h1 "Companies" at bounding box center [219, 86] width 133 height 36
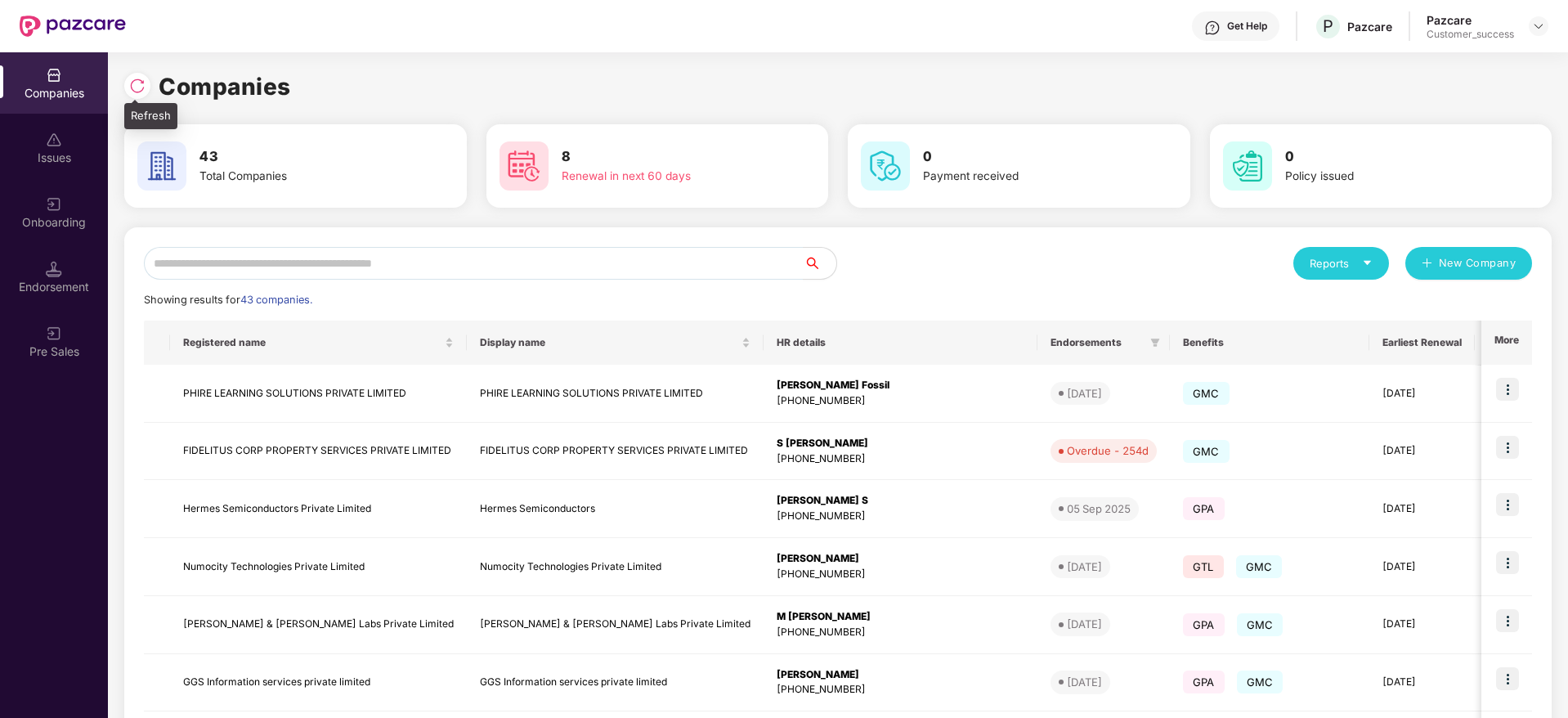
click at [137, 93] on img at bounding box center [137, 85] width 16 height 16
click at [131, 72] on div at bounding box center [141, 84] width 35 height 30
click at [135, 83] on img at bounding box center [137, 85] width 16 height 16
click at [66, 223] on div "Onboarding" at bounding box center [53, 222] width 108 height 16
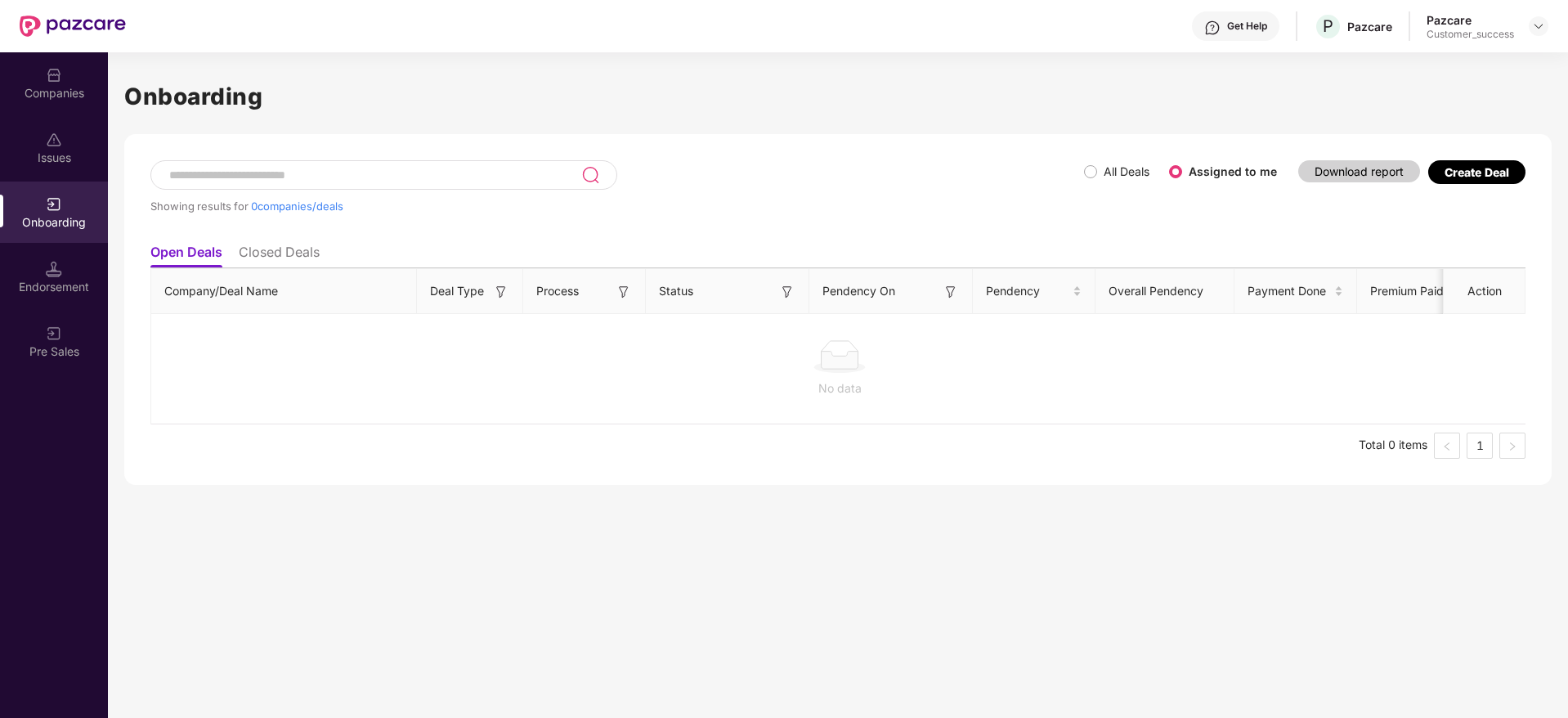
click at [1476, 171] on div "Create Deal" at bounding box center [1477, 173] width 65 height 14
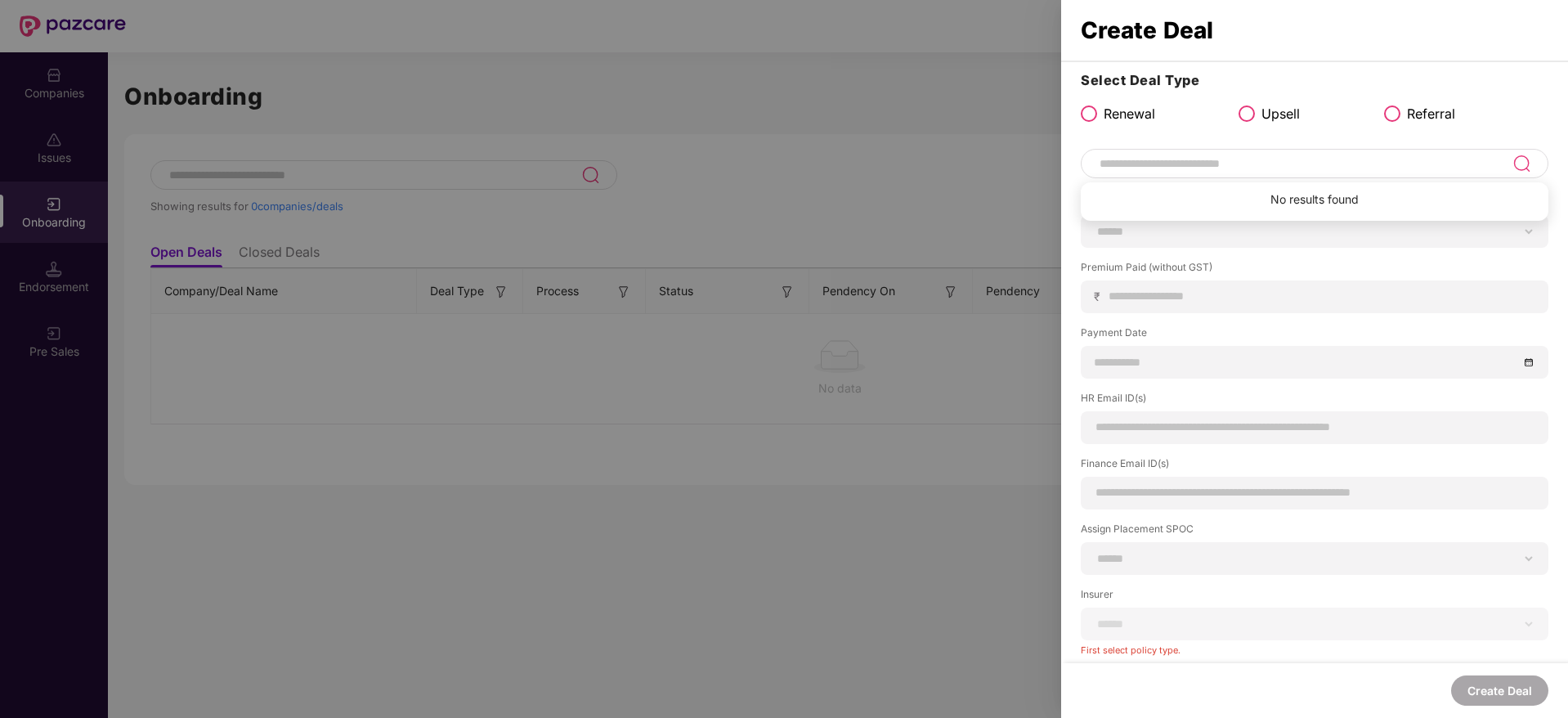
click at [1314, 158] on input at bounding box center [1306, 164] width 414 height 20
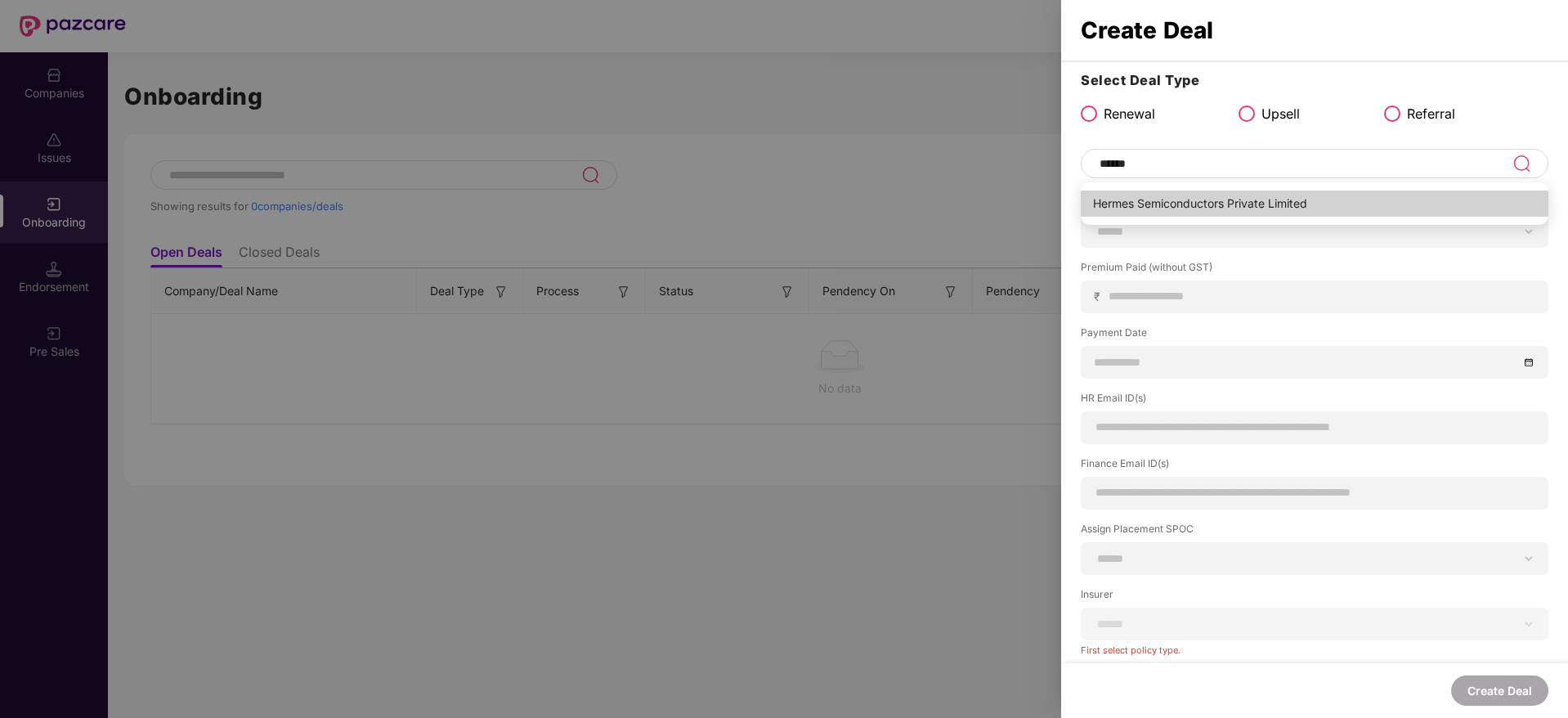
type input "**********"
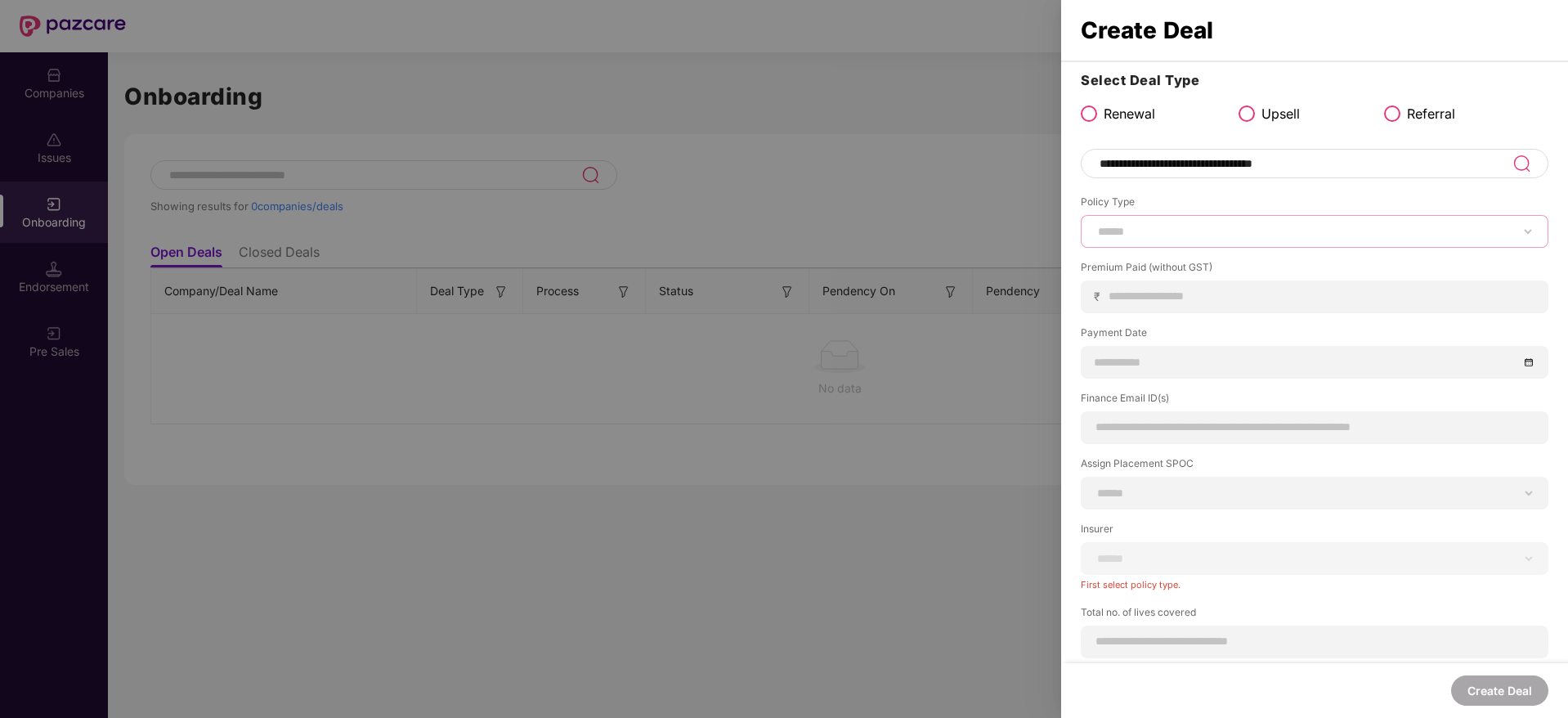
click at [1236, 236] on select "****** *** ********* *** *** *** **** ***" at bounding box center [1315, 231] width 440 height 13
select select "***"
click at [1095, 225] on select "****** *** ********* *** *** *** **** ***" at bounding box center [1315, 231] width 440 height 13
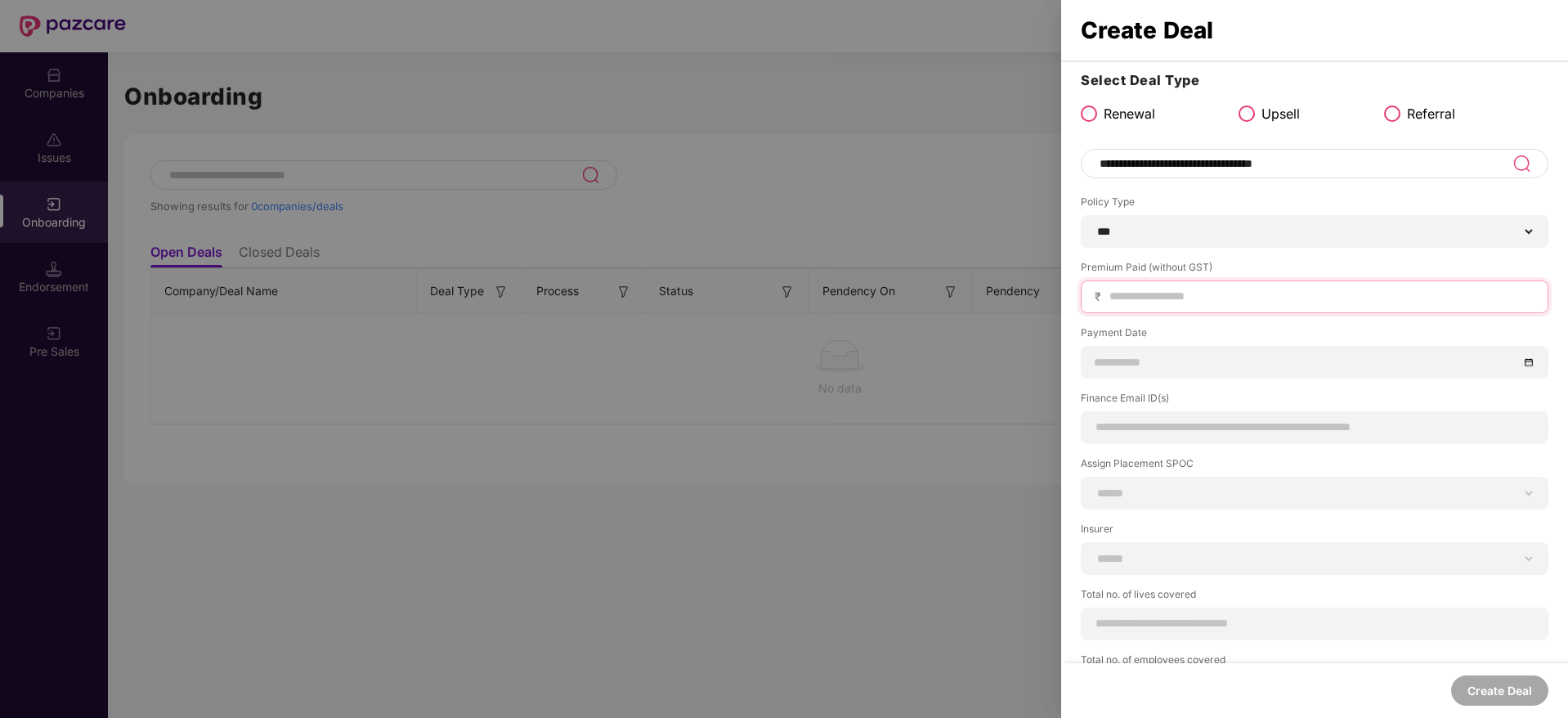
click at [1218, 294] on input at bounding box center [1322, 296] width 427 height 17
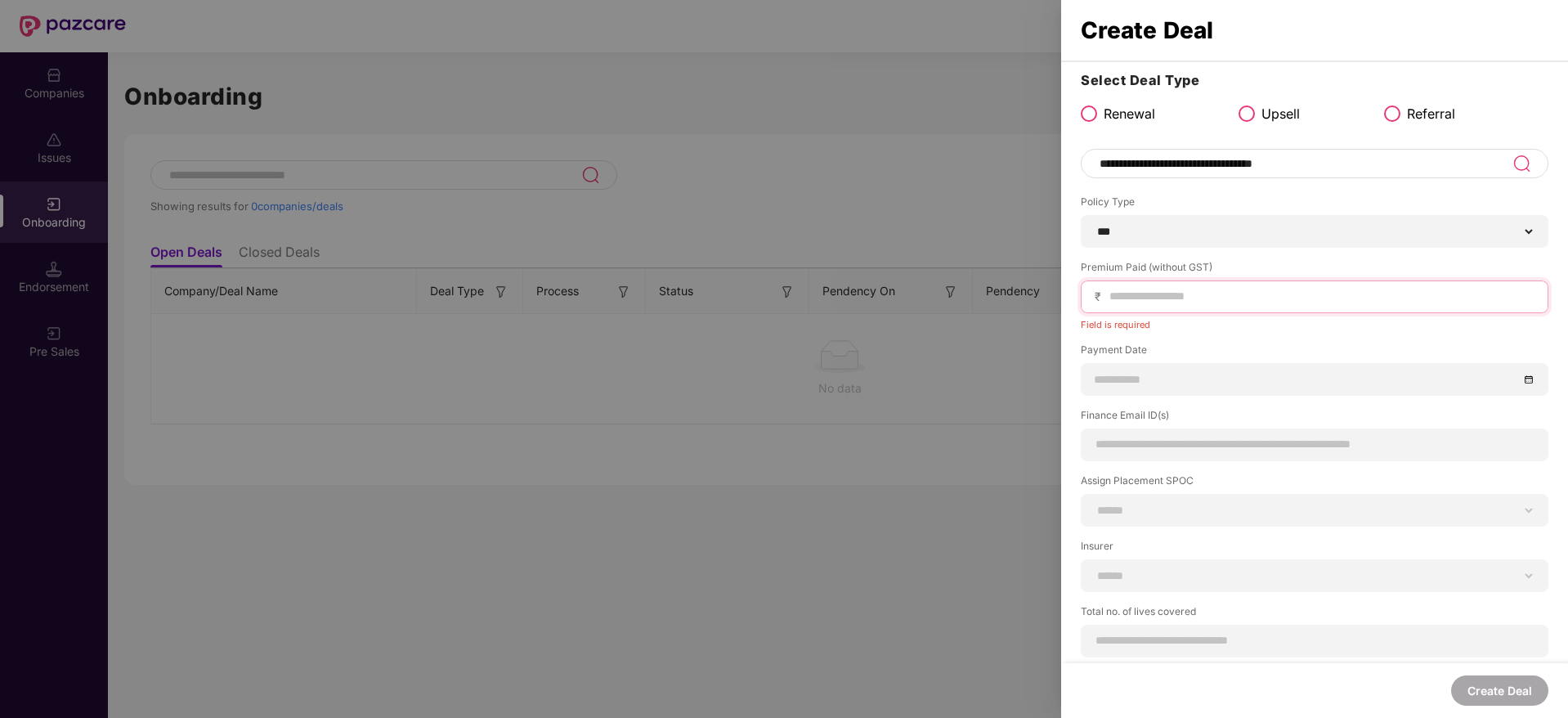
paste input "**********"
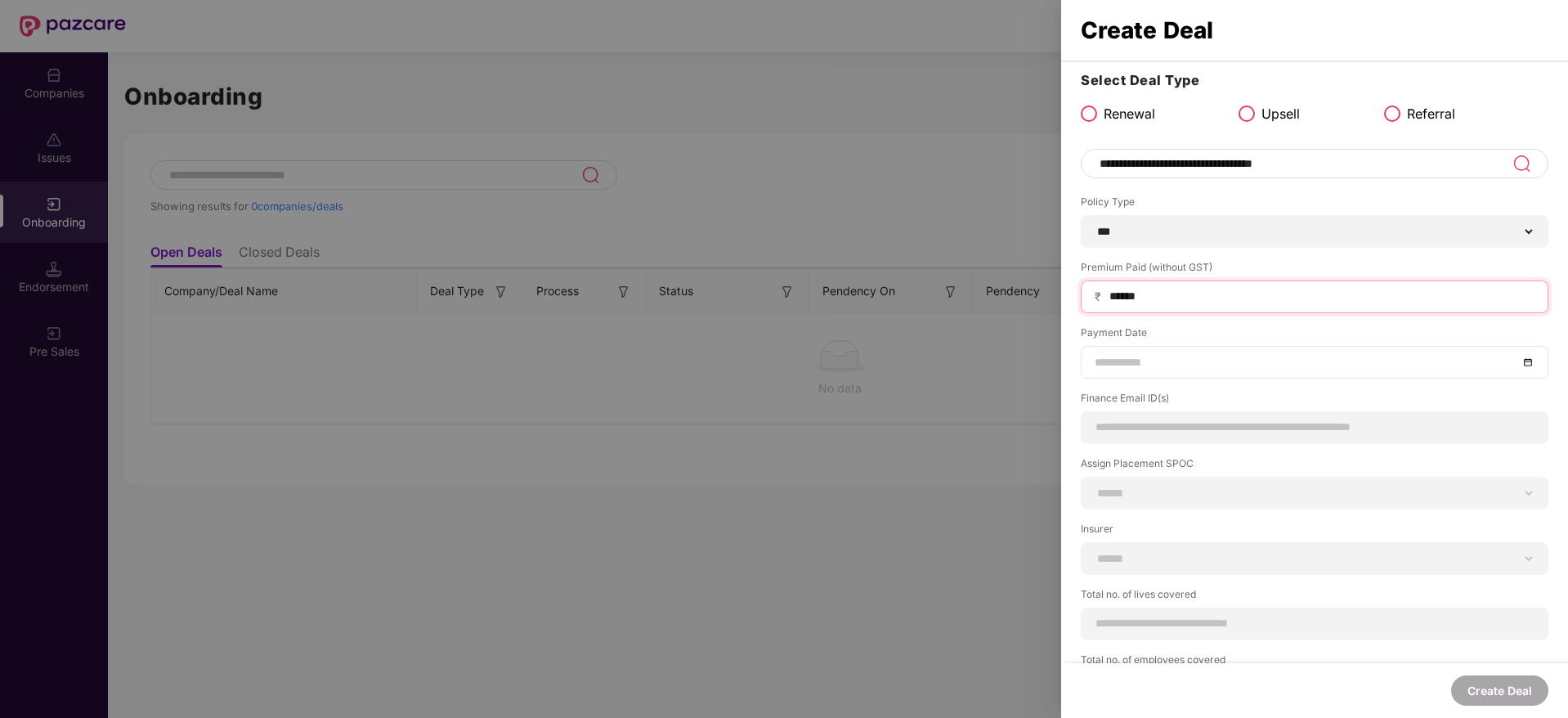
type input "******"
click at [1215, 359] on input at bounding box center [1307, 362] width 423 height 18
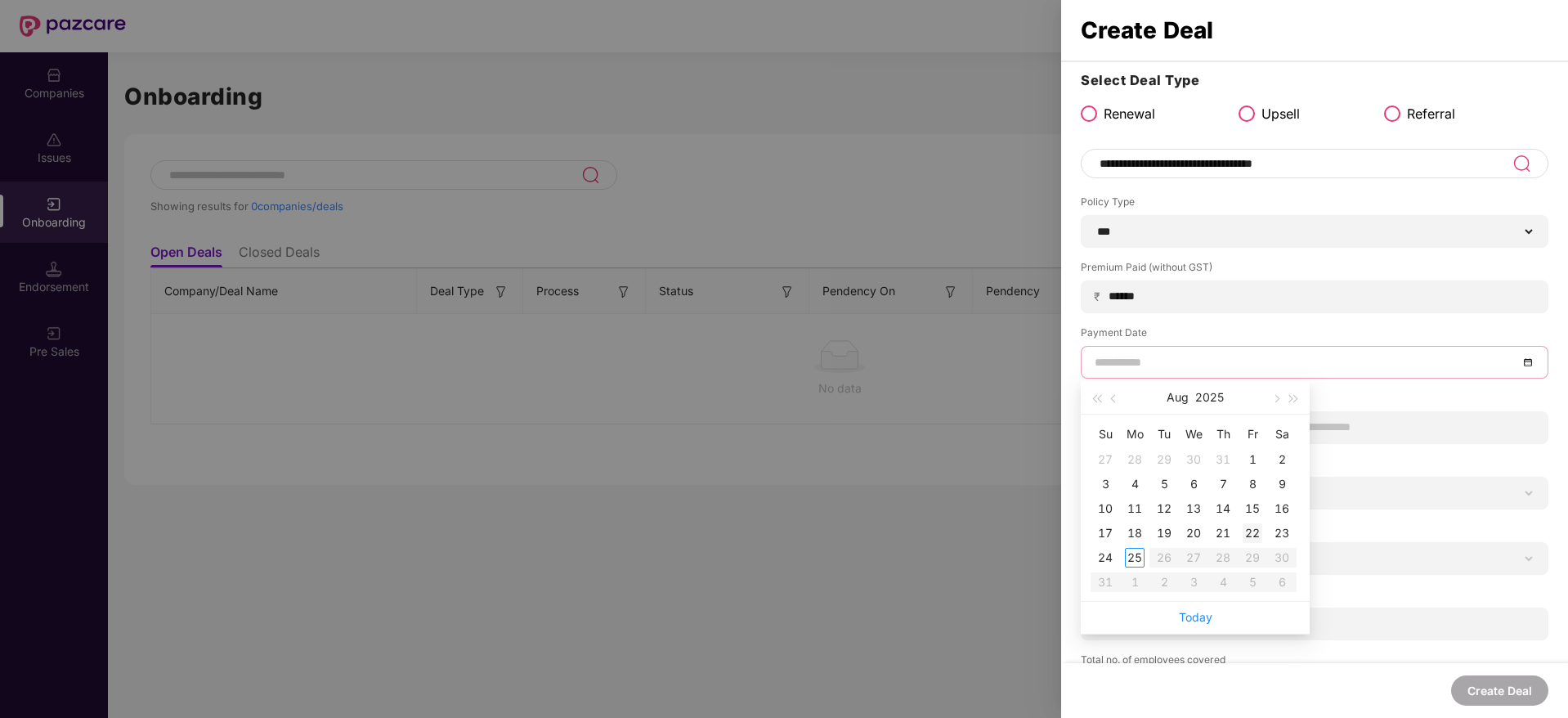
type input "**********"
click at [1252, 532] on div "22" at bounding box center [1252, 533] width 20 height 20
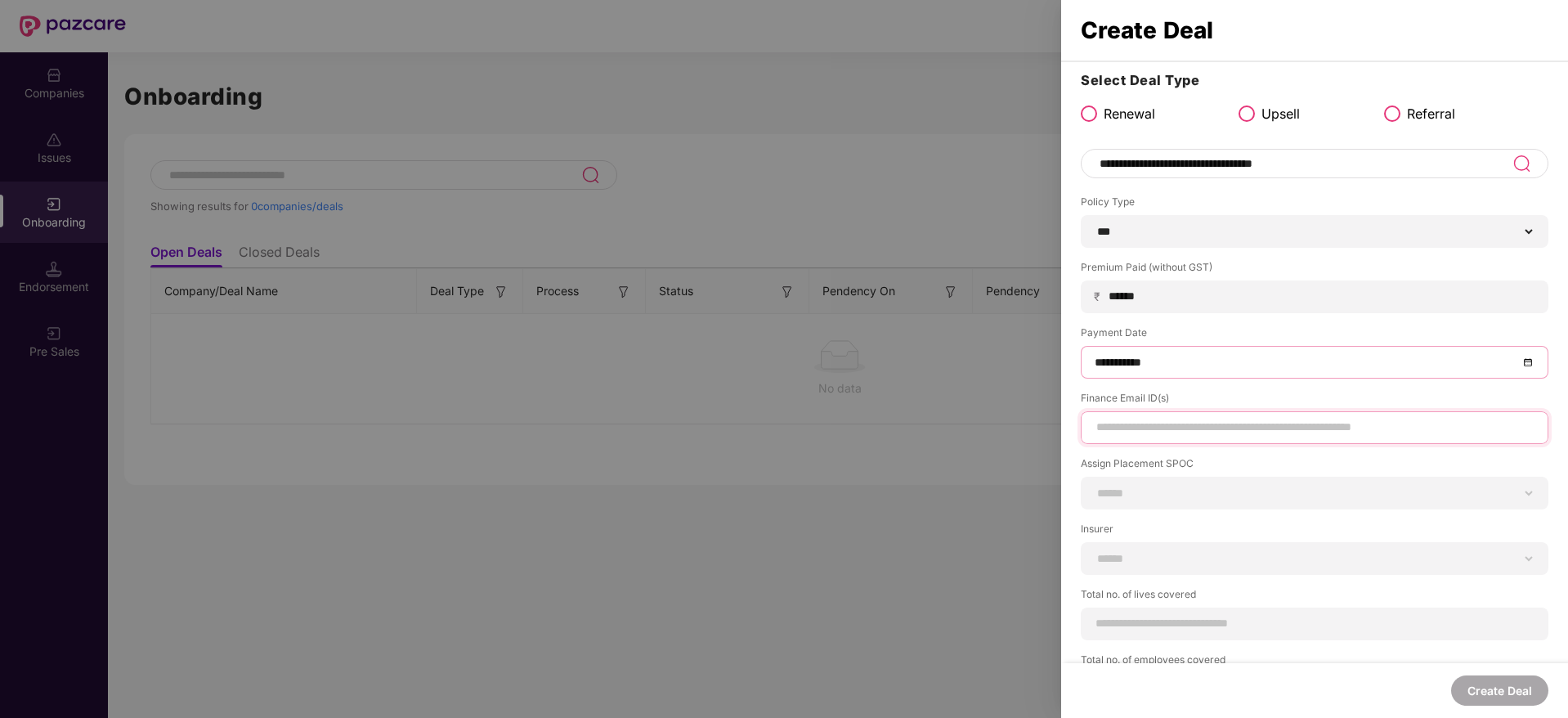
click at [1235, 432] on input at bounding box center [1315, 427] width 440 height 17
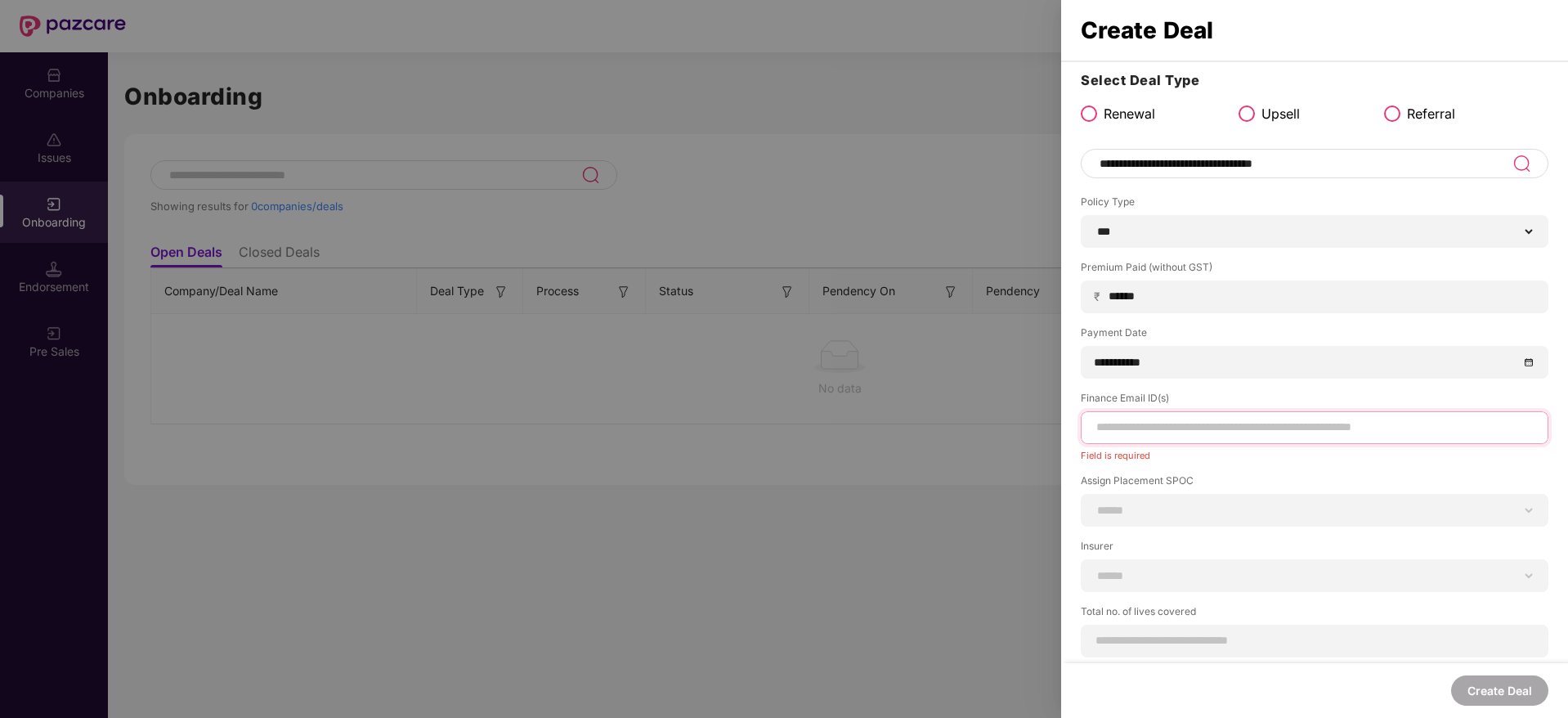
paste input "**********"
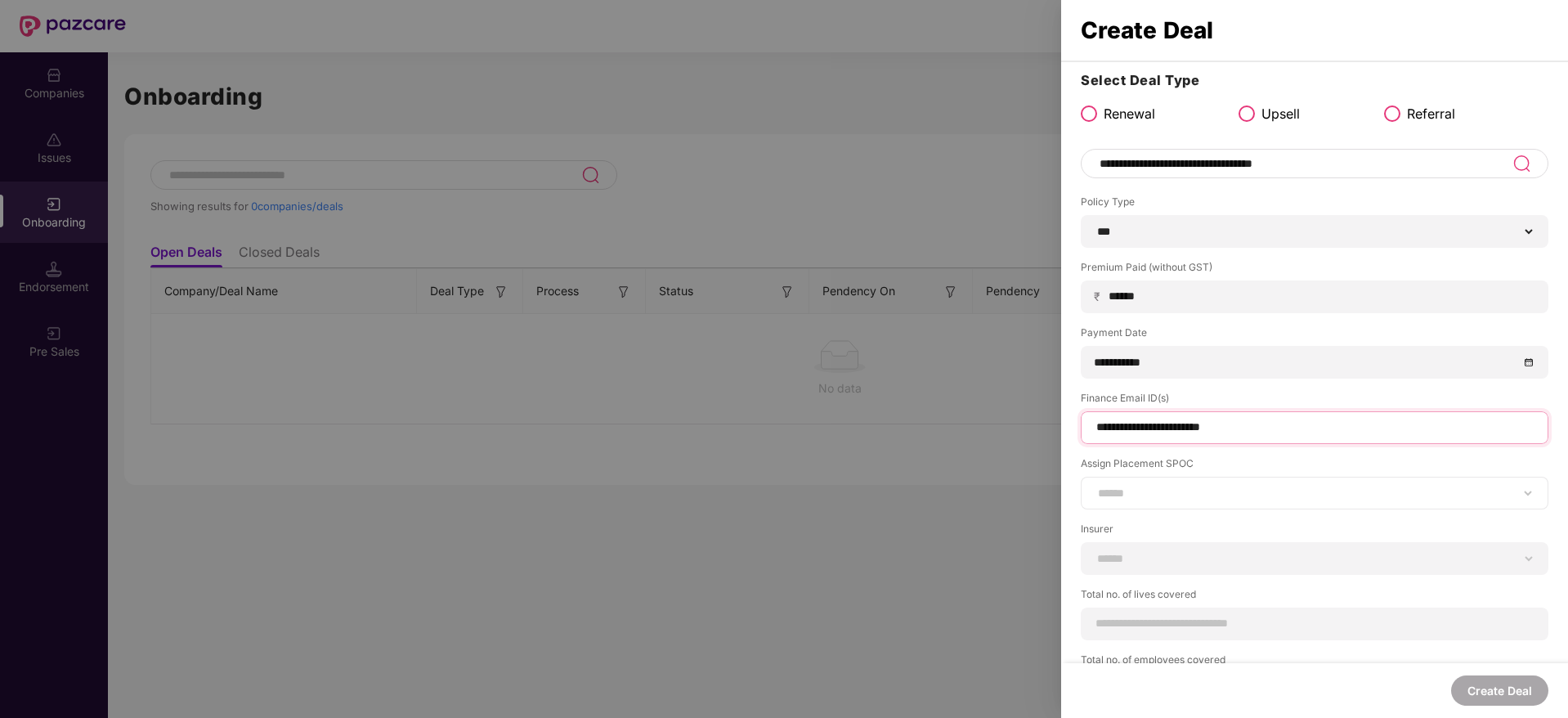
type input "**********"
click at [1256, 491] on select "**********" at bounding box center [1315, 493] width 440 height 13
select select "**********"
click at [1095, 487] on select "**********" at bounding box center [1315, 493] width 440 height 13
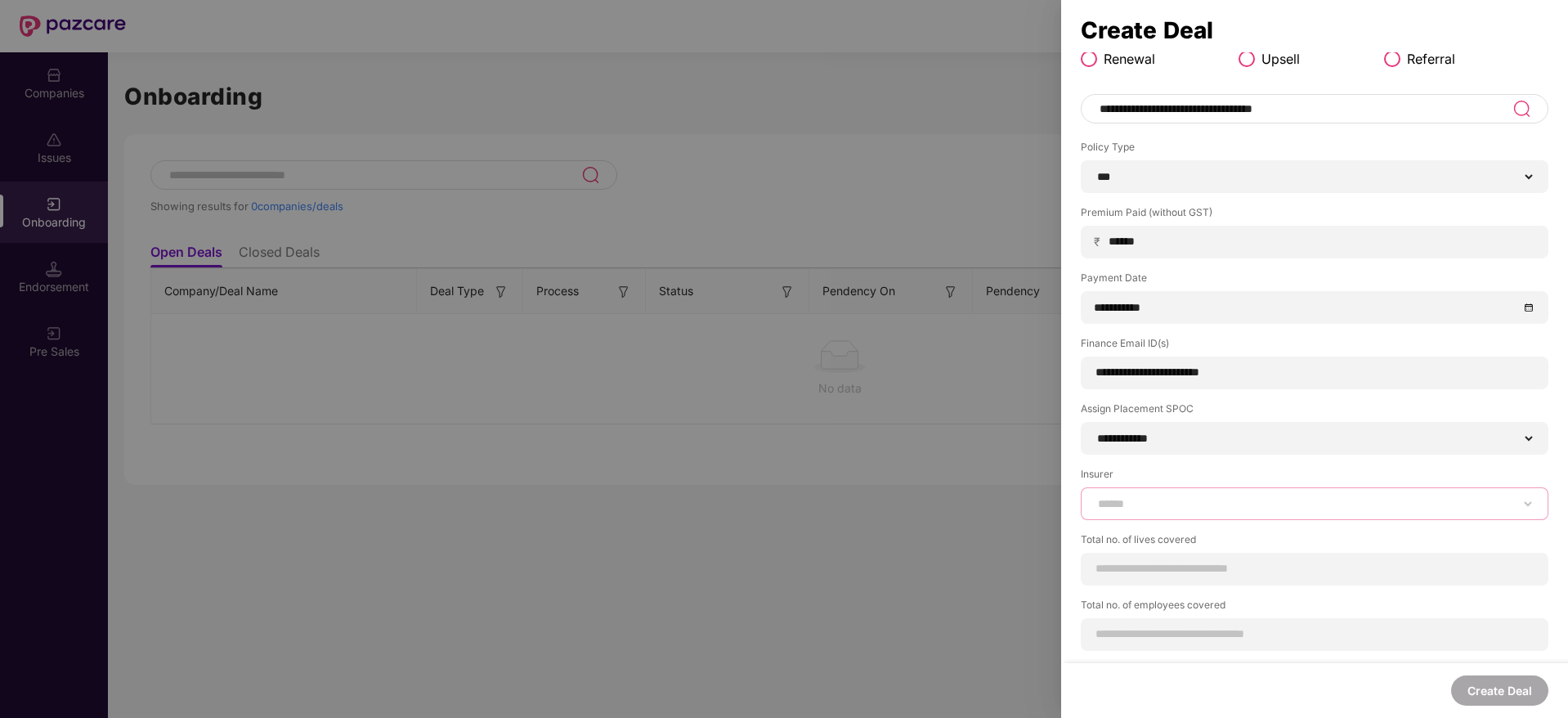
click at [1238, 506] on select "**********" at bounding box center [1315, 504] width 440 height 13
select select "*****"
click at [1095, 497] on select "**********" at bounding box center [1315, 504] width 440 height 13
click at [1220, 569] on input at bounding box center [1315, 569] width 440 height 17
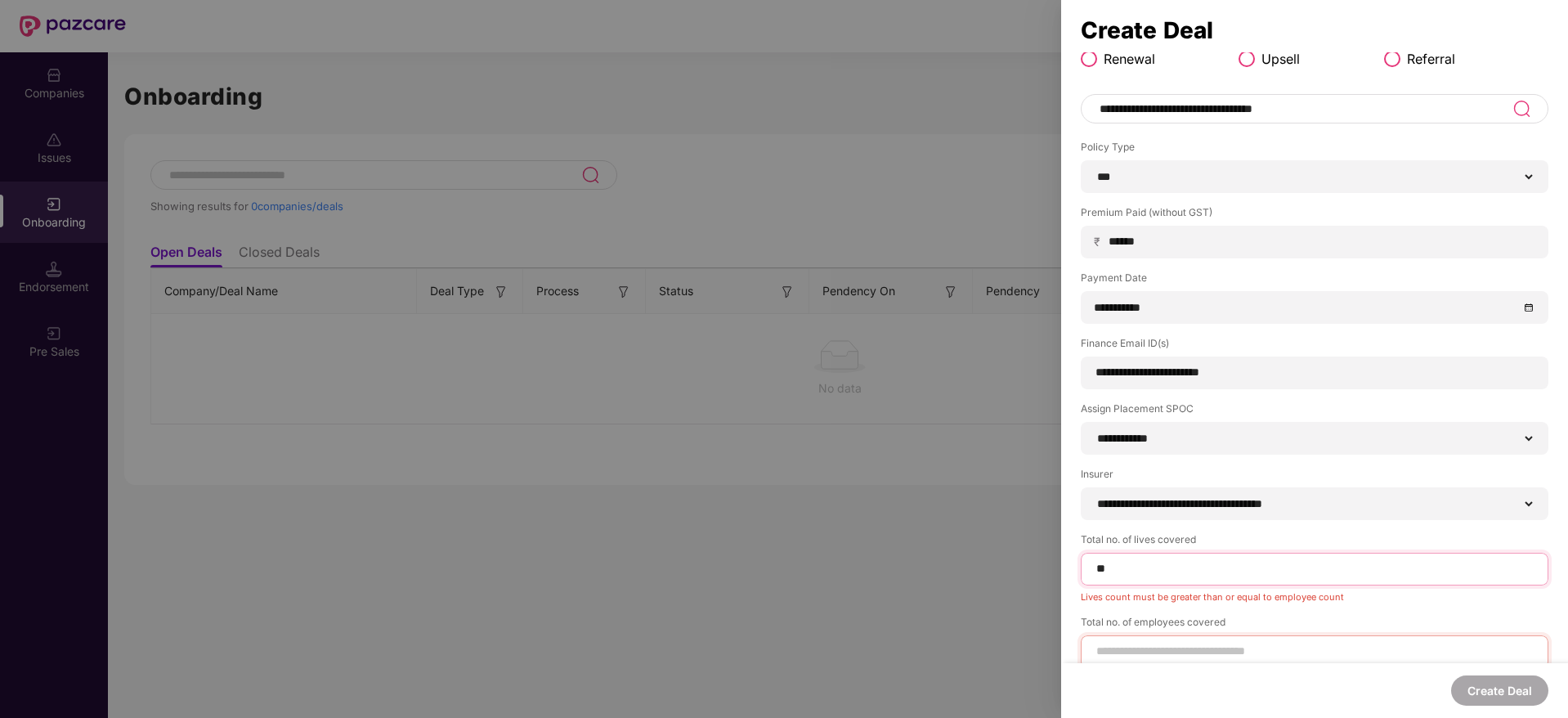
click at [1220, 569] on input "**" at bounding box center [1315, 569] width 440 height 17
type input "**"
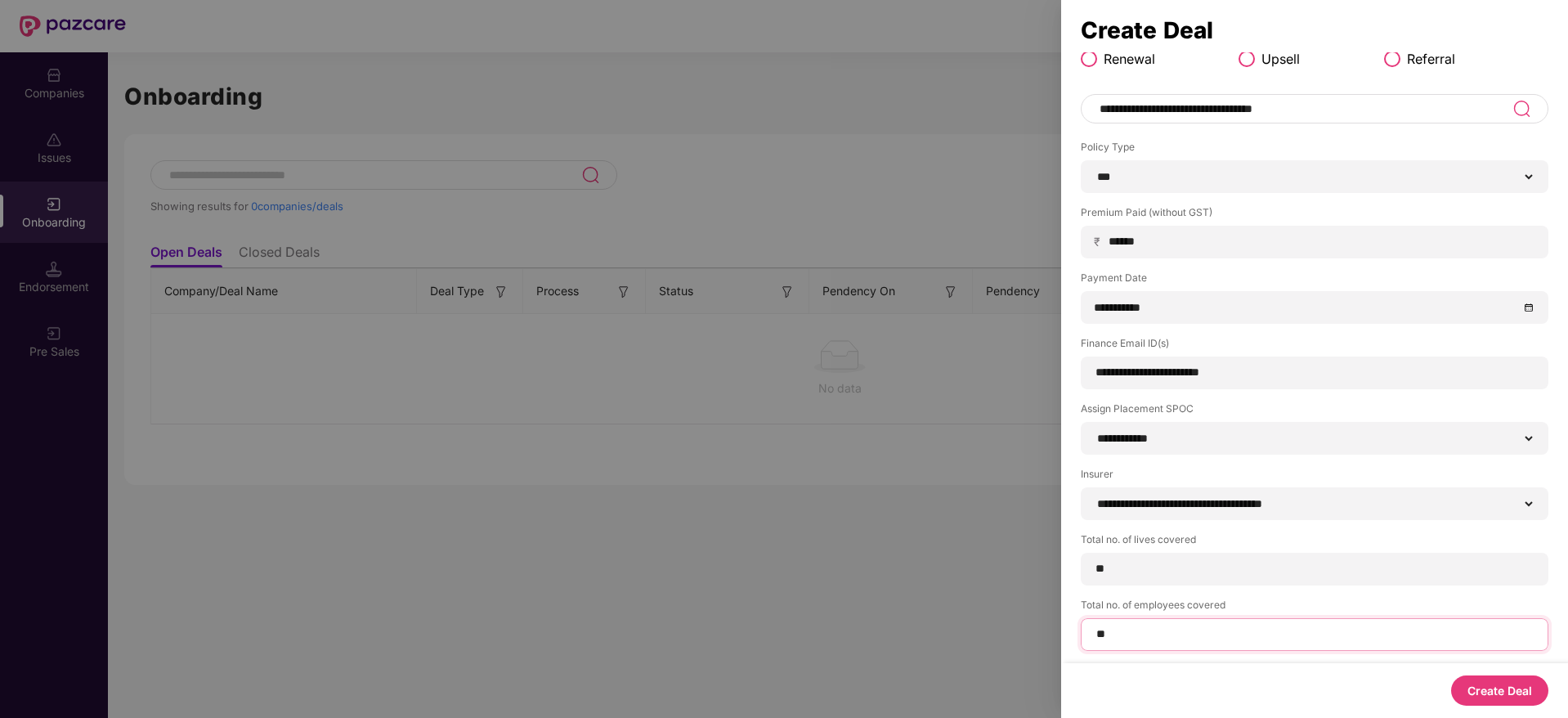
type input "**"
click at [1515, 691] on button "Create Deal" at bounding box center [1500, 690] width 97 height 30
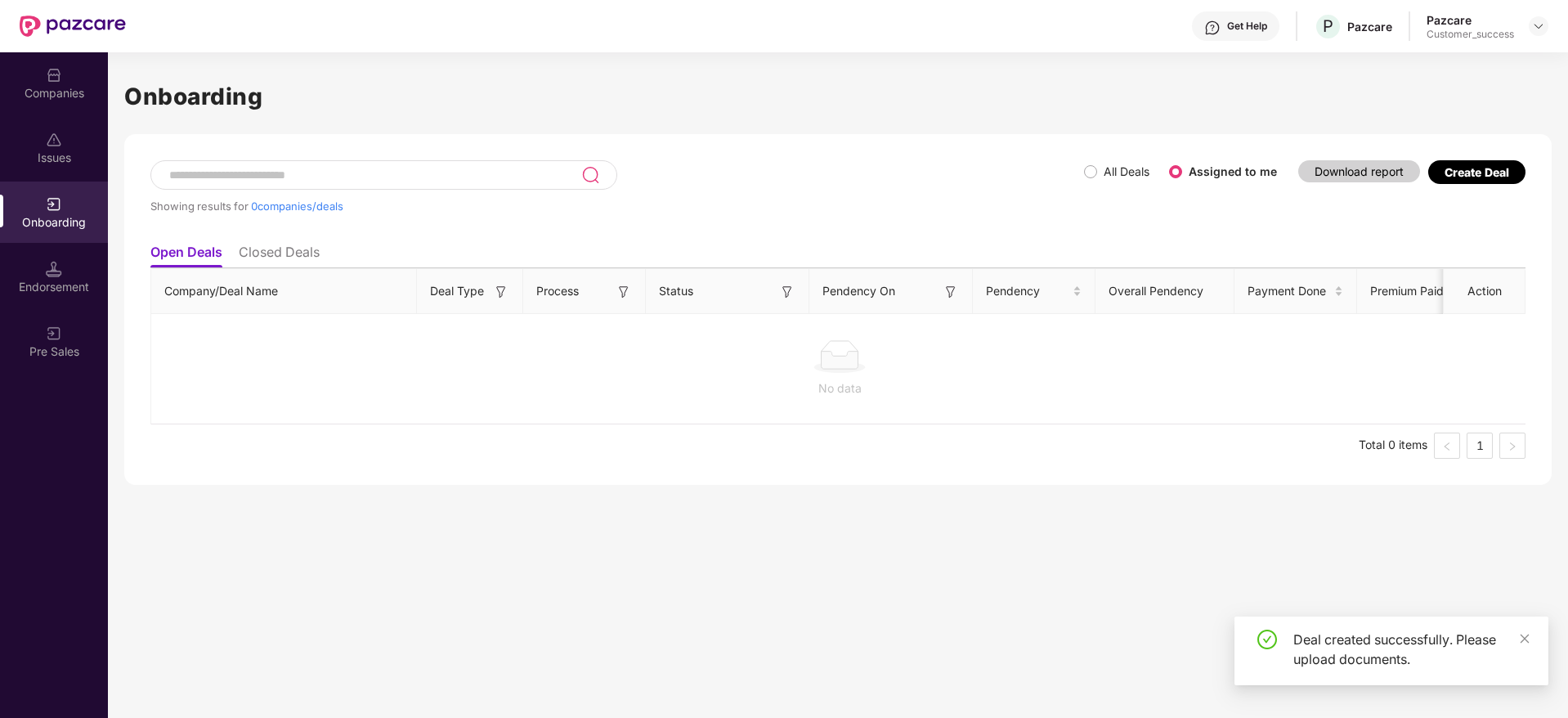
click at [55, 279] on div "Endorsement" at bounding box center [53, 287] width 108 height 16
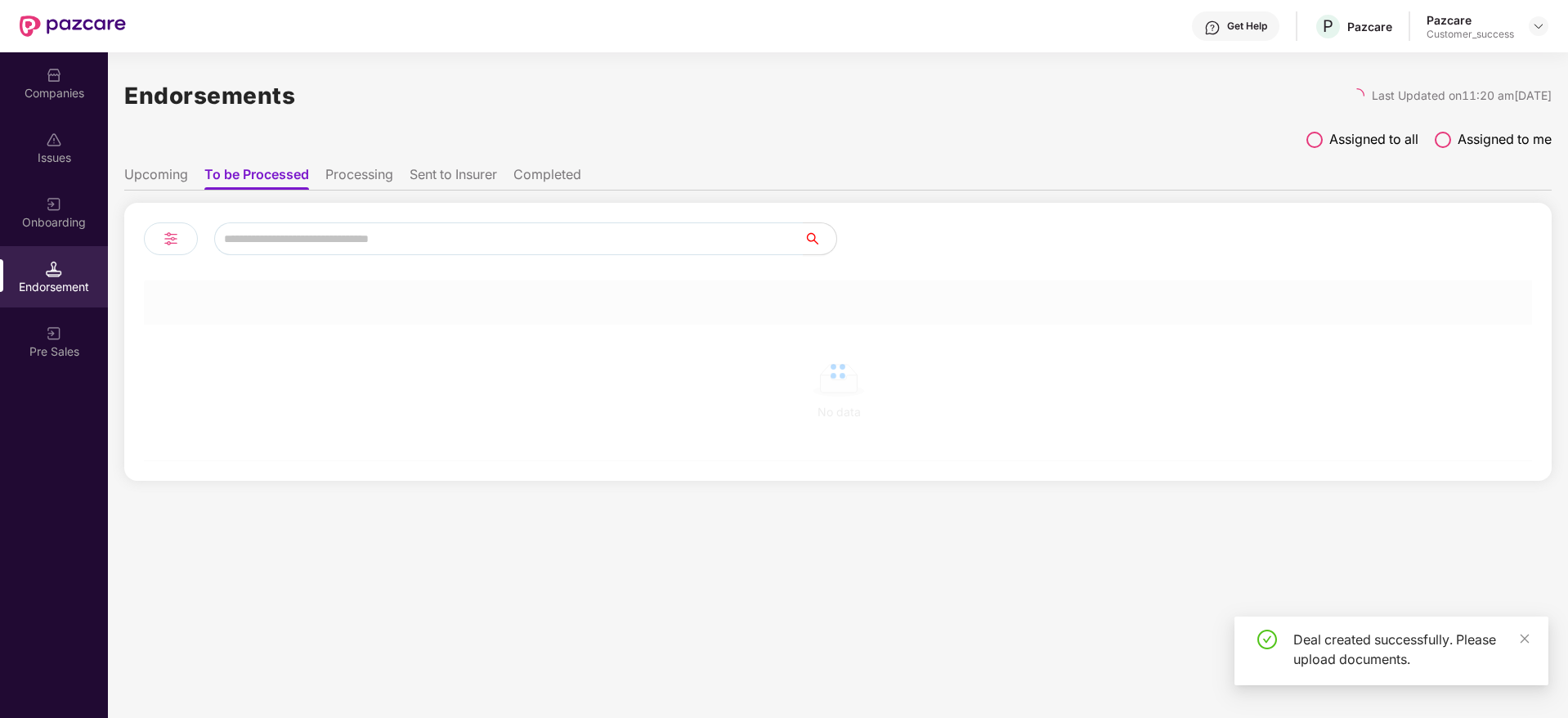
click at [52, 210] on img at bounding box center [53, 205] width 16 height 16
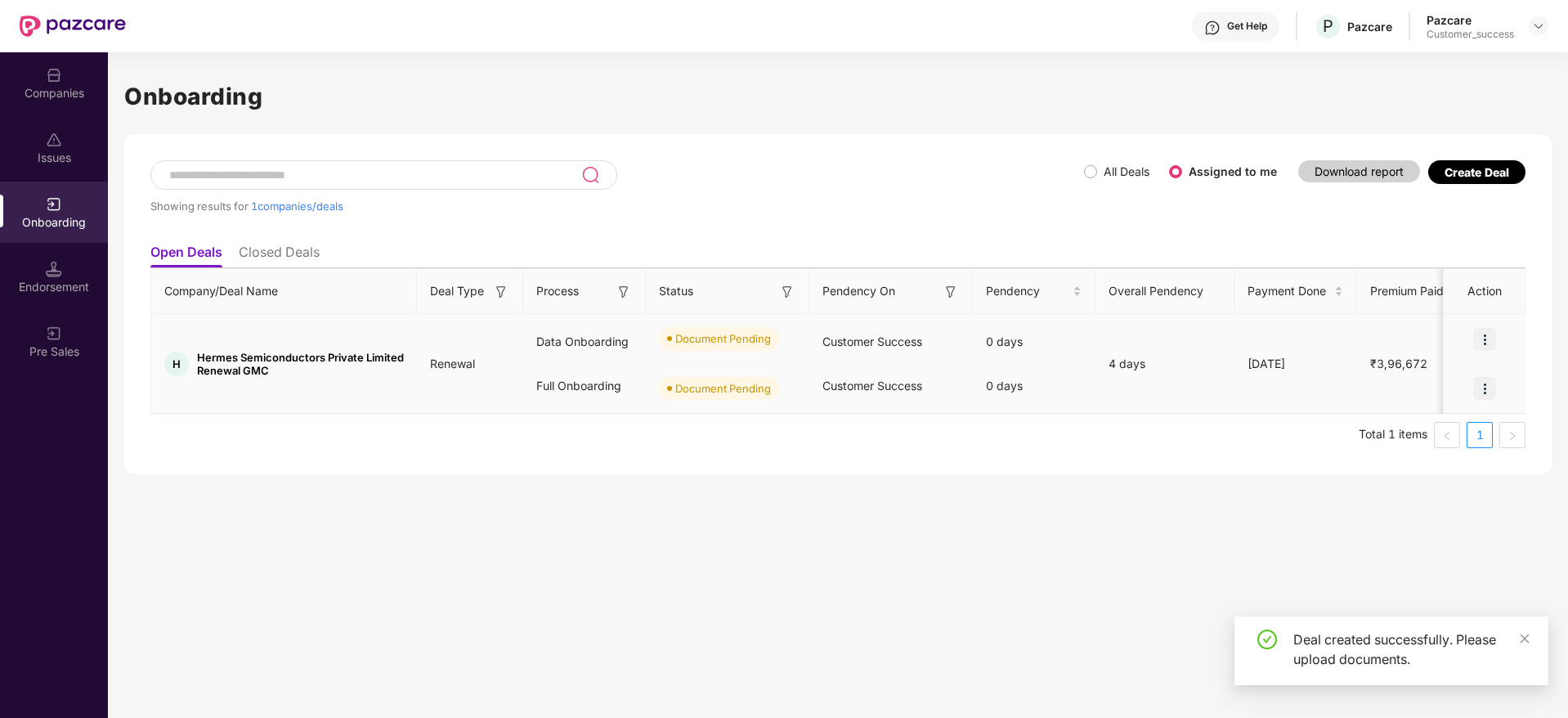
click at [1486, 335] on img at bounding box center [1485, 340] width 23 height 23
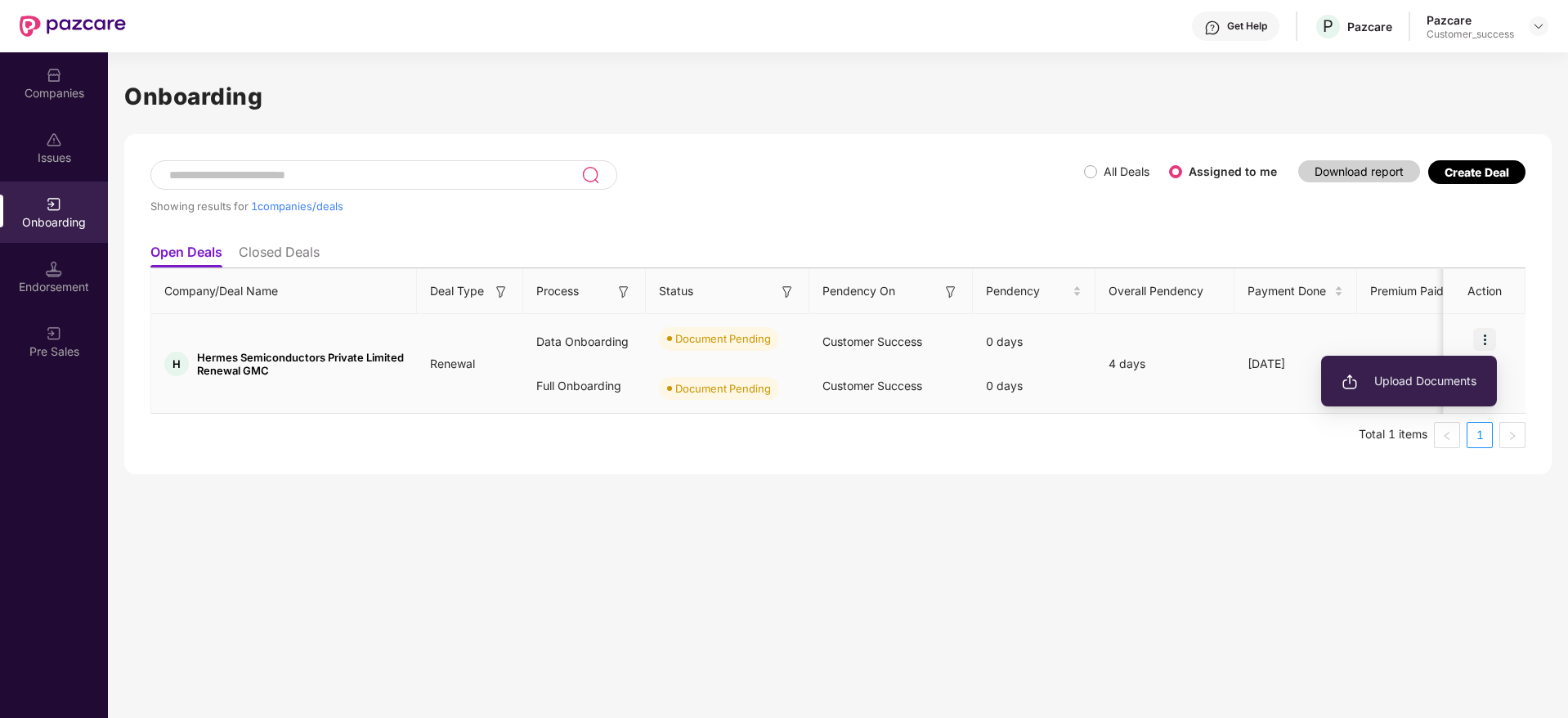
click at [1420, 373] on span "Upload Documents" at bounding box center [1410, 381] width 135 height 18
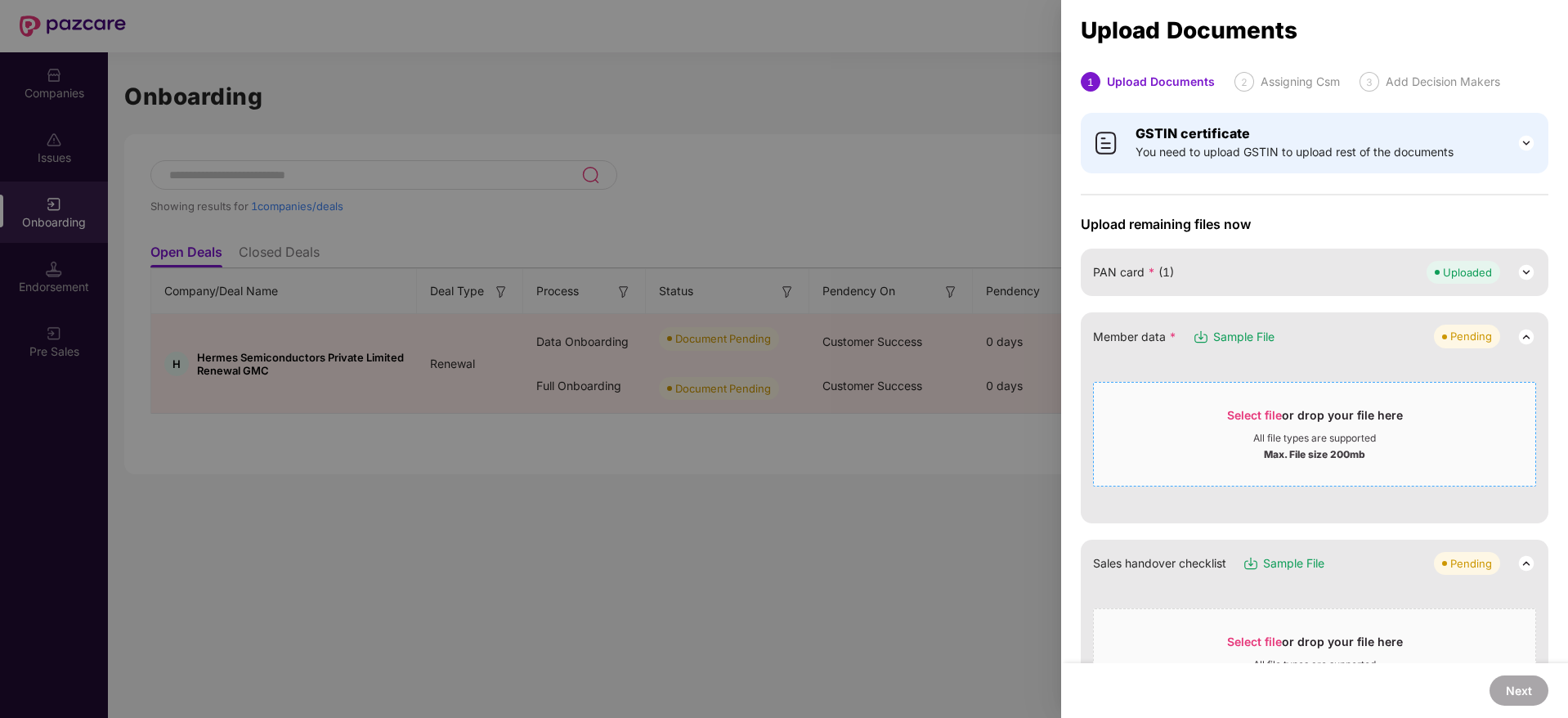
click at [1263, 431] on div "Select file or drop your file here" at bounding box center [1315, 420] width 176 height 25
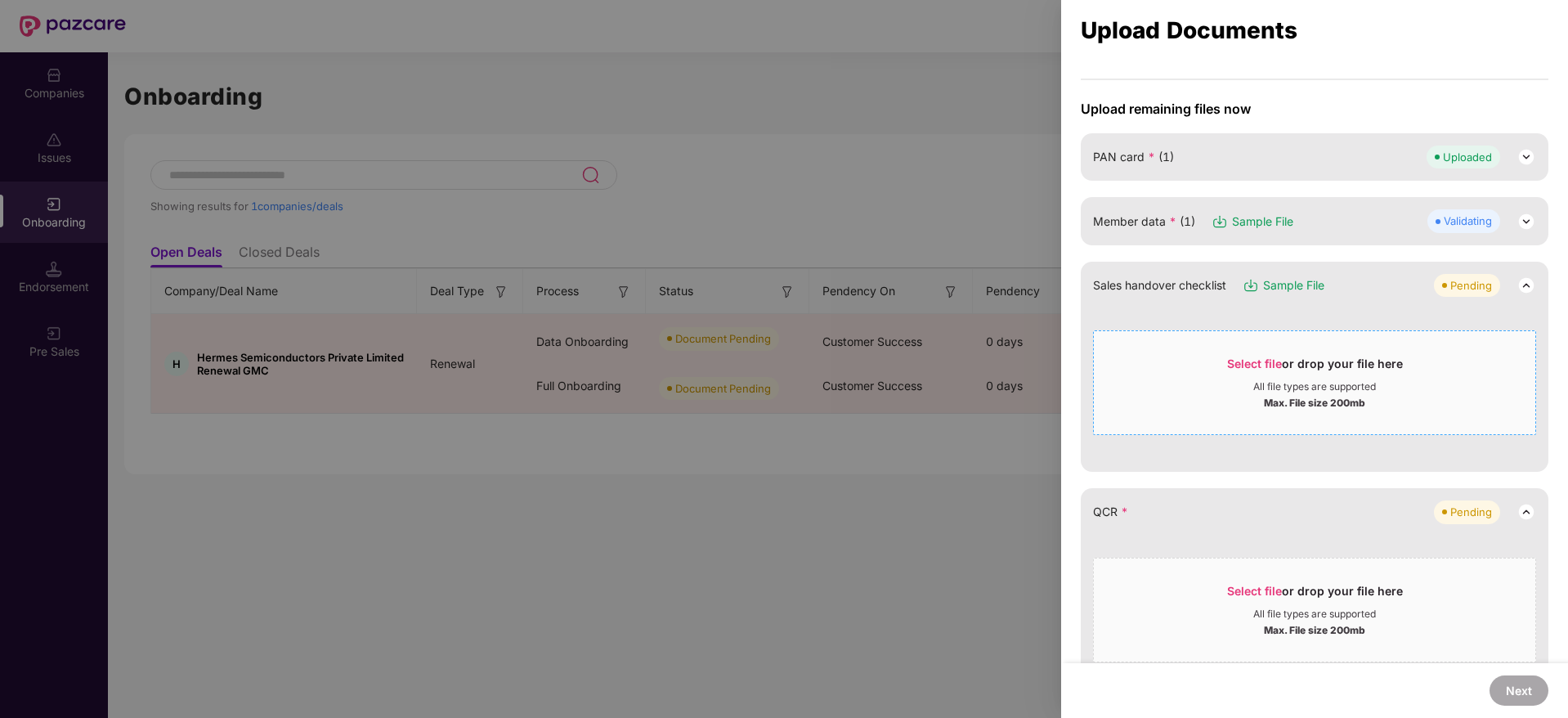
scroll to position [125, 0]
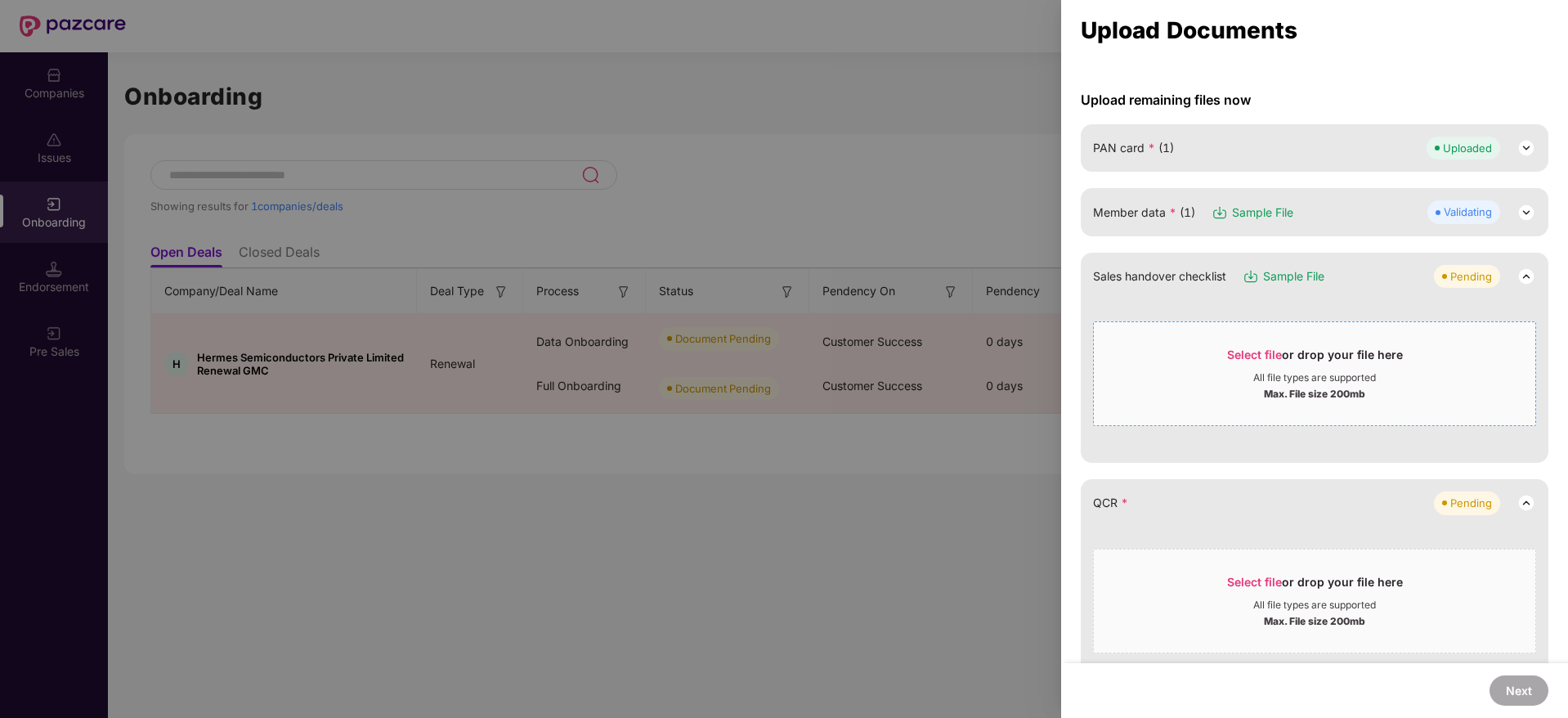
click at [1171, 369] on div "Select file or drop your file here" at bounding box center [1315, 359] width 441 height 25
click at [1231, 414] on div "Select file or drop your file here All file types are supported Max. File size …" at bounding box center [1315, 374] width 443 height 105
click at [1315, 353] on div "Select file or drop your file here" at bounding box center [1315, 359] width 176 height 25
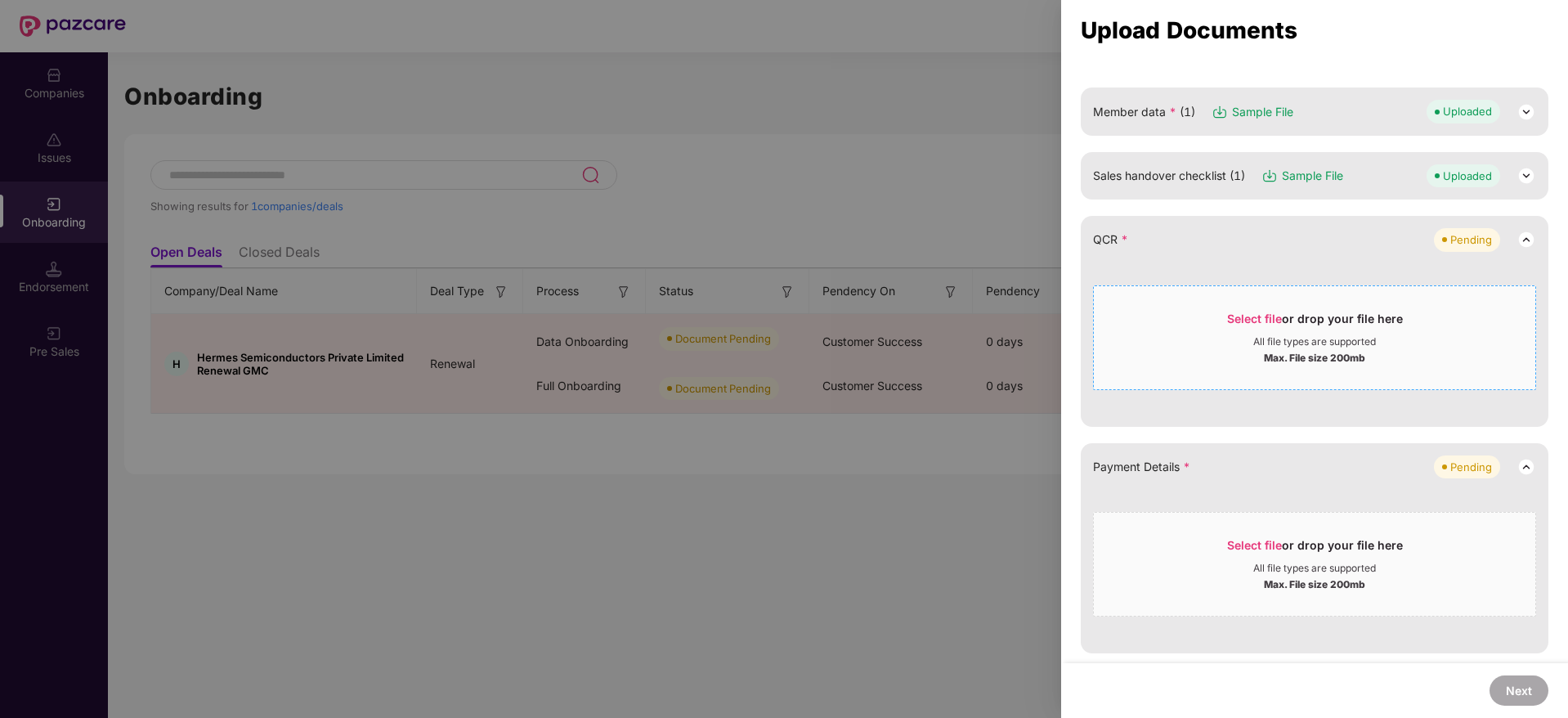
scroll to position [228, 0]
click at [1255, 327] on div "Select file or drop your file here" at bounding box center [1315, 321] width 176 height 25
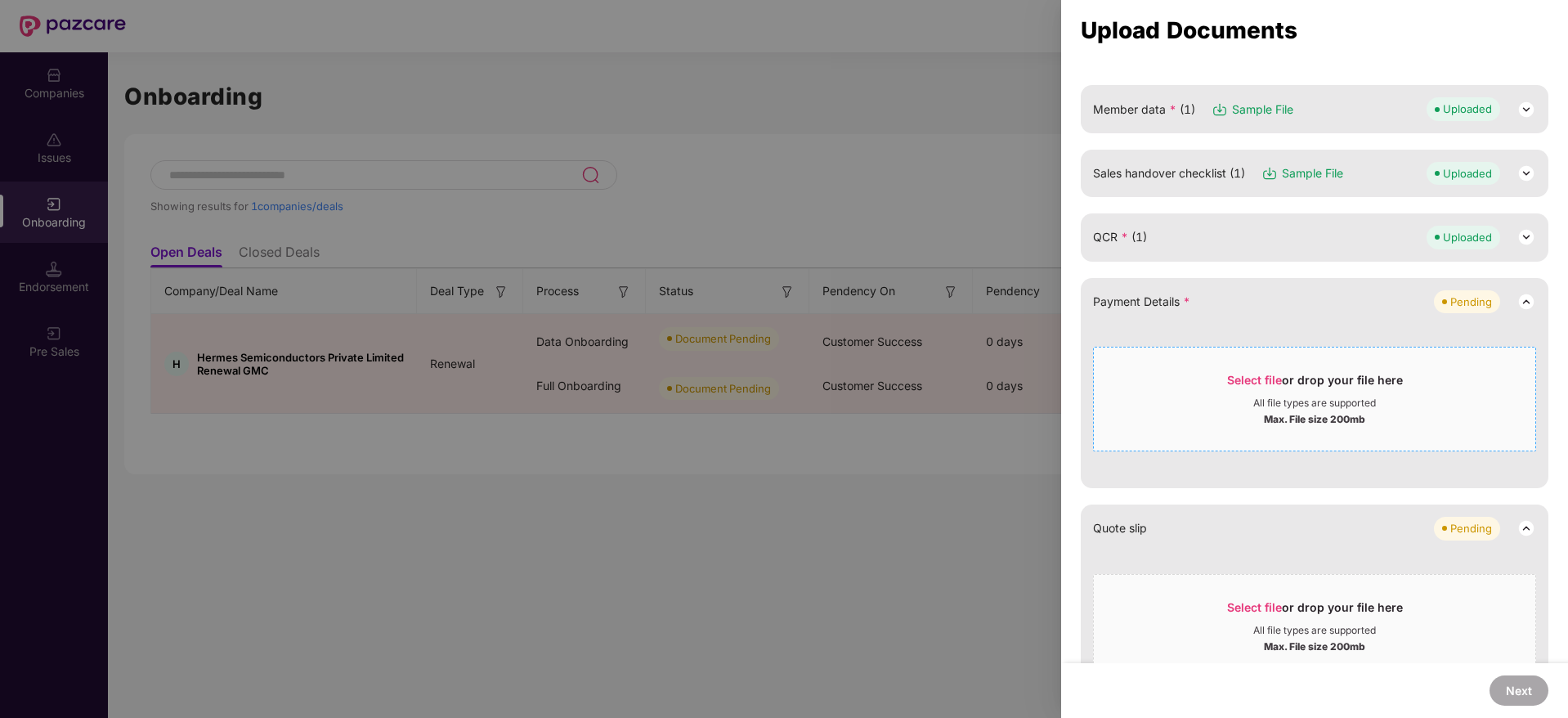
click at [1277, 363] on span "Select file or drop your file here All file types are supported Max. File size …" at bounding box center [1315, 399] width 441 height 78
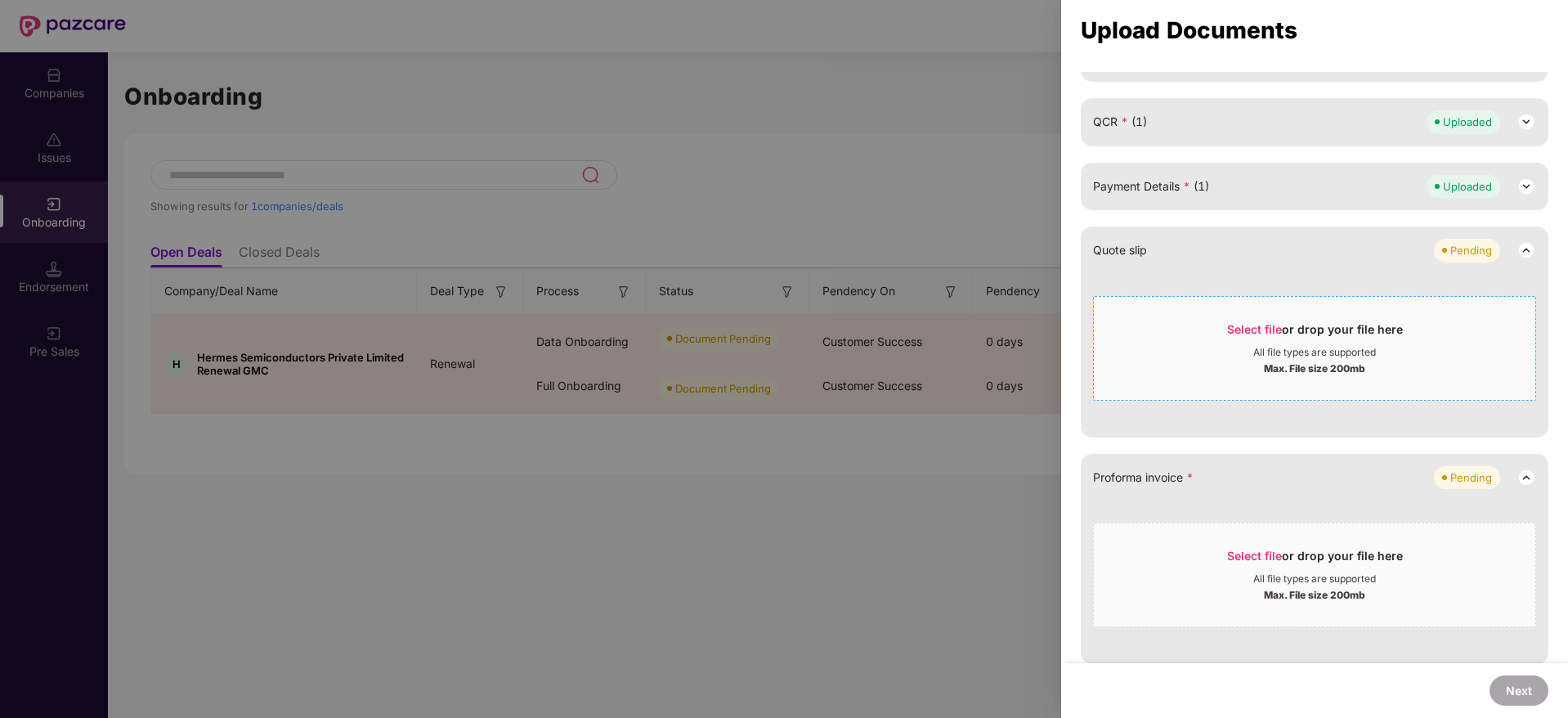
scroll to position [345, 0]
click at [1253, 354] on div "All file types are supported" at bounding box center [1315, 350] width 123 height 13
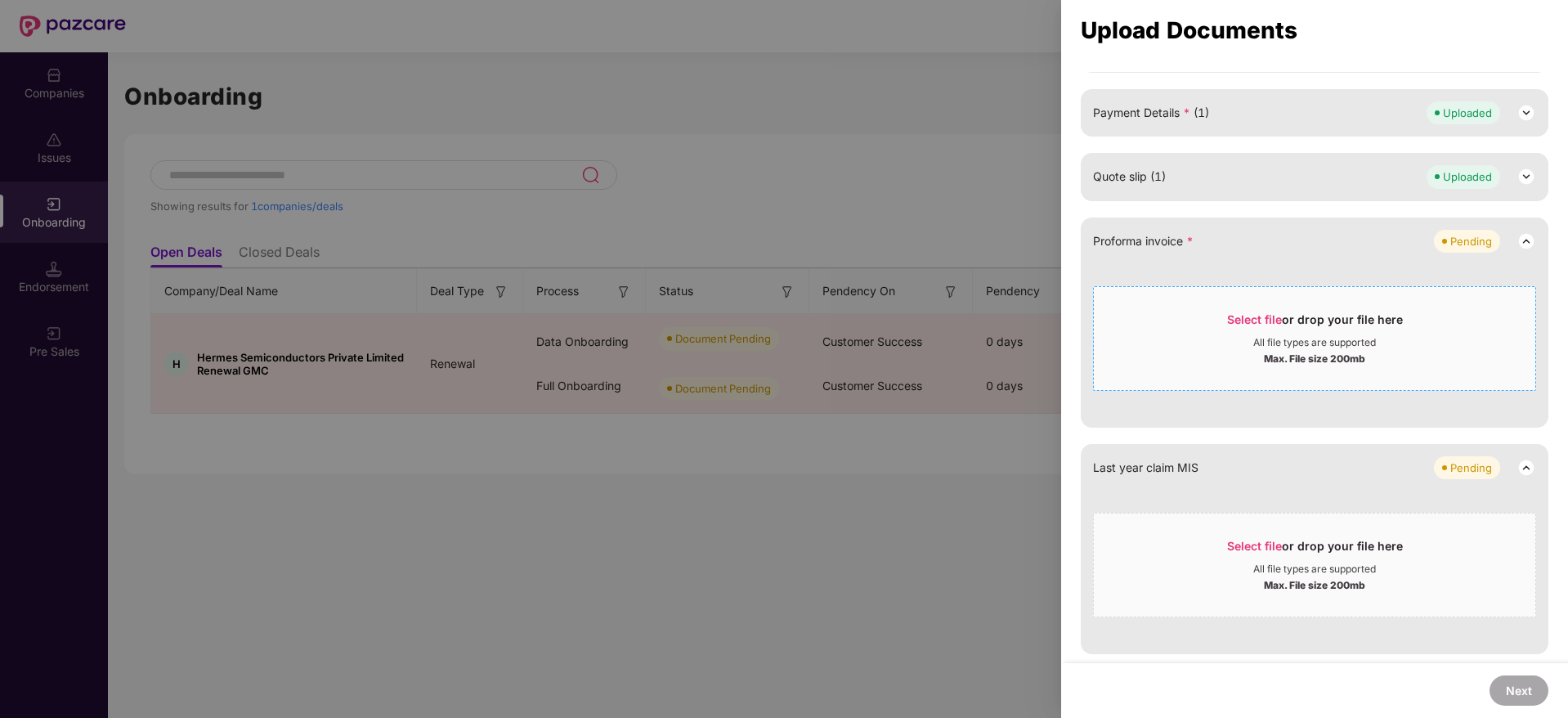
scroll to position [417, 0]
click at [1272, 341] on div "All file types are supported" at bounding box center [1315, 342] width 123 height 13
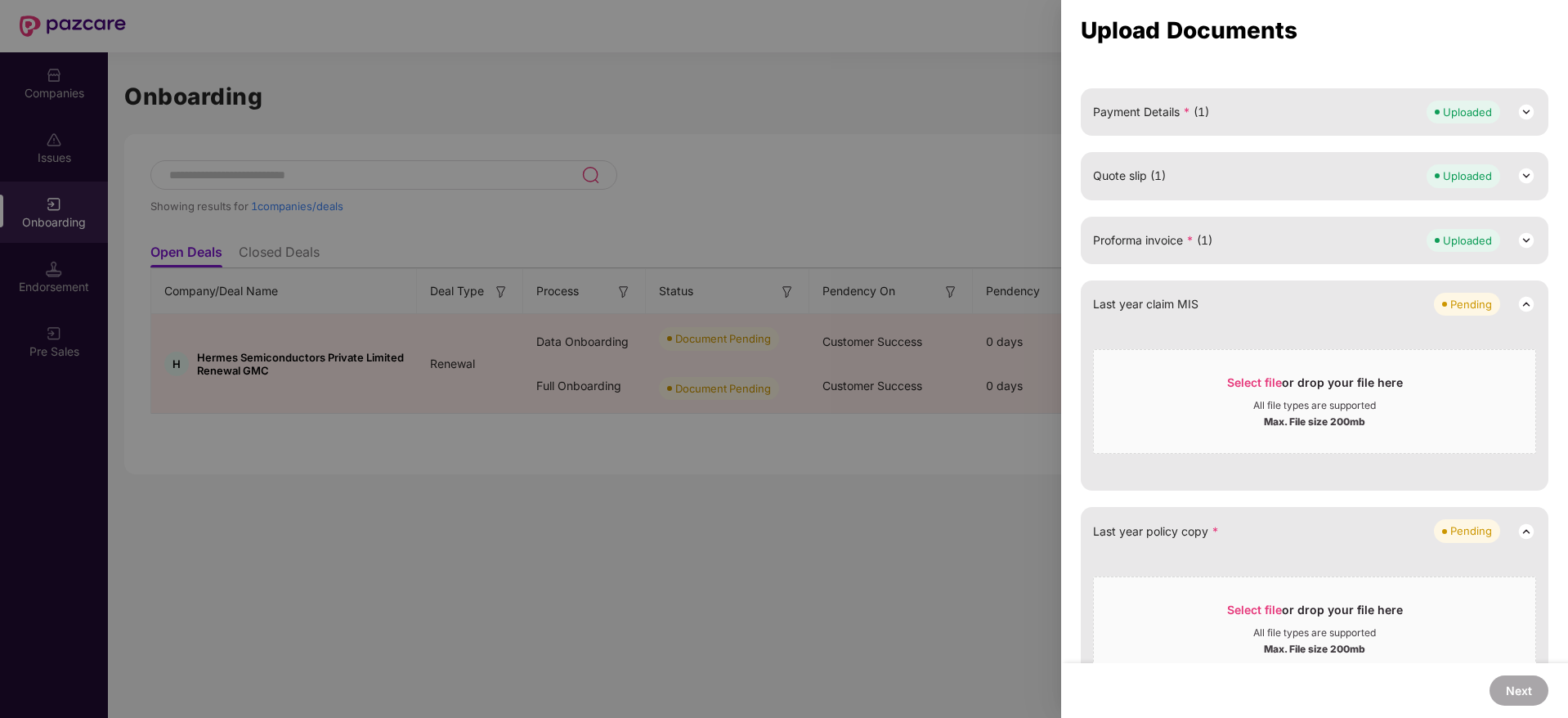
scroll to position [482, 0]
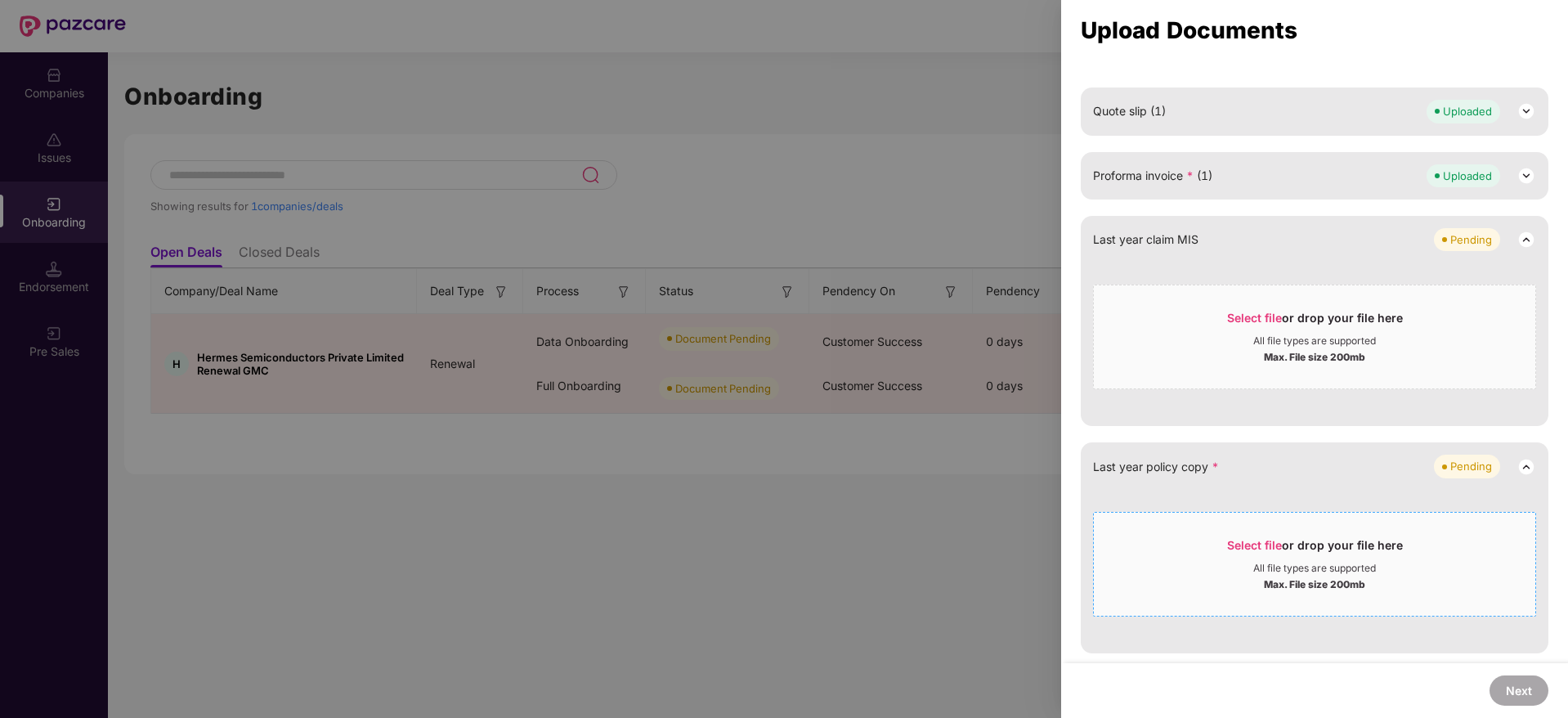
click at [1234, 552] on span "Select file" at bounding box center [1255, 545] width 55 height 14
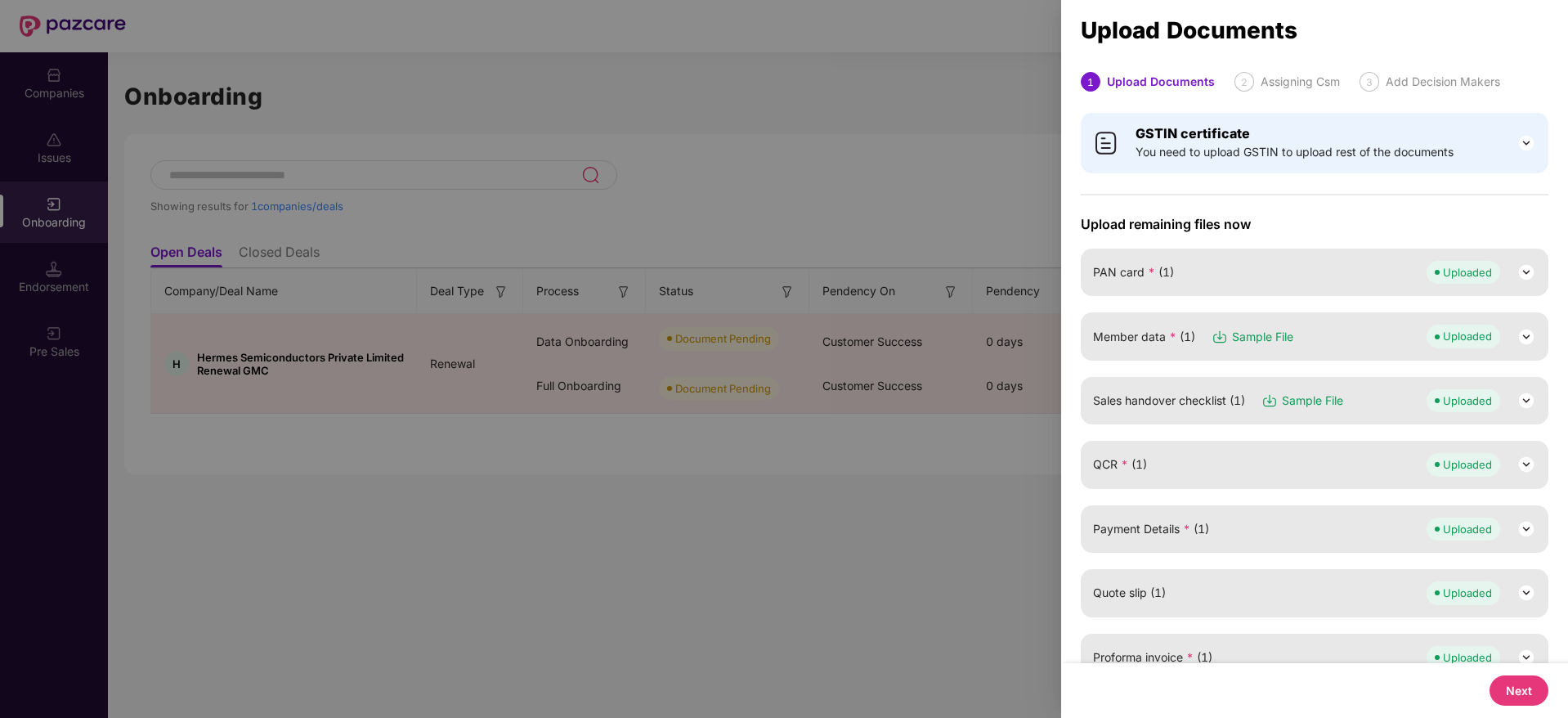
scroll to position [319, 0]
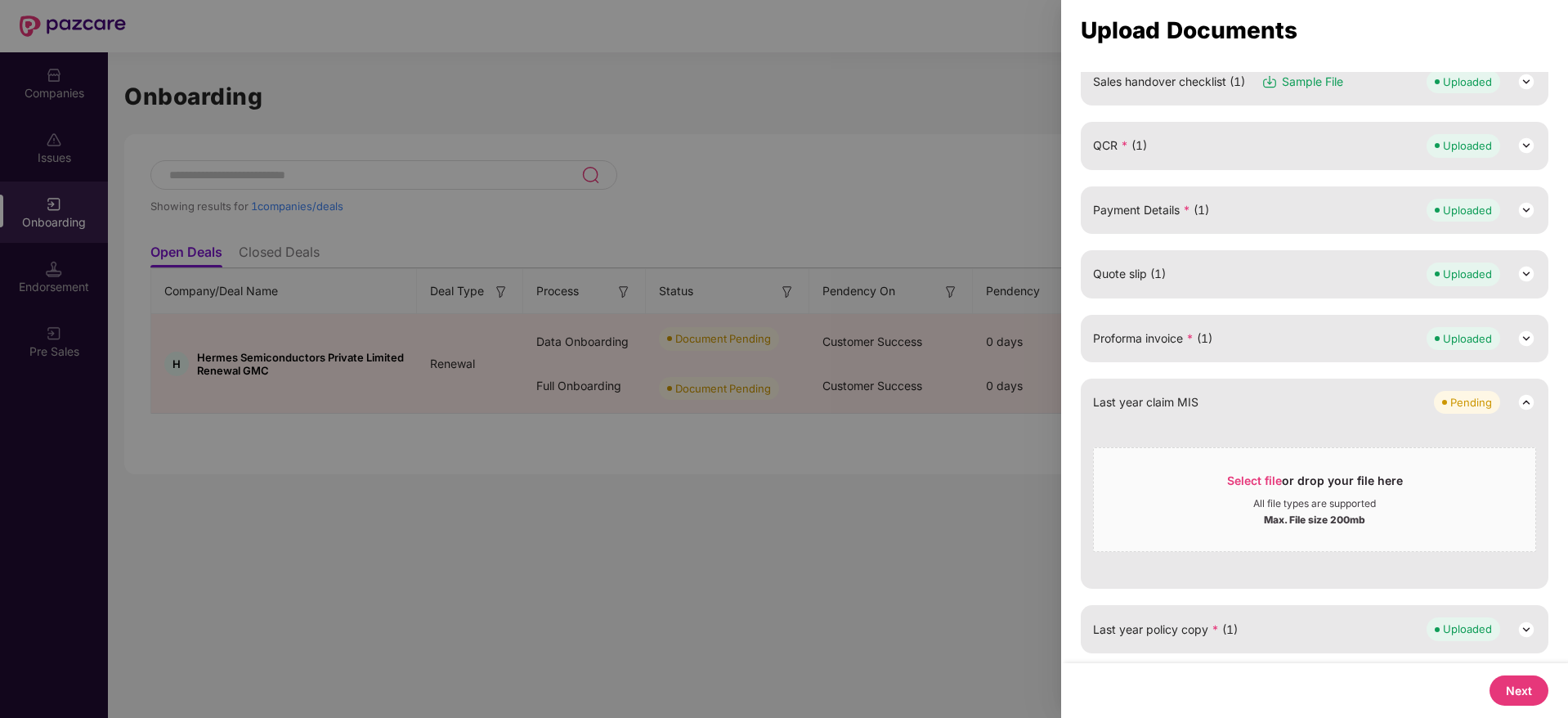
click at [1511, 685] on button "Next" at bounding box center [1519, 690] width 59 height 30
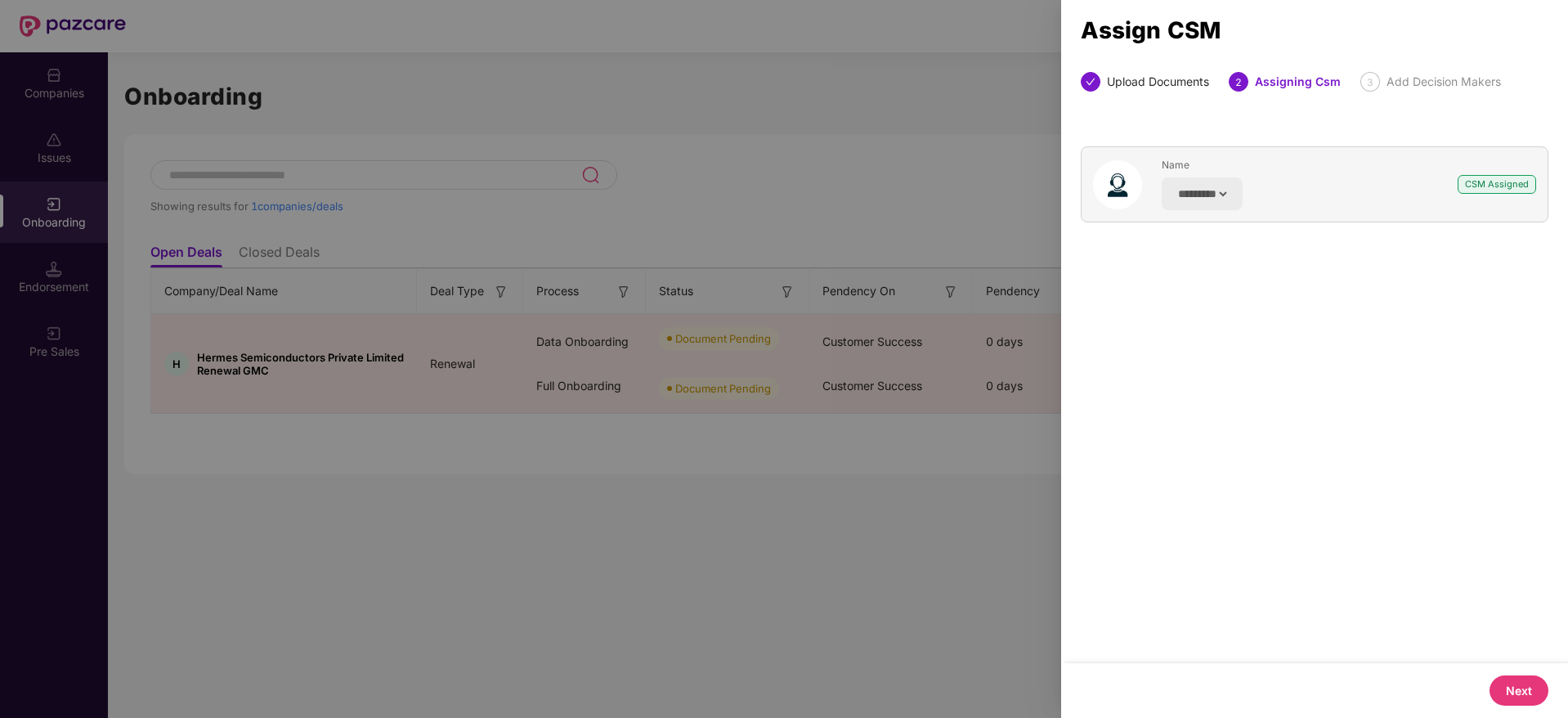
click at [1529, 692] on button "Next" at bounding box center [1519, 690] width 59 height 30
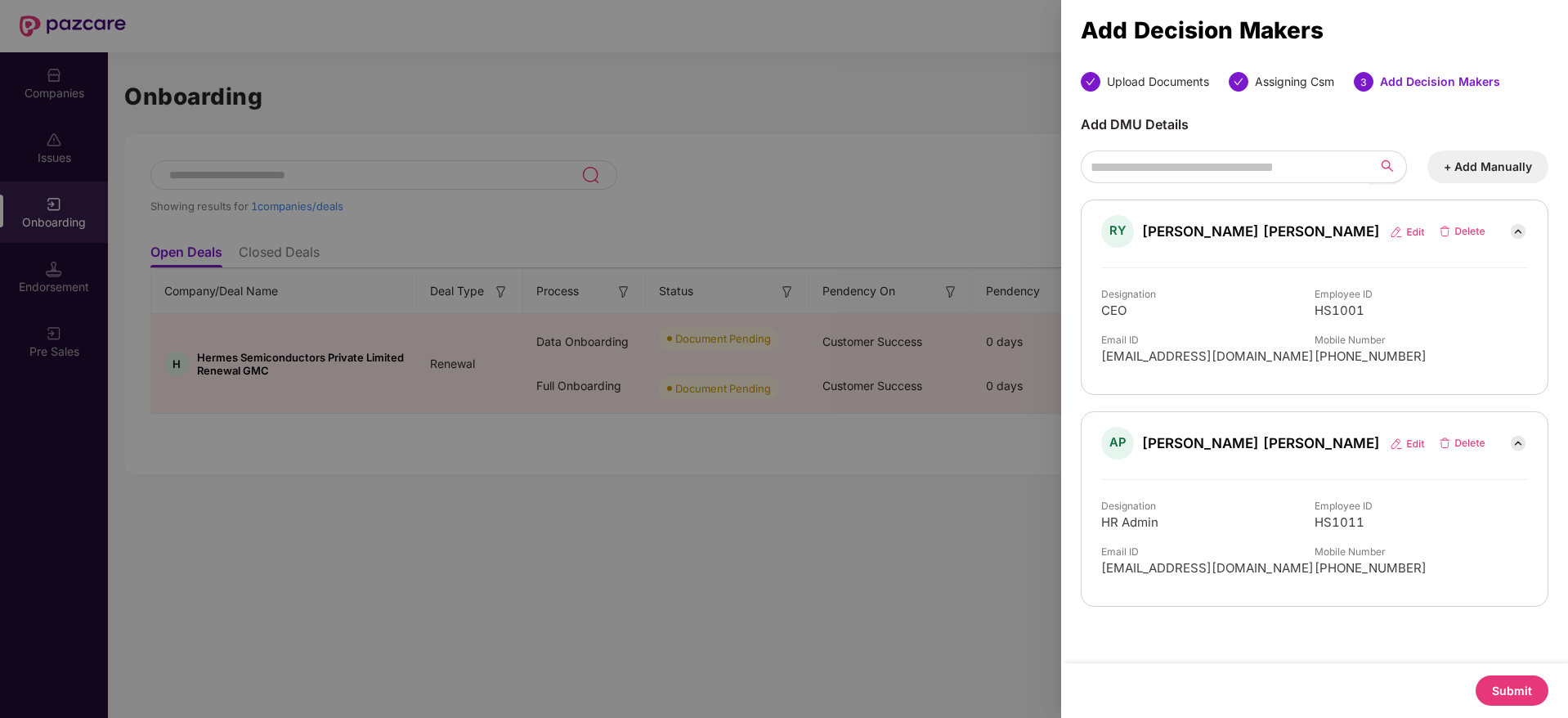
click at [1499, 165] on button "+ Add Manually" at bounding box center [1488, 166] width 121 height 33
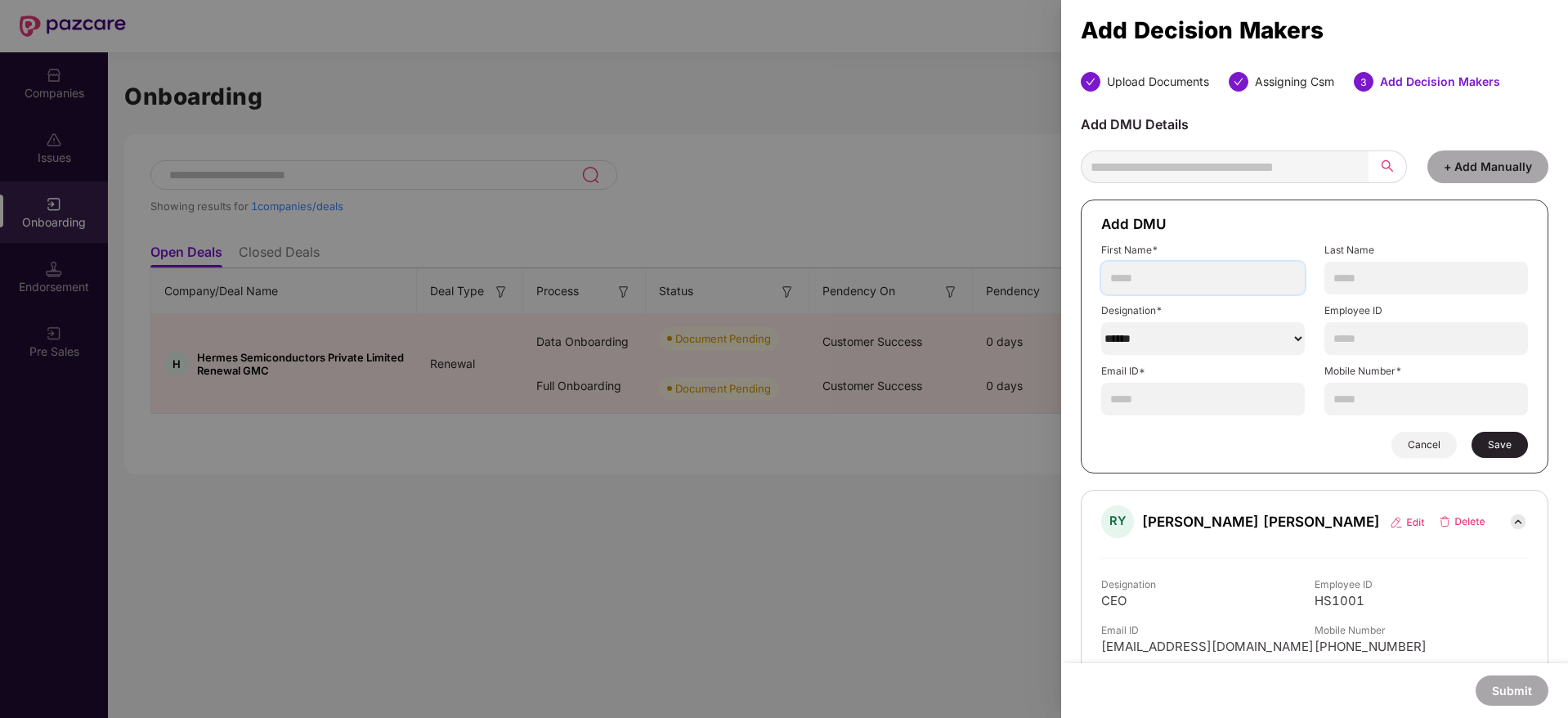
click at [1195, 287] on input "text" at bounding box center [1202, 278] width 204 height 33
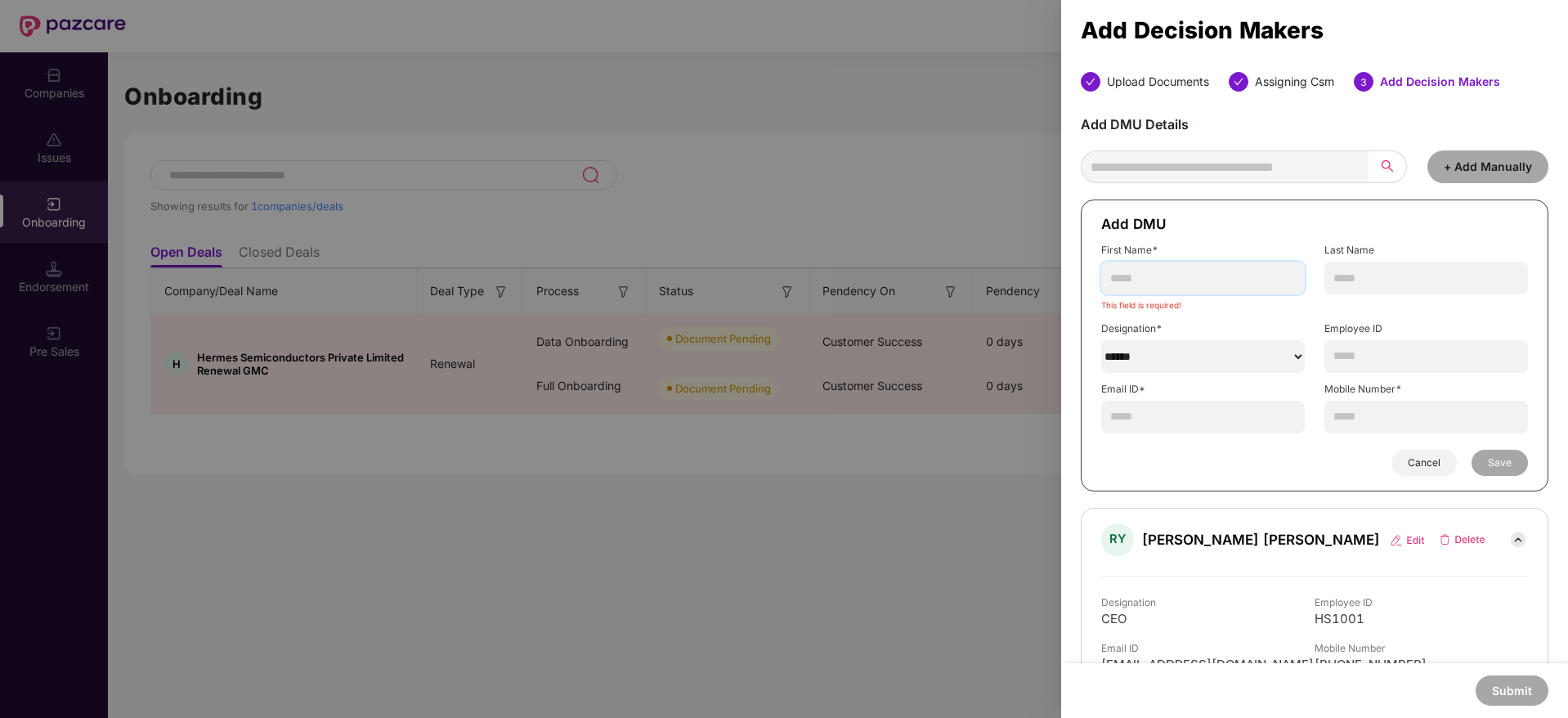
paste input "**********"
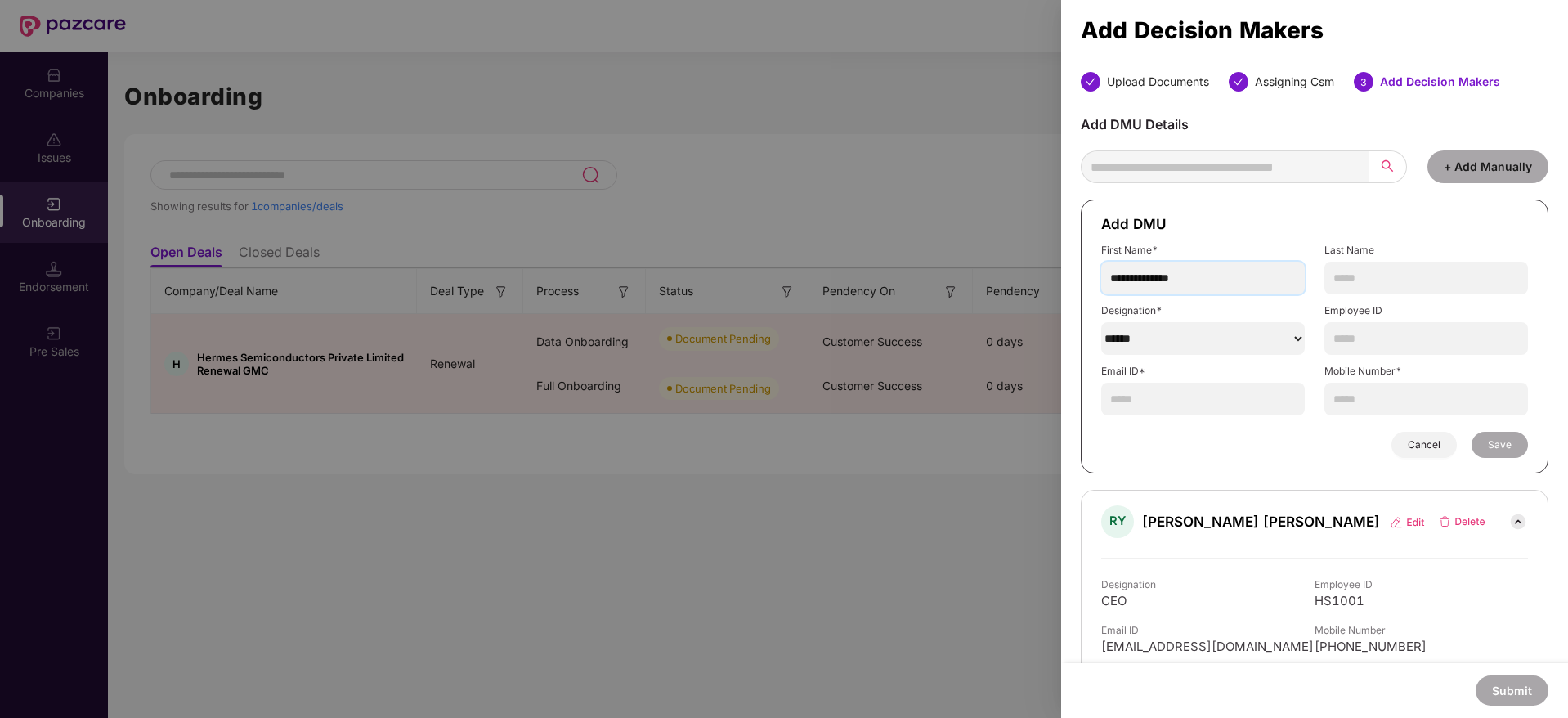
type input "**********"
select select "********"
click at [1101, 322] on select "******" at bounding box center [1202, 338] width 204 height 33
paste input "******"
type input "******"
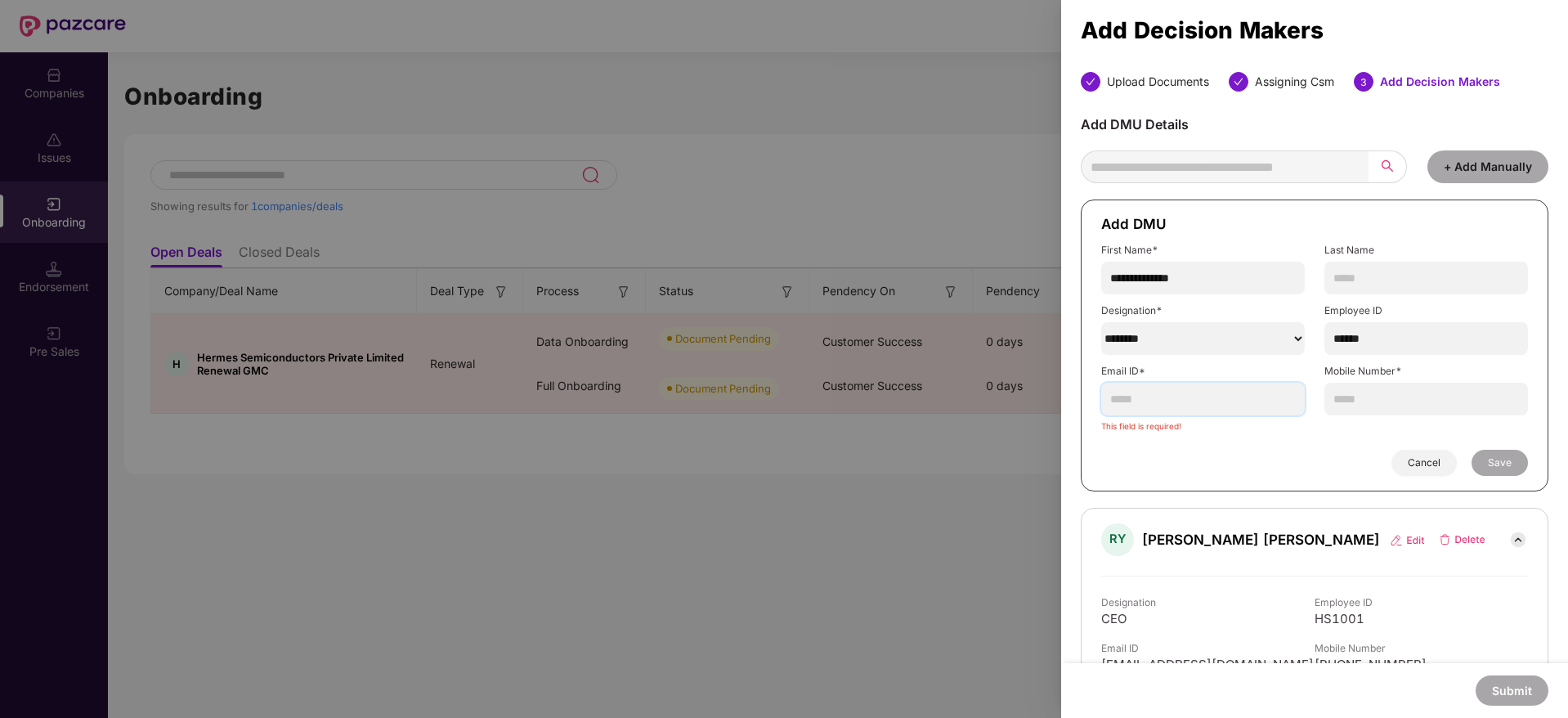
paste input "**********"
type input "**********"
paste input "**********"
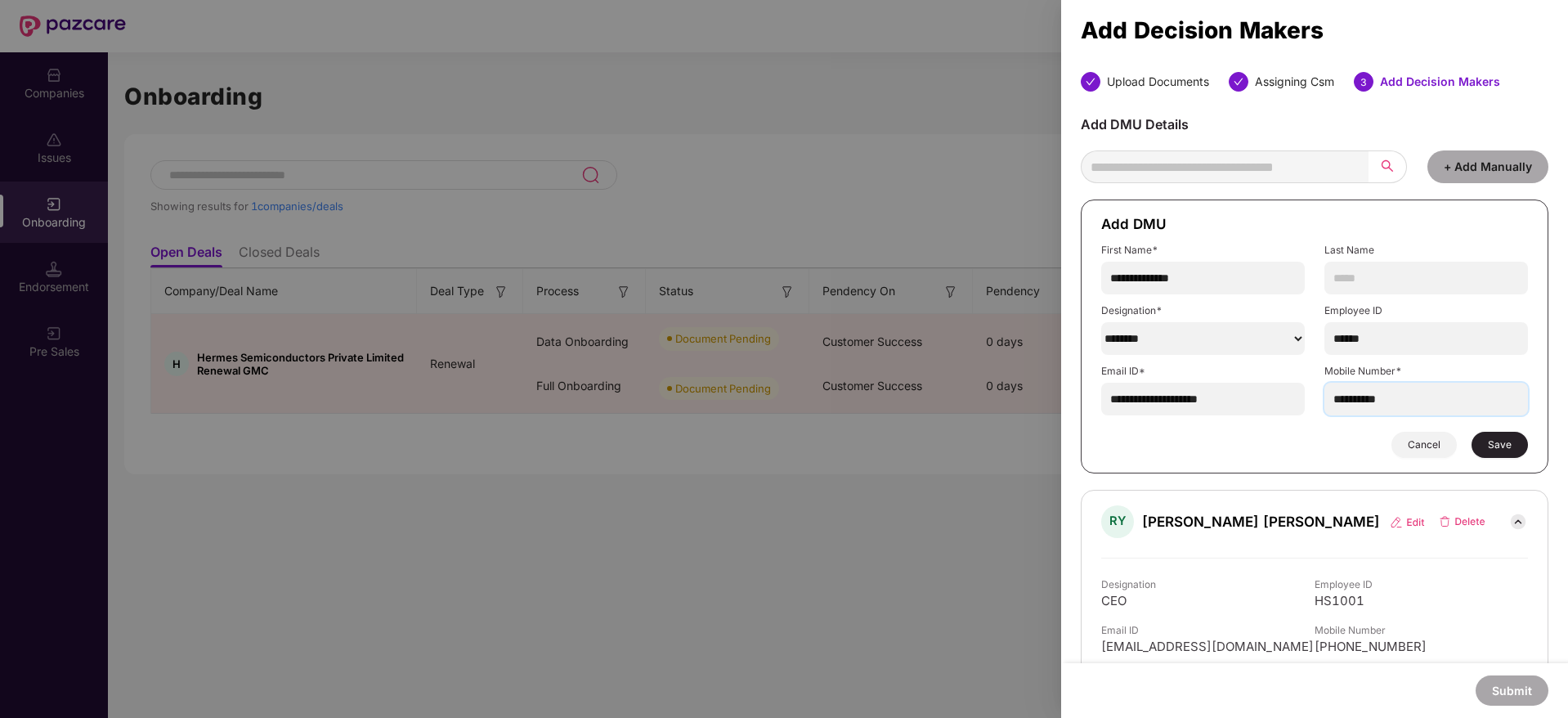
type input "**********"
click at [1500, 437] on button "Save" at bounding box center [1500, 444] width 56 height 26
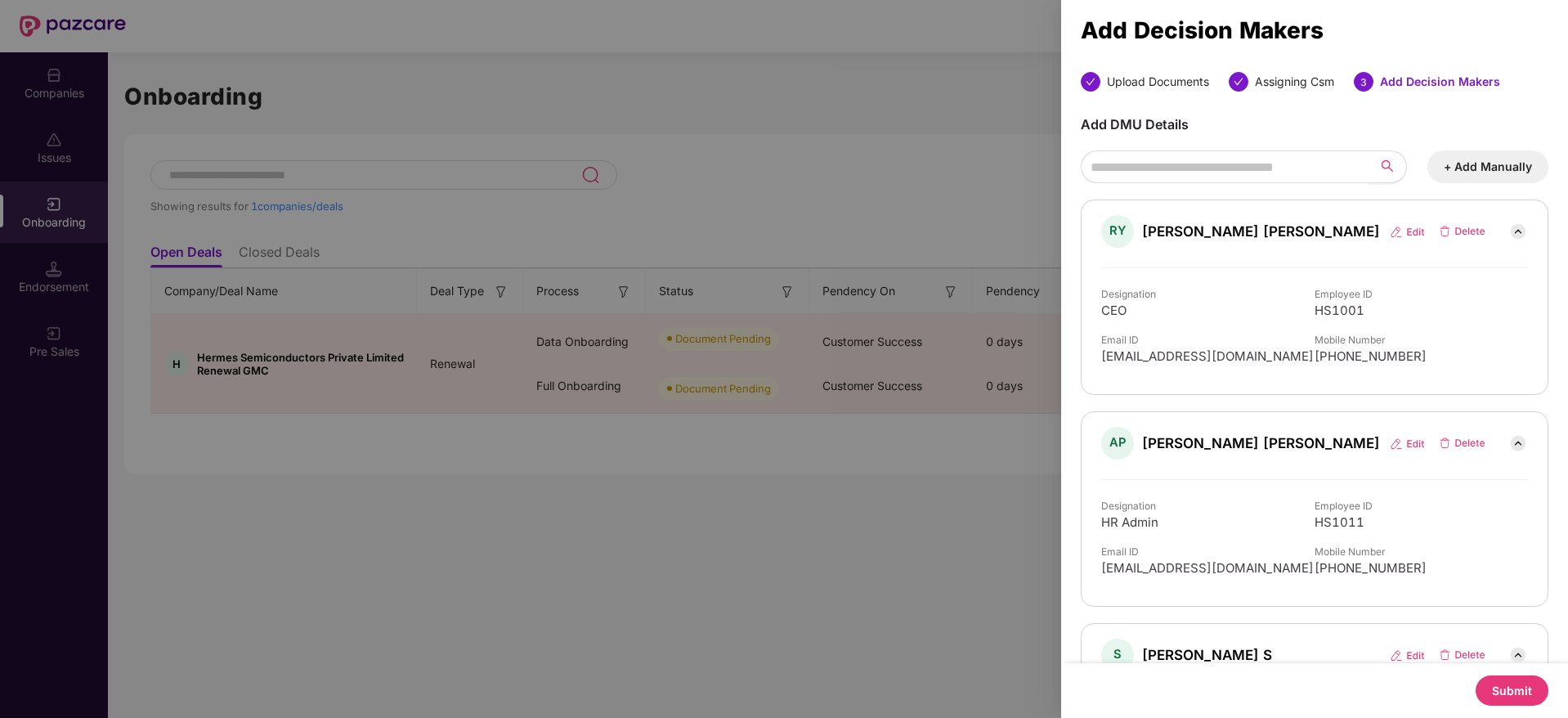
scroll to position [165, 0]
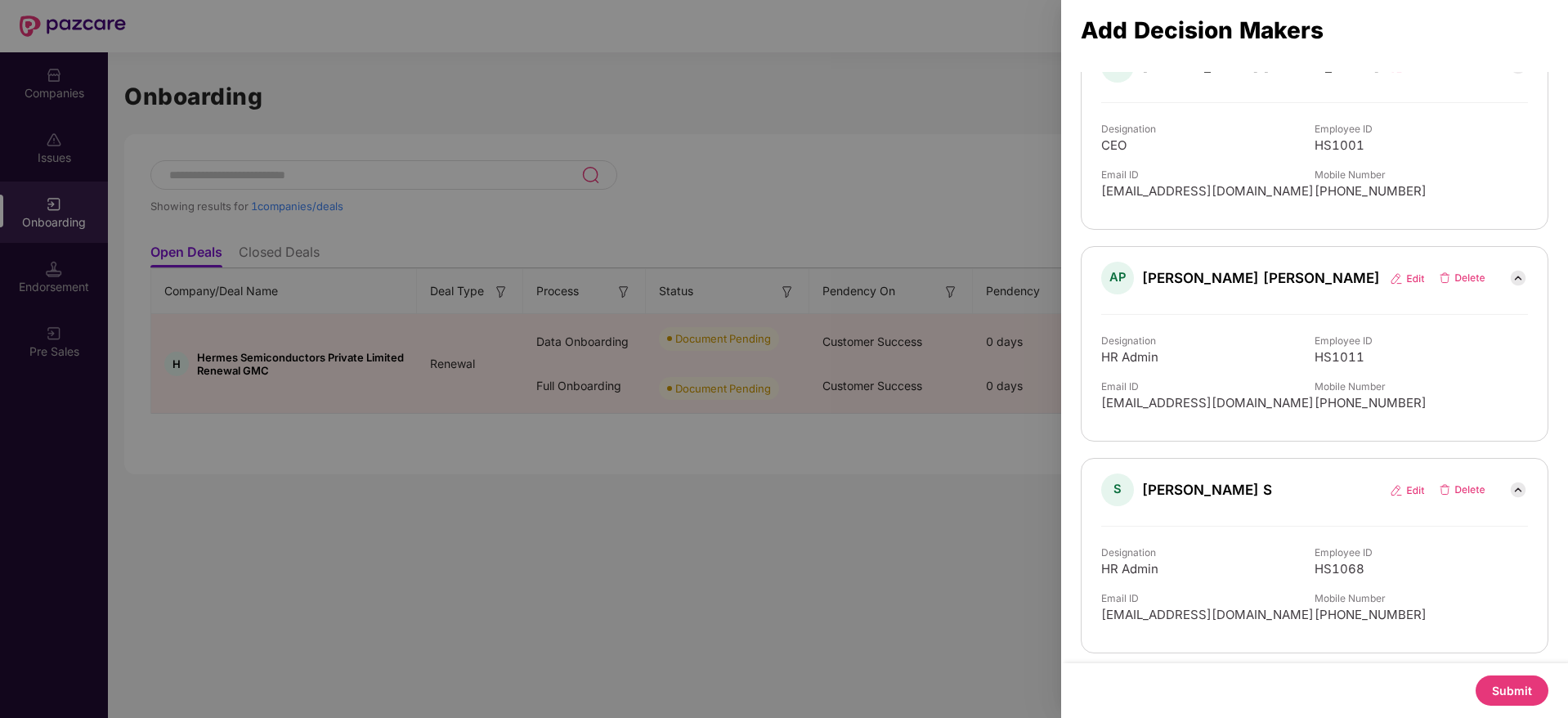
click at [1507, 686] on button "Submit" at bounding box center [1513, 690] width 73 height 30
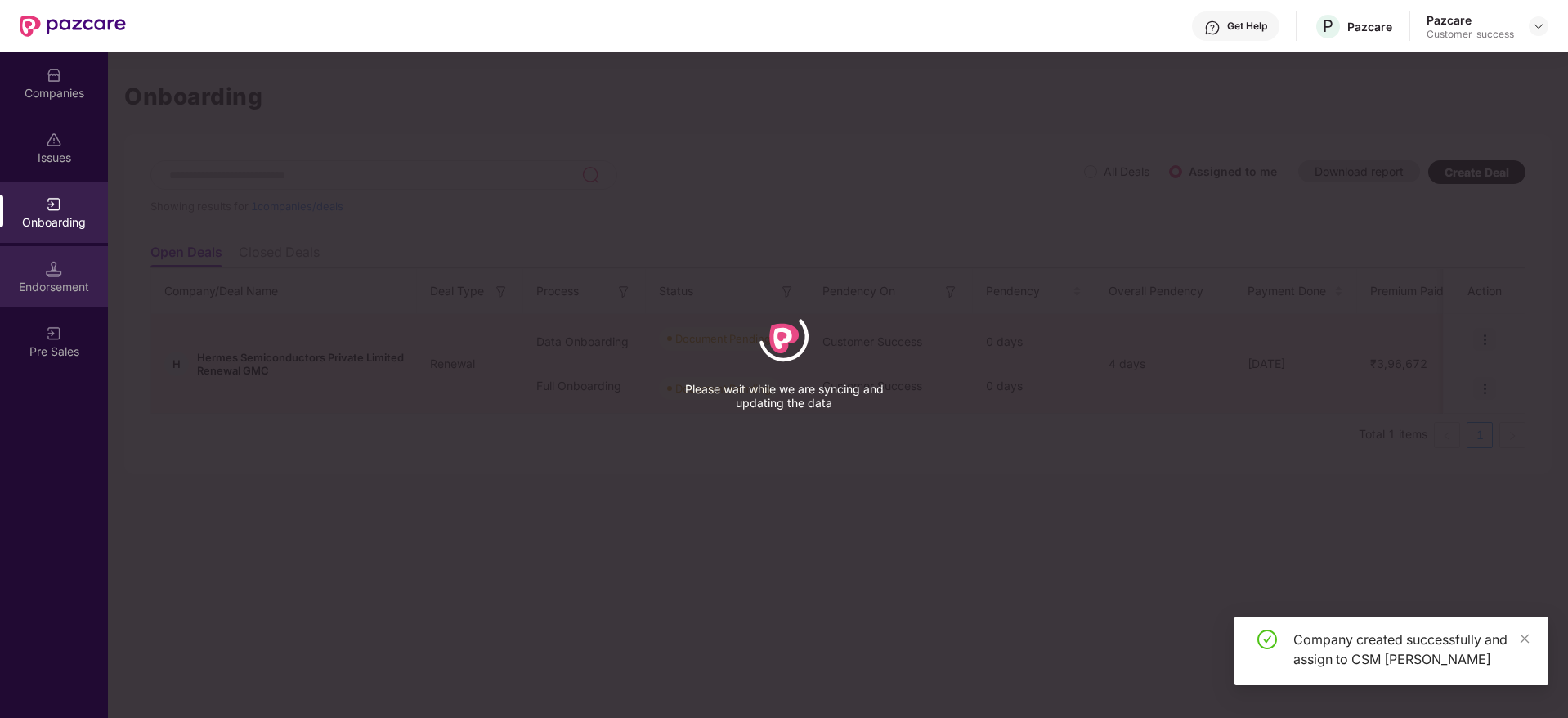
click at [88, 268] on div "Endorsement" at bounding box center [53, 277] width 108 height 61
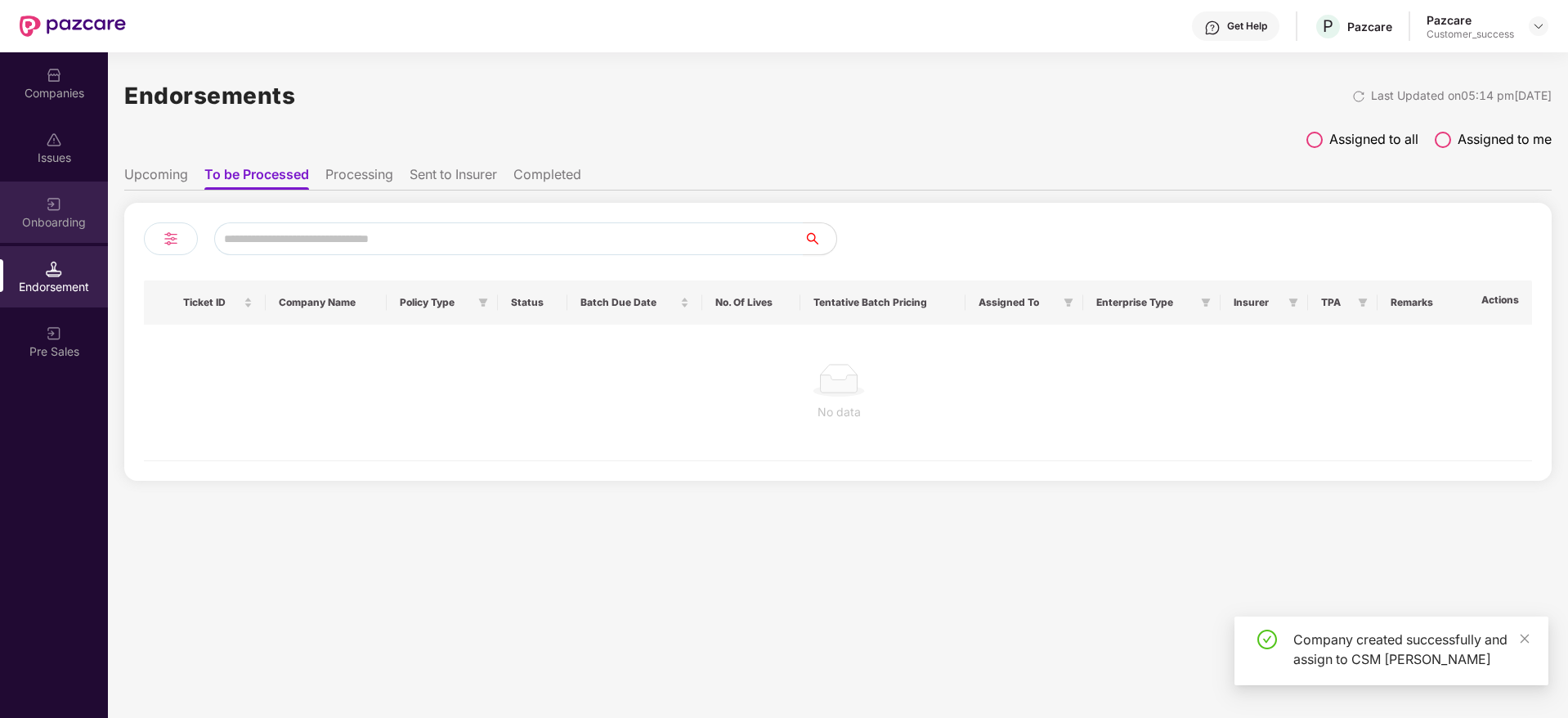
click at [68, 214] on div "Onboarding" at bounding box center [53, 222] width 108 height 16
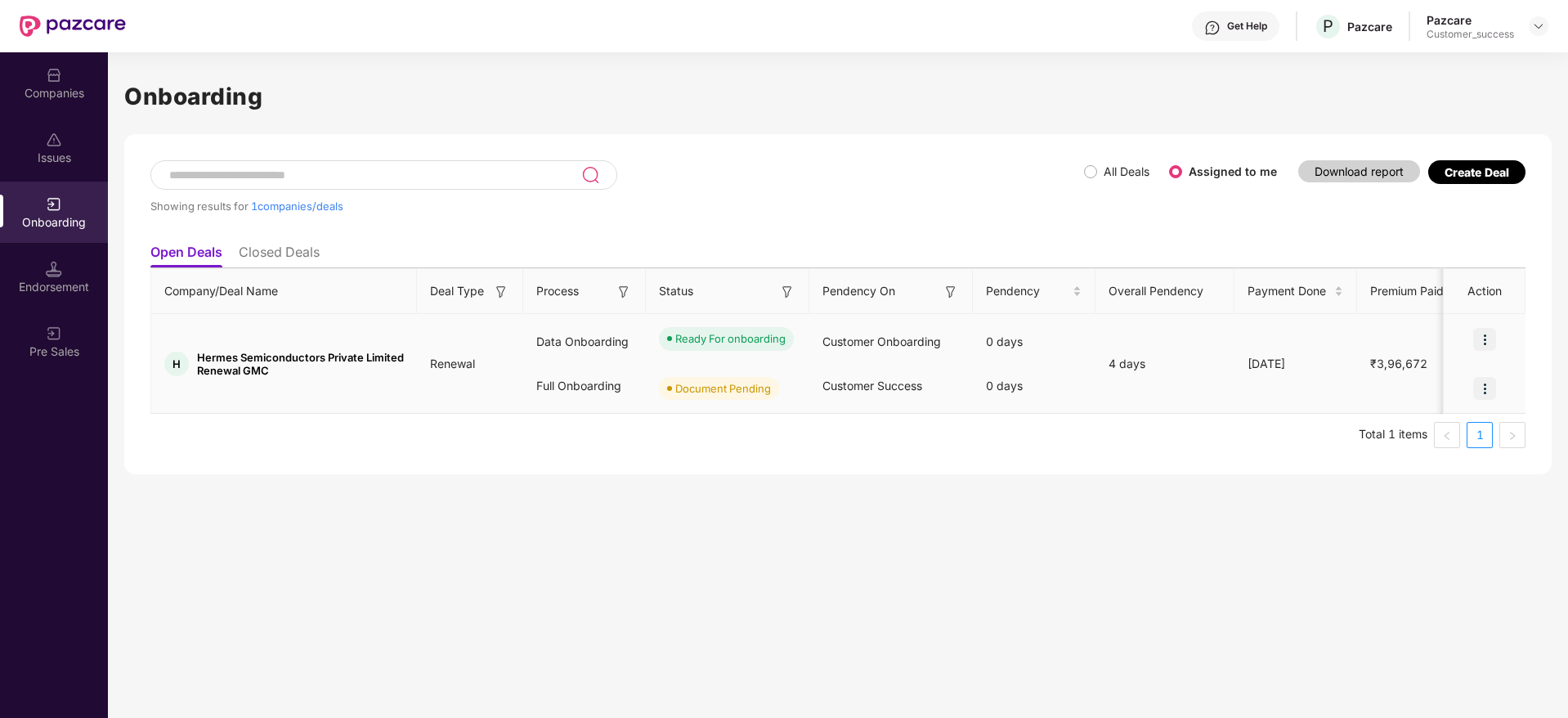
click at [1486, 391] on img at bounding box center [1485, 389] width 23 height 23
click at [1394, 438] on span "Upload Documents" at bounding box center [1410, 430] width 135 height 18
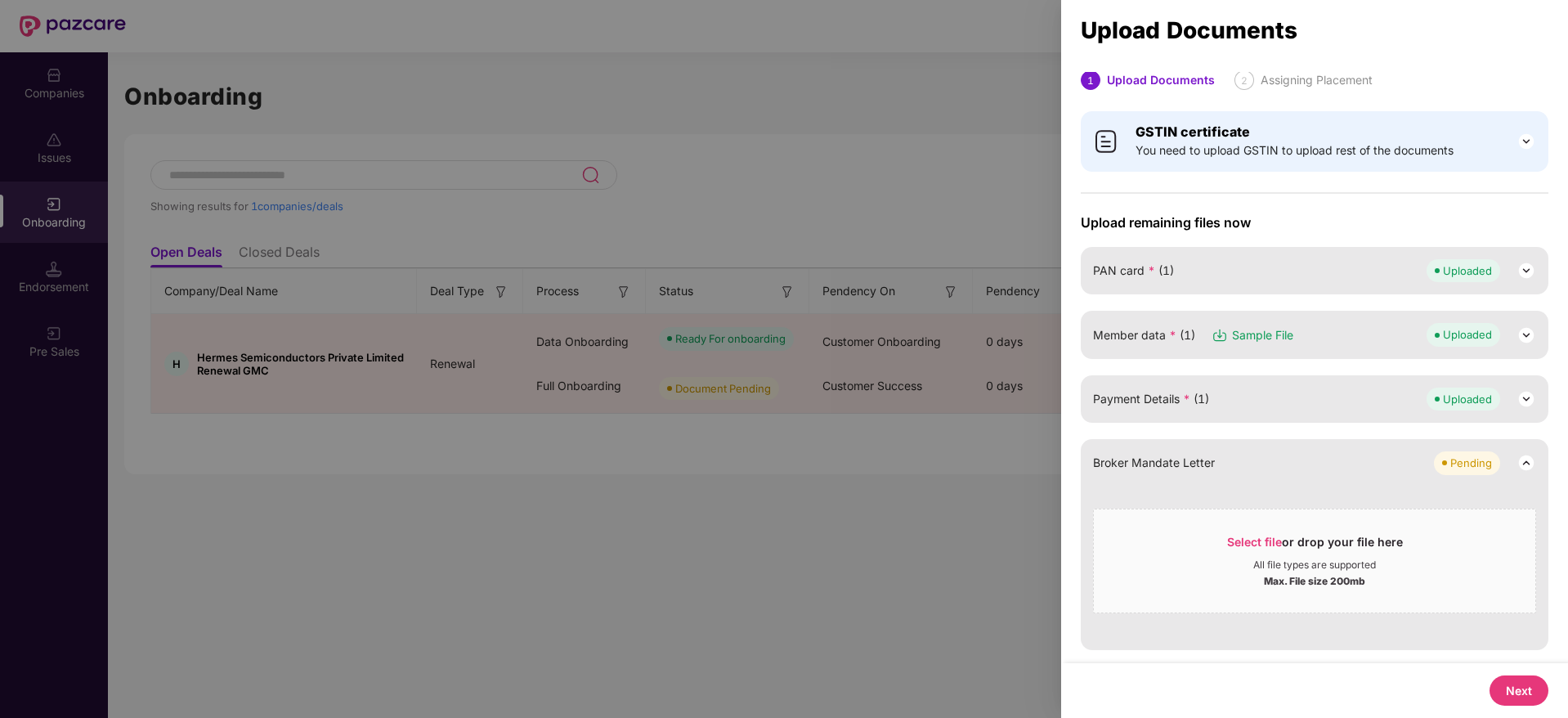
scroll to position [679, 0]
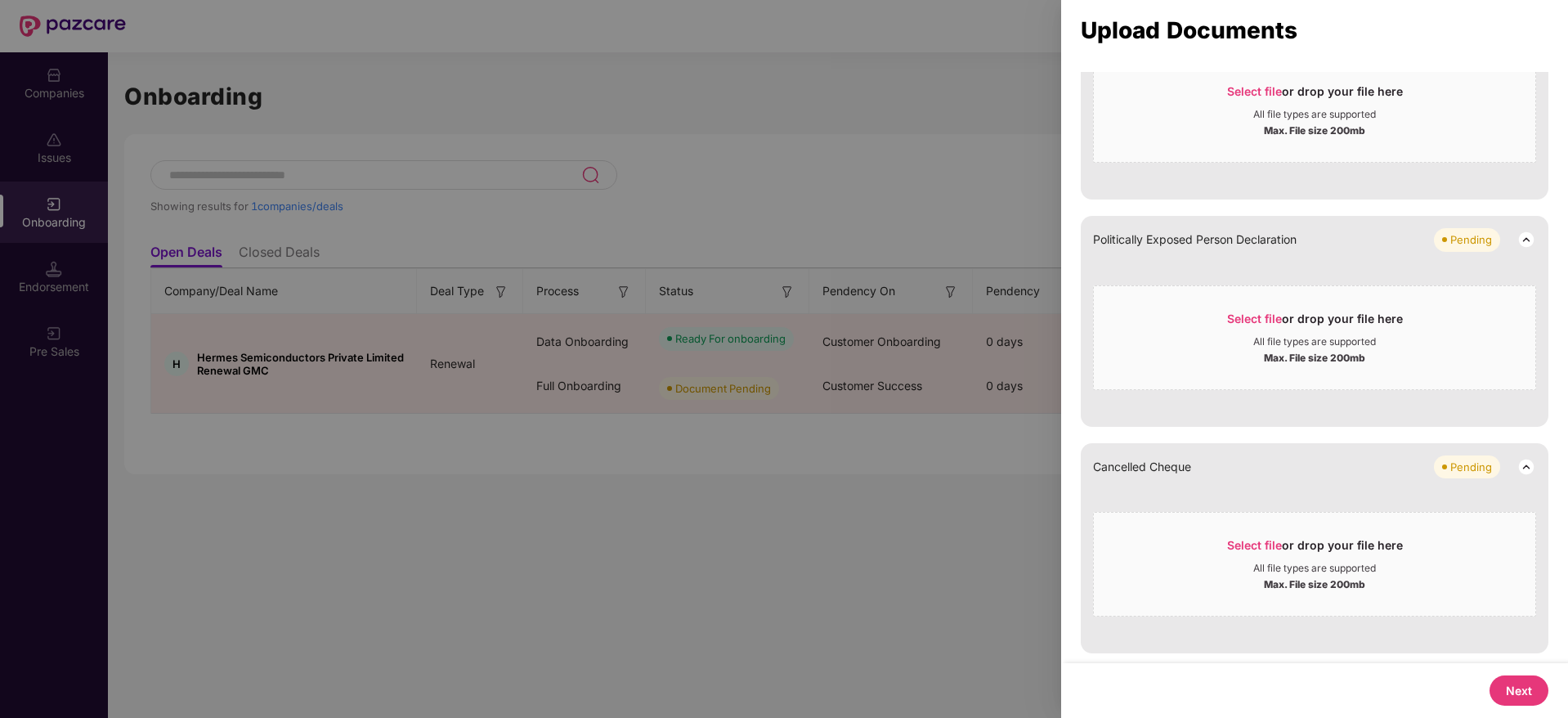
click at [1529, 705] on button "Next" at bounding box center [1519, 690] width 59 height 30
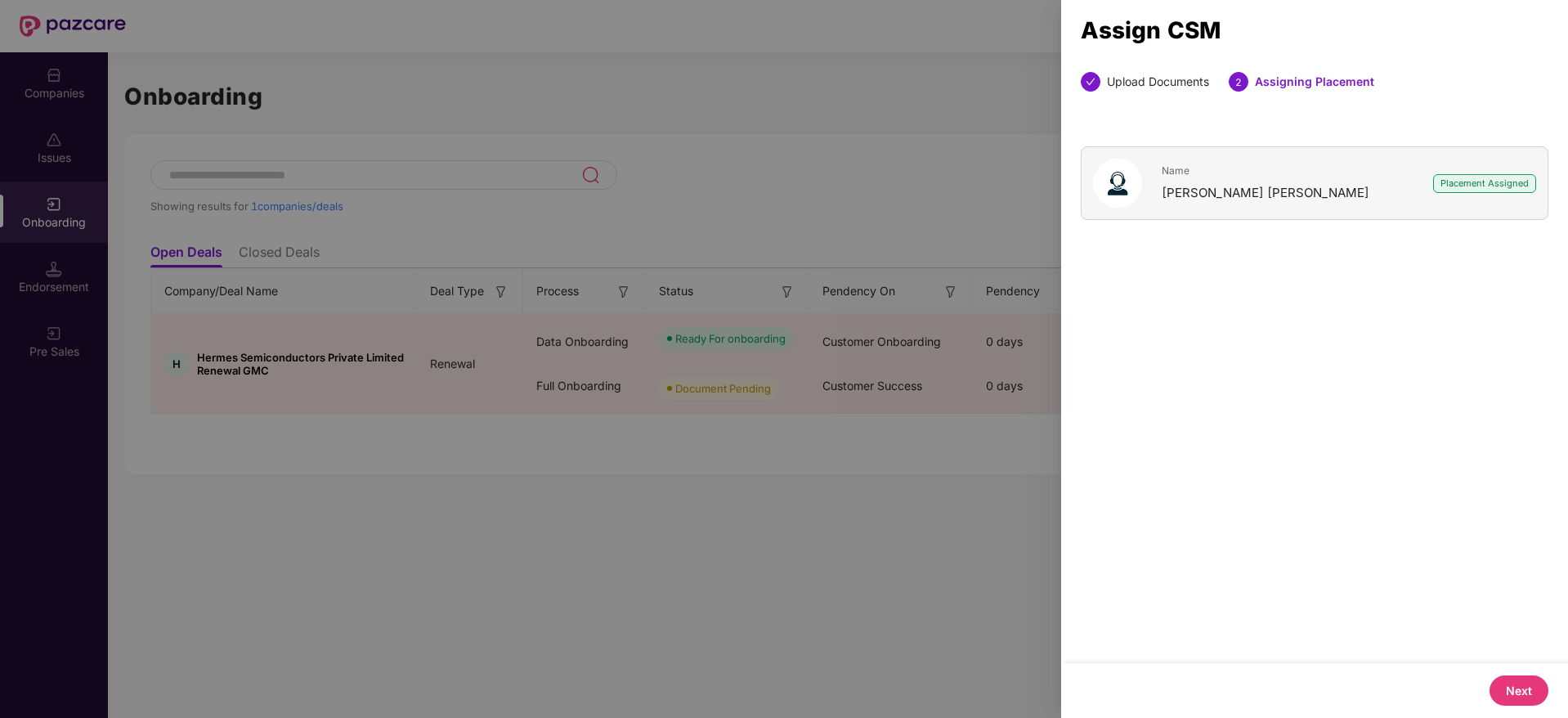
scroll to position [0, 0]
click at [1513, 688] on button "Next" at bounding box center [1519, 690] width 59 height 30
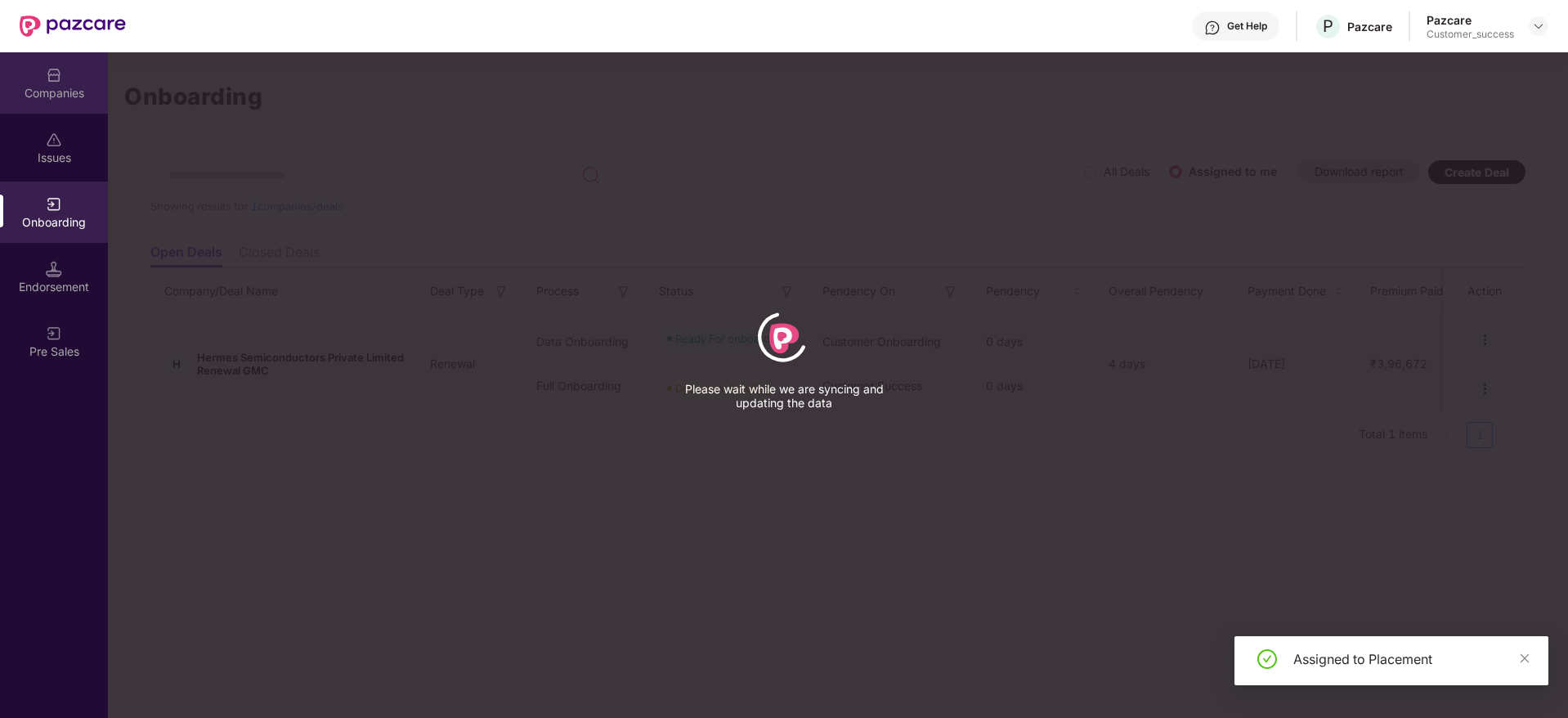
click at [82, 68] on div "Companies" at bounding box center [53, 83] width 108 height 61
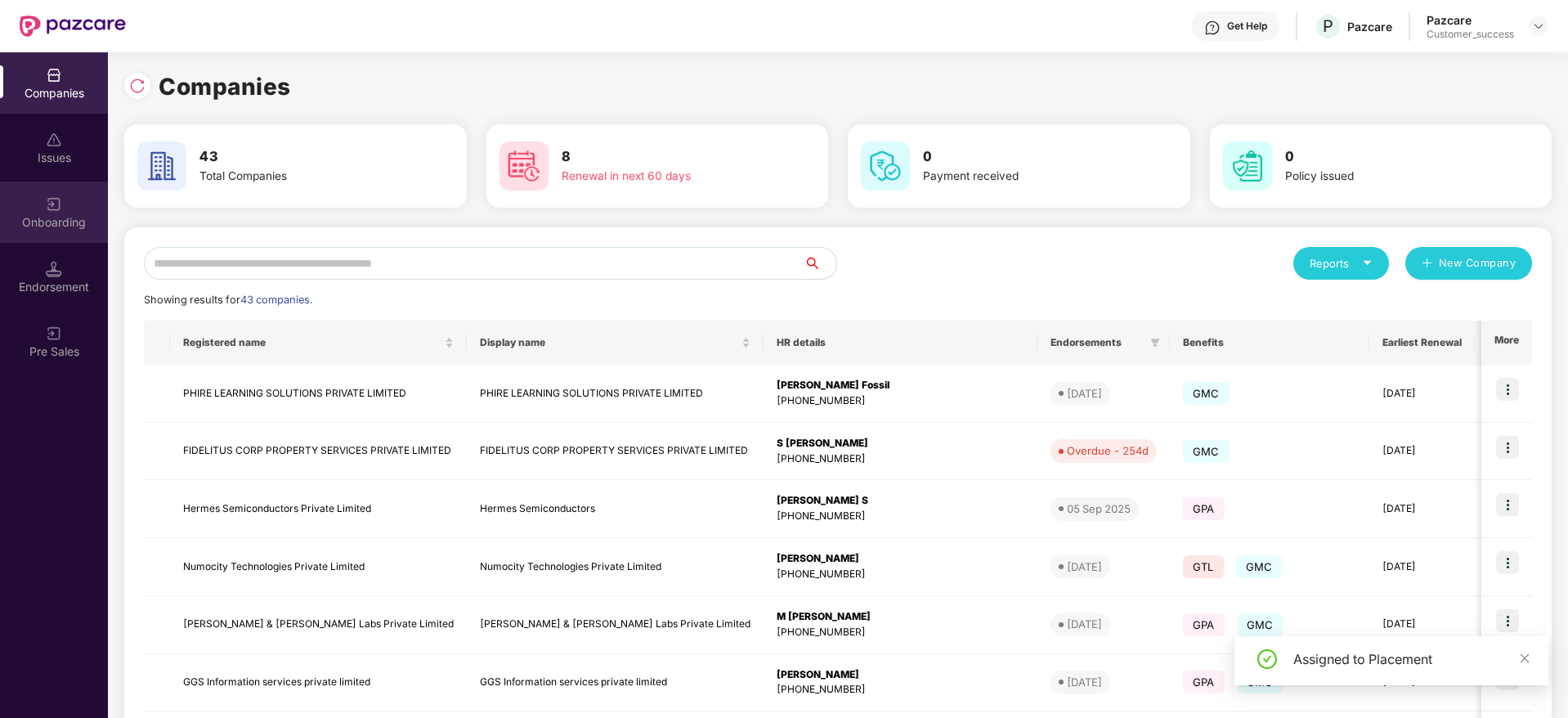
click at [55, 197] on img at bounding box center [53, 205] width 16 height 16
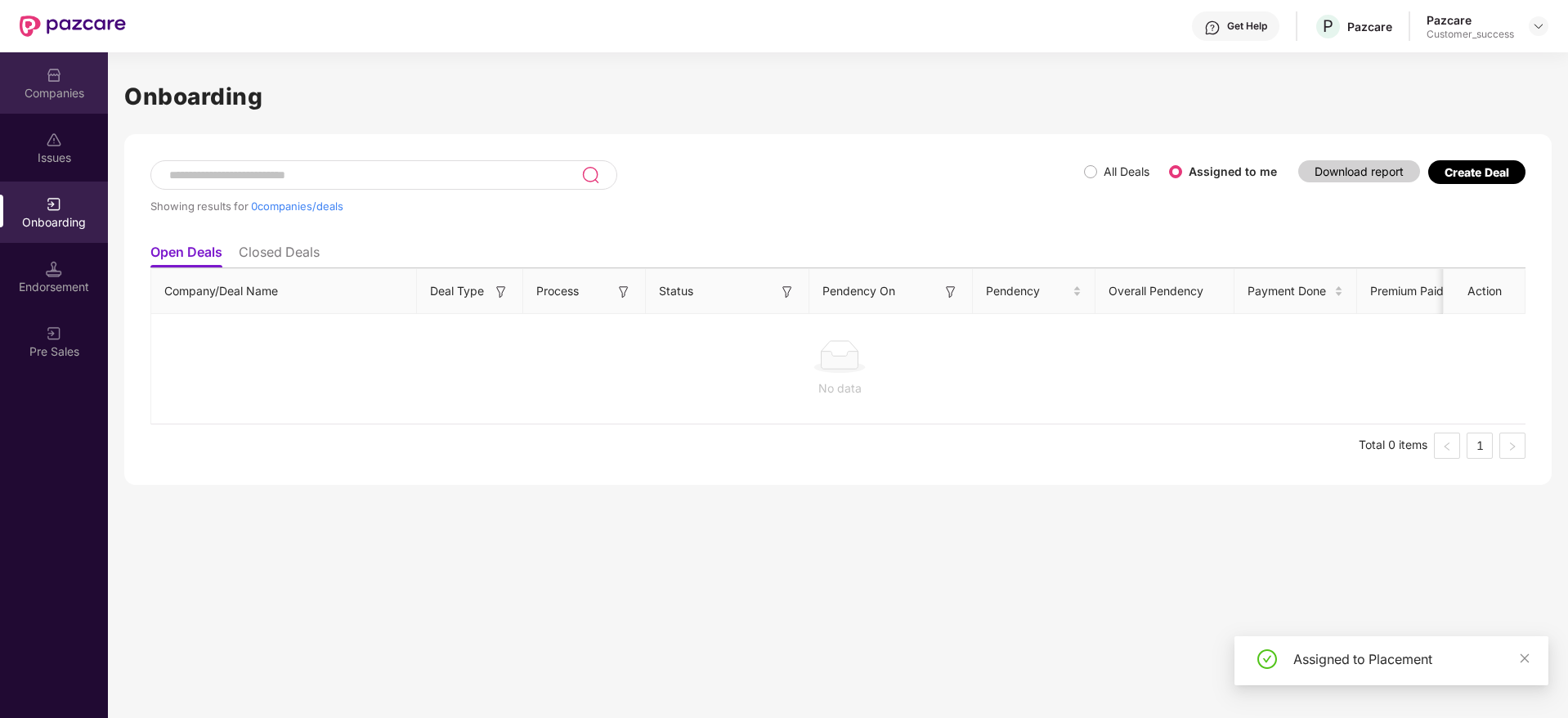
click at [51, 76] on img at bounding box center [53, 75] width 16 height 16
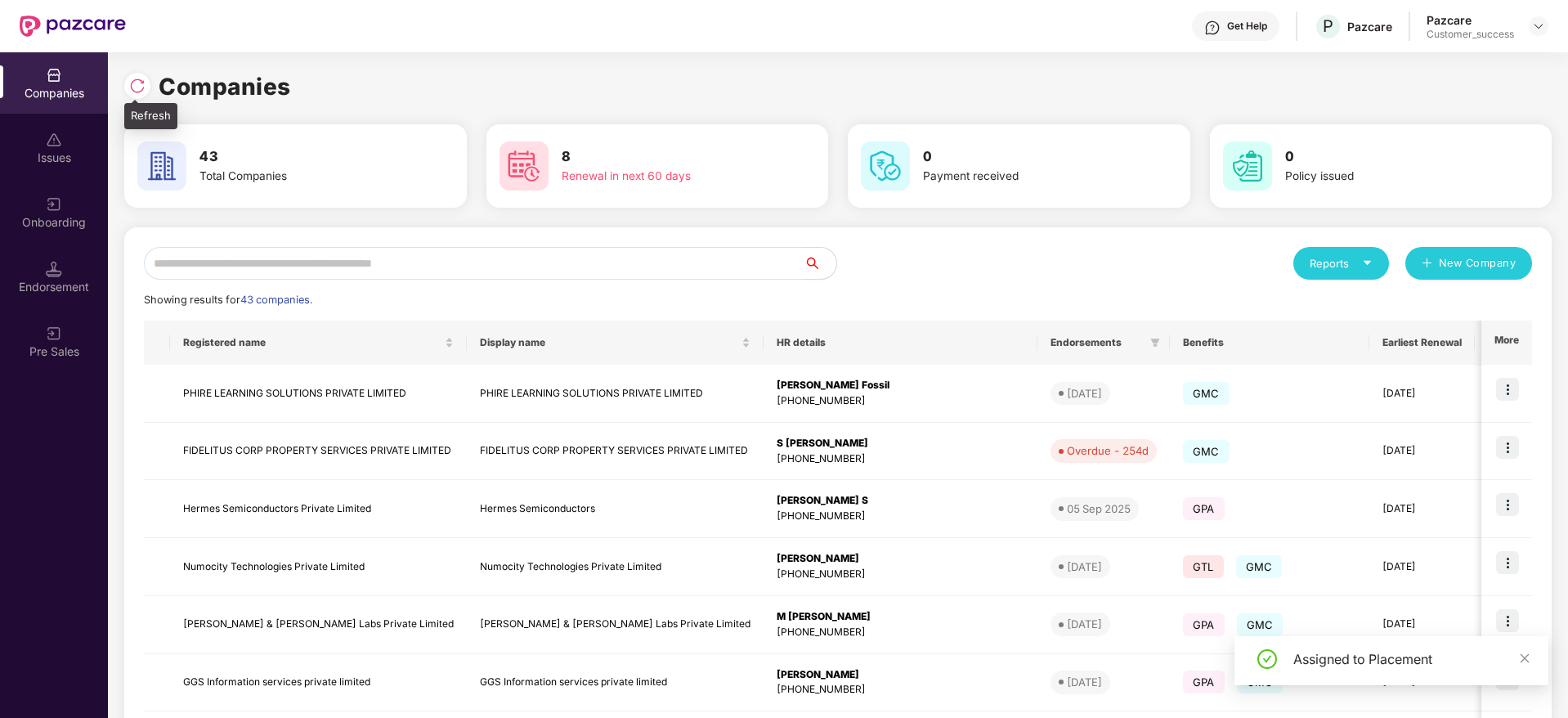
click at [132, 86] on img at bounding box center [137, 85] width 16 height 16
click at [53, 208] on img at bounding box center [53, 205] width 16 height 16
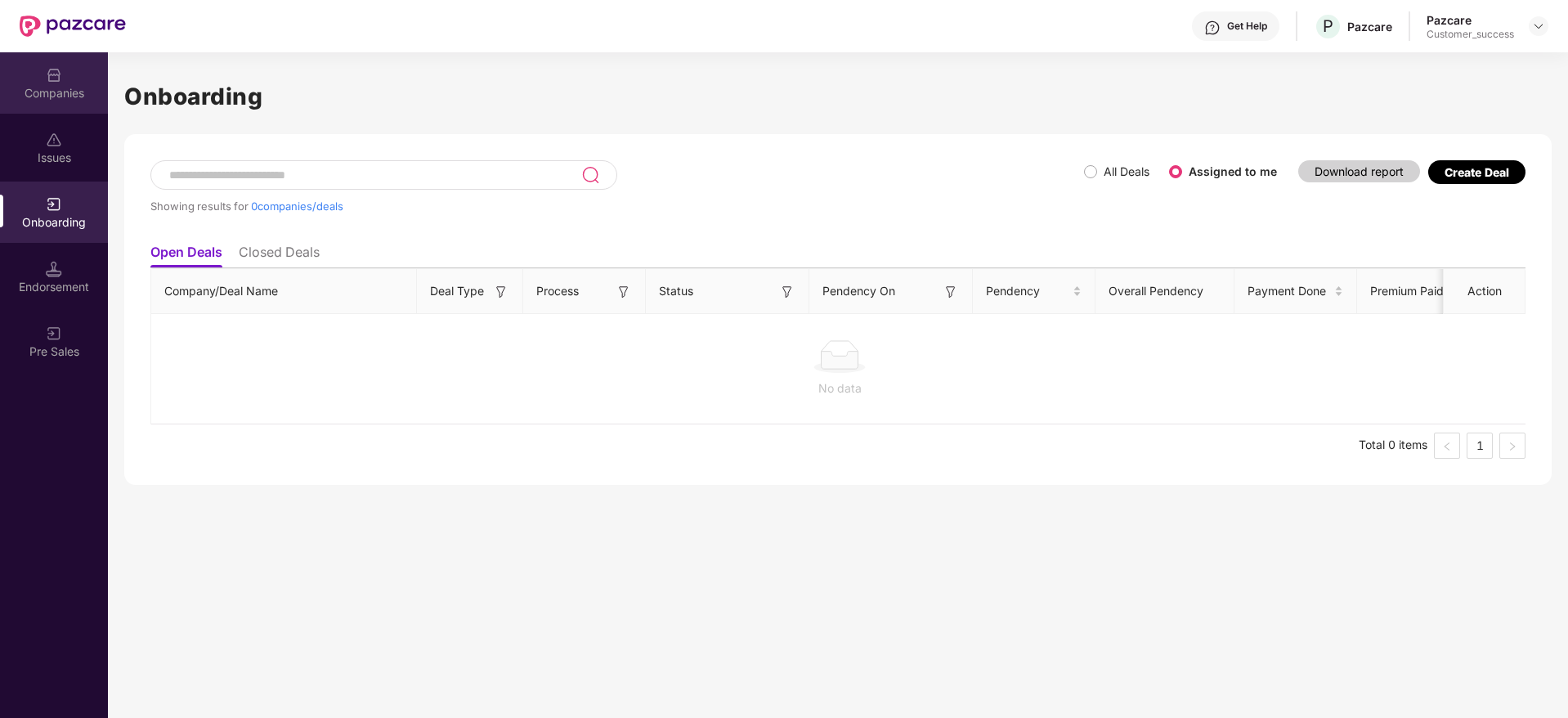
click at [67, 88] on div "Companies" at bounding box center [53, 93] width 108 height 16
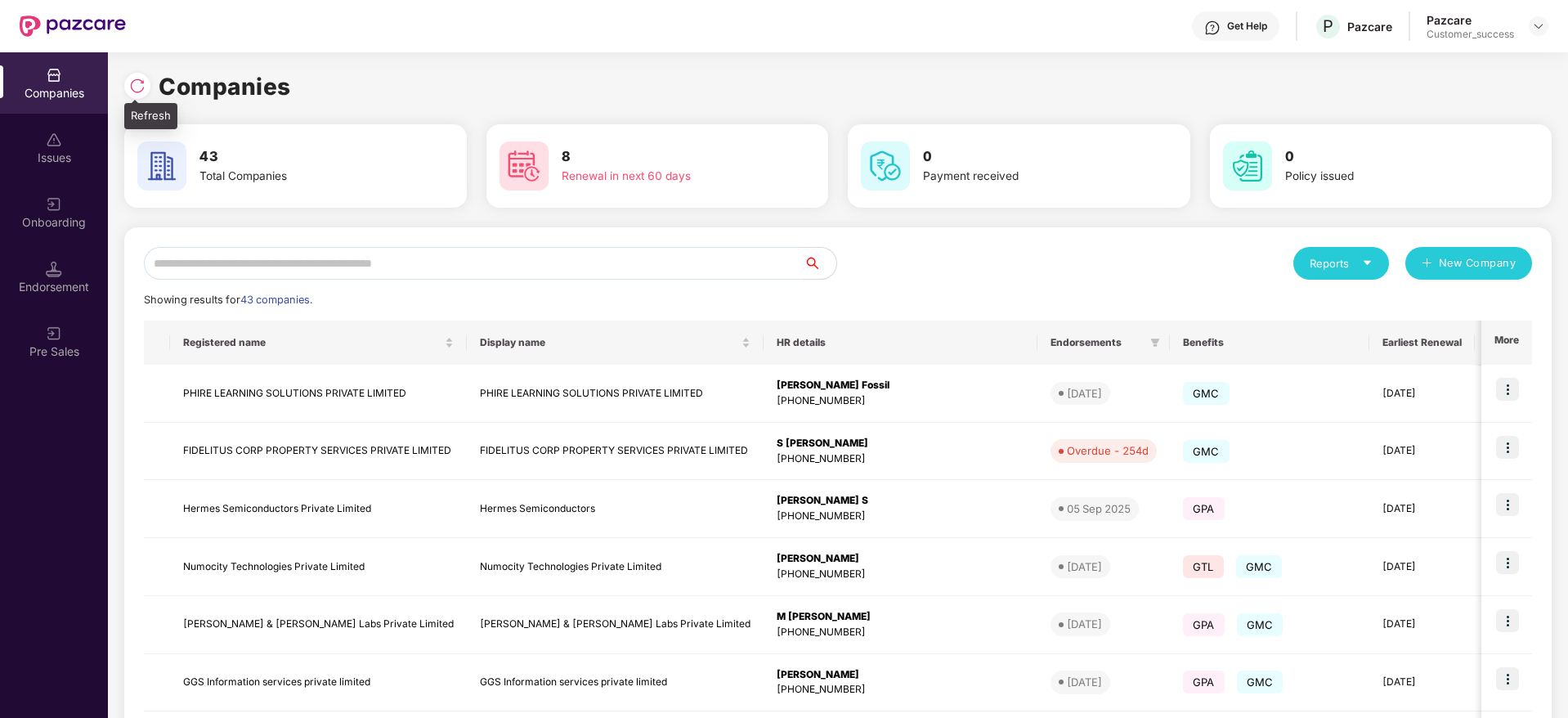
click at [138, 87] on img at bounding box center [137, 85] width 16 height 16
